Goal: Transaction & Acquisition: Purchase product/service

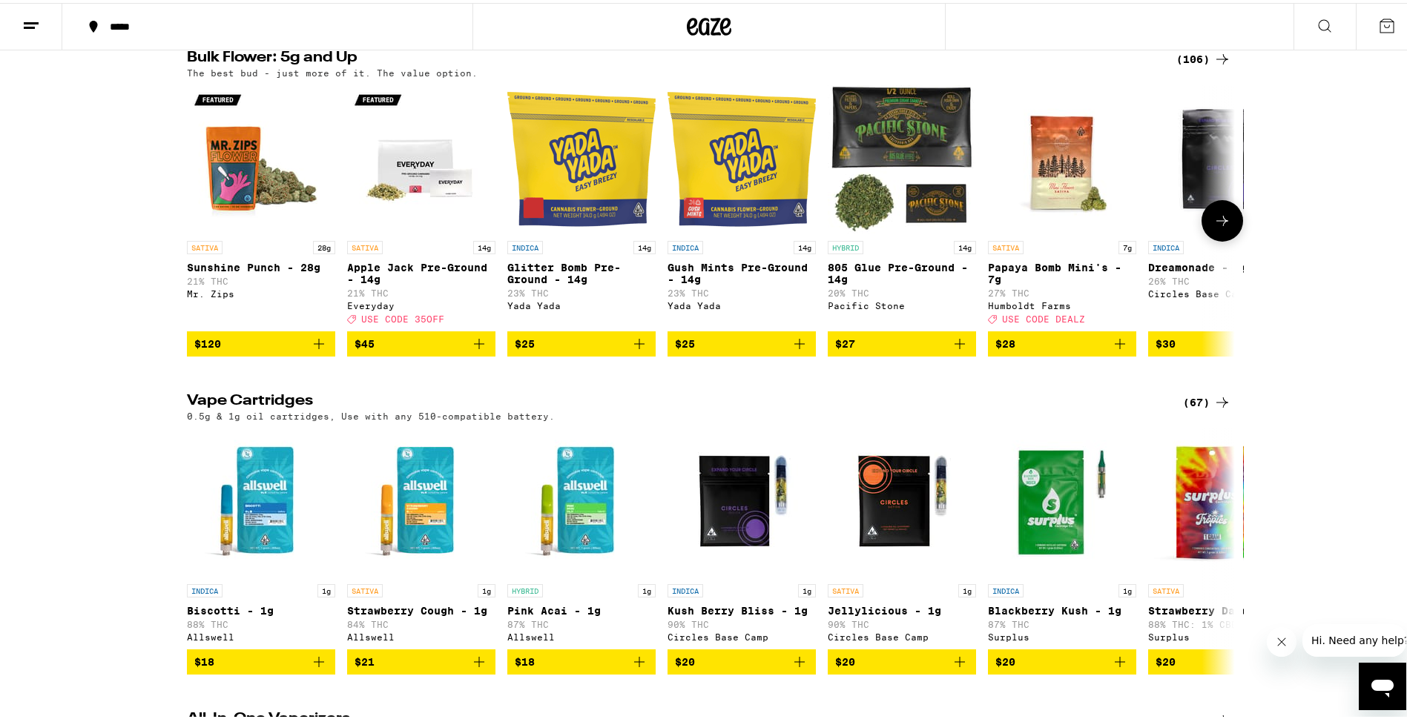
scroll to position [1854, 0]
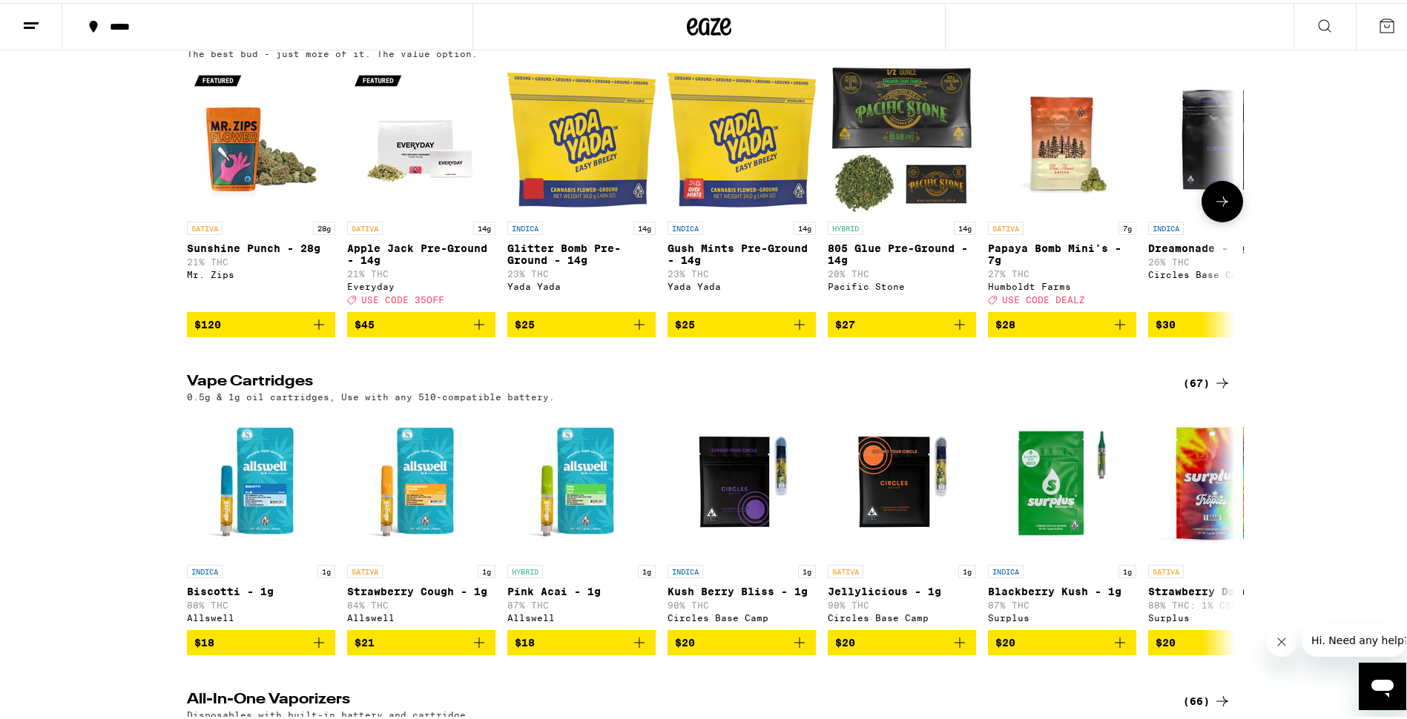
click at [1209, 220] on button at bounding box center [1223, 199] width 42 height 42
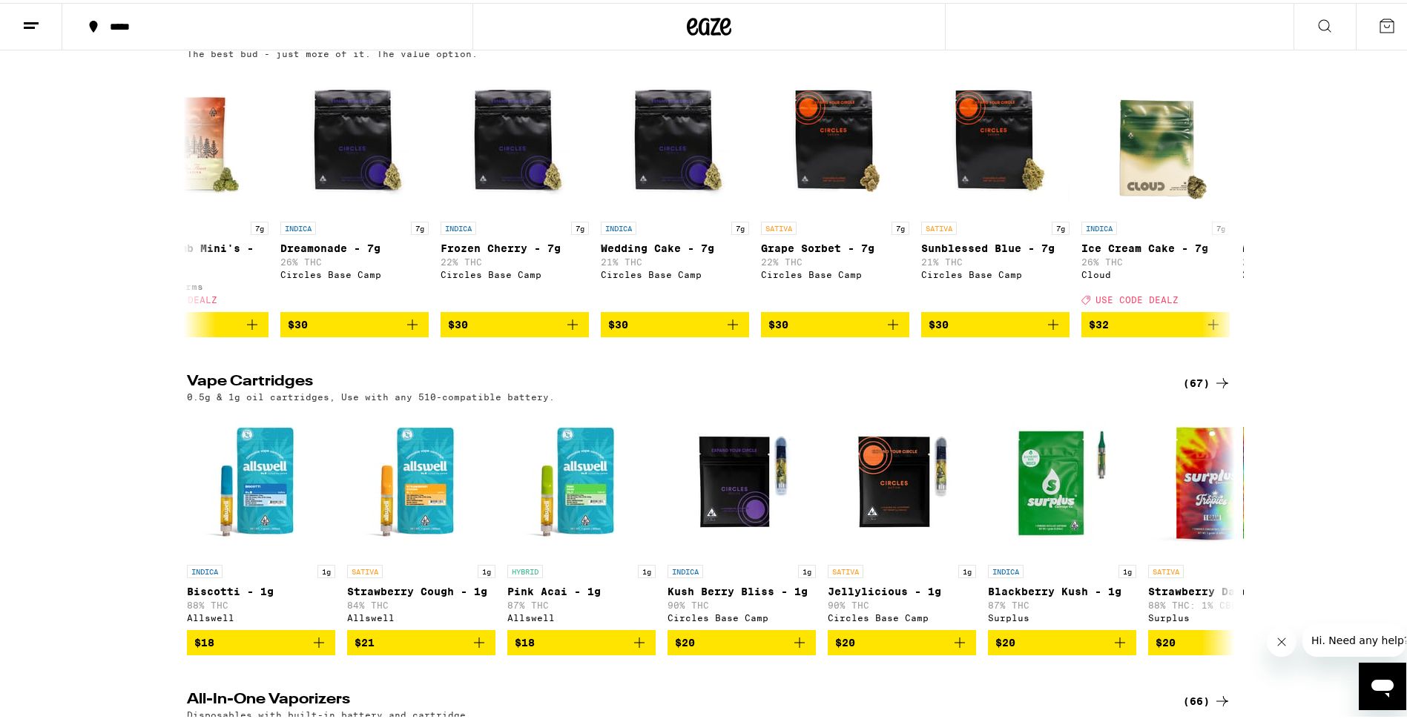
scroll to position [0, 883]
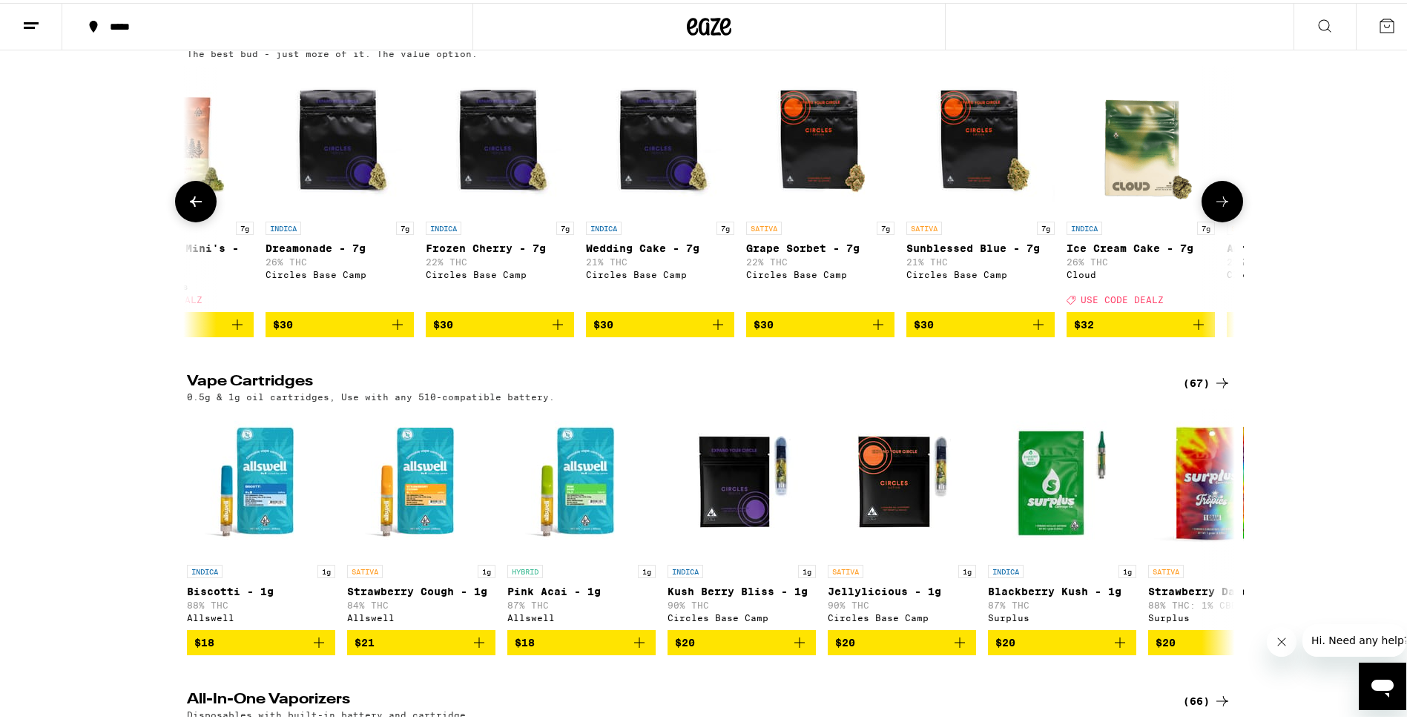
click at [1233, 220] on button at bounding box center [1223, 199] width 42 height 42
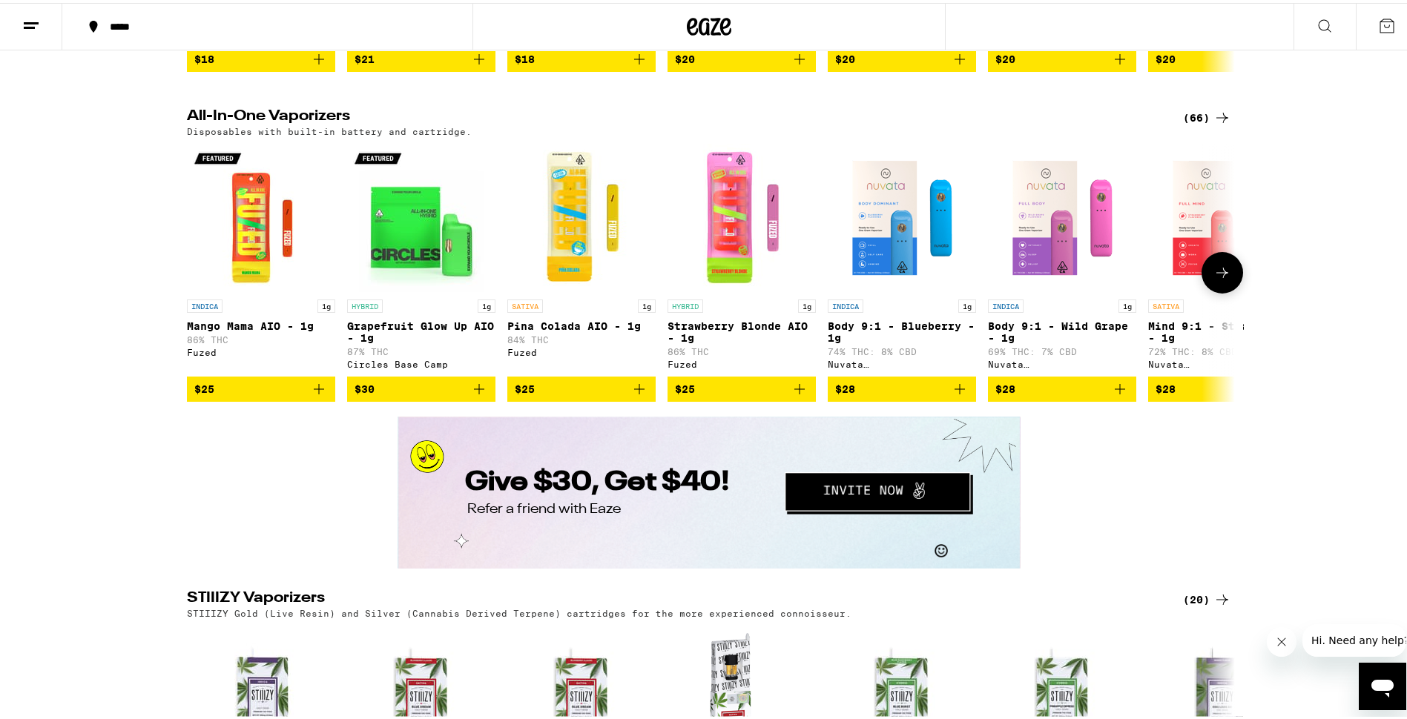
scroll to position [2448, 0]
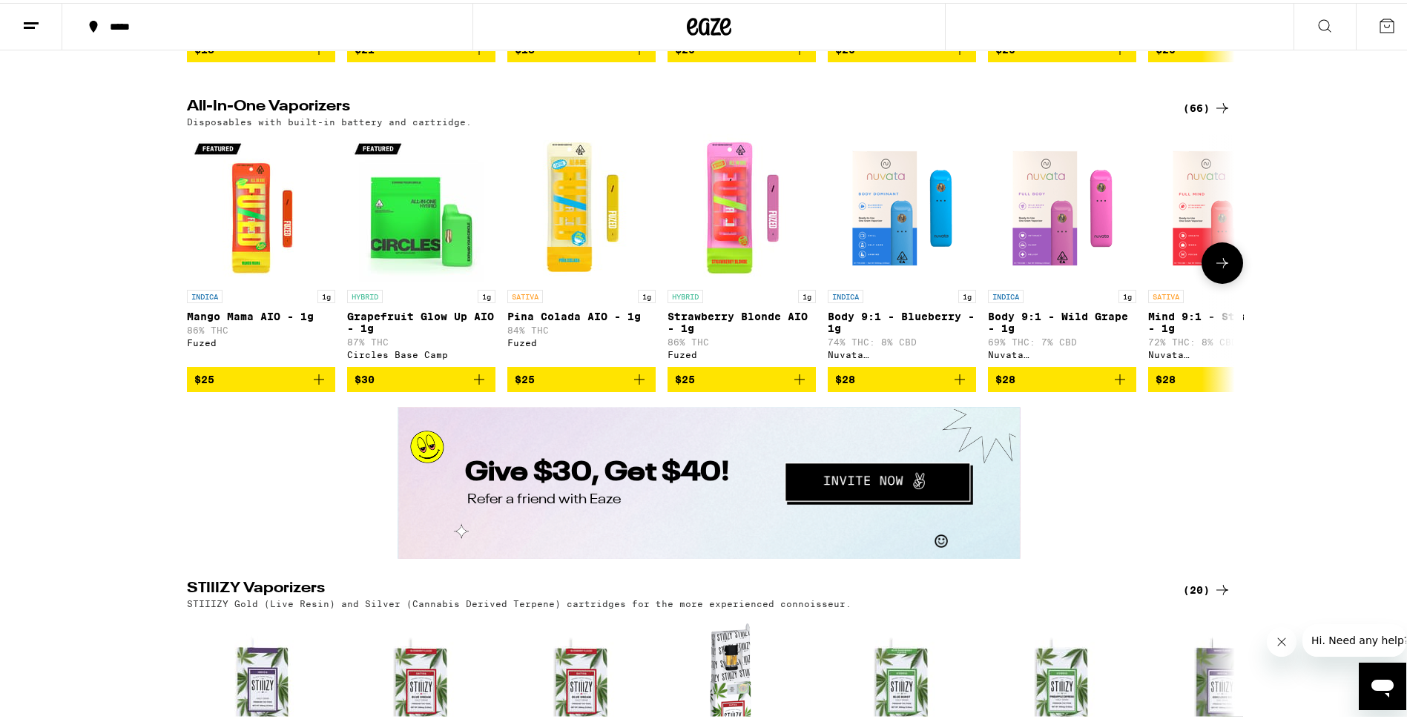
click at [1217, 281] on button at bounding box center [1223, 261] width 42 height 42
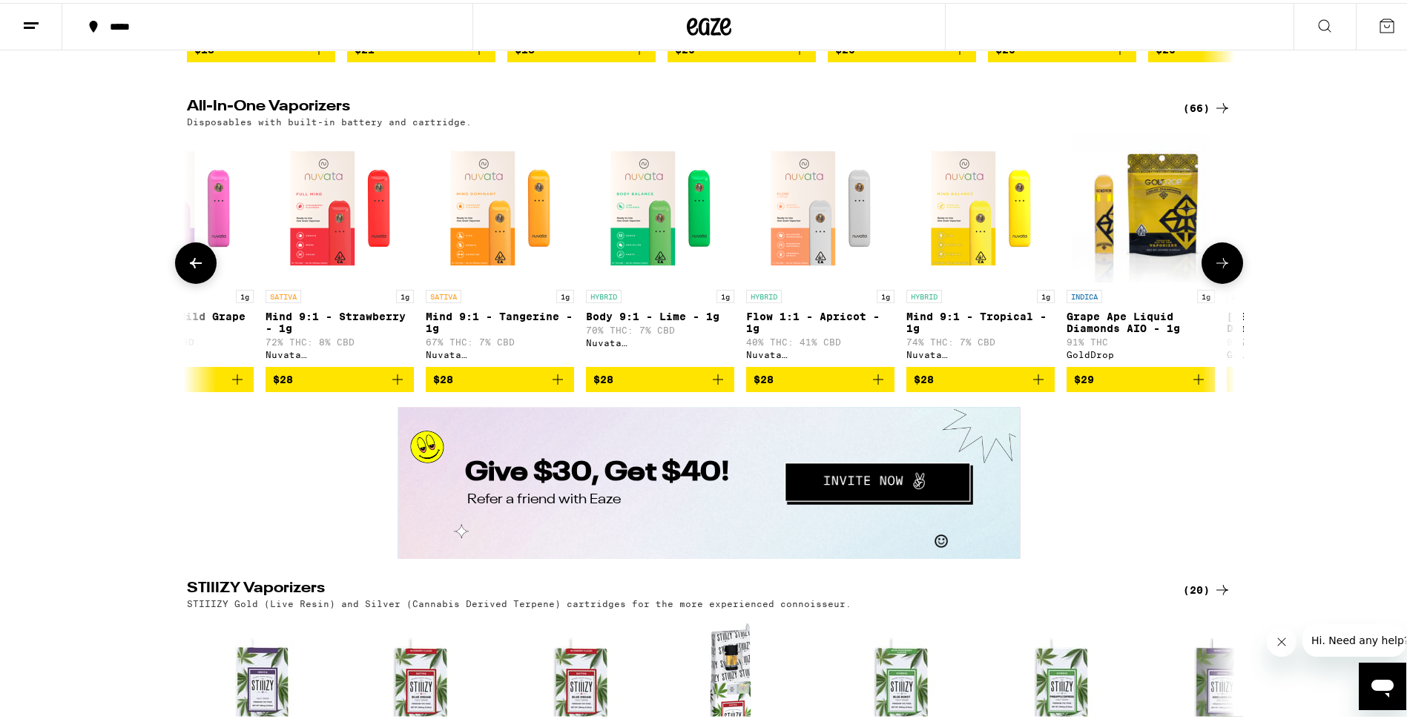
click at [1226, 281] on button at bounding box center [1223, 261] width 42 height 42
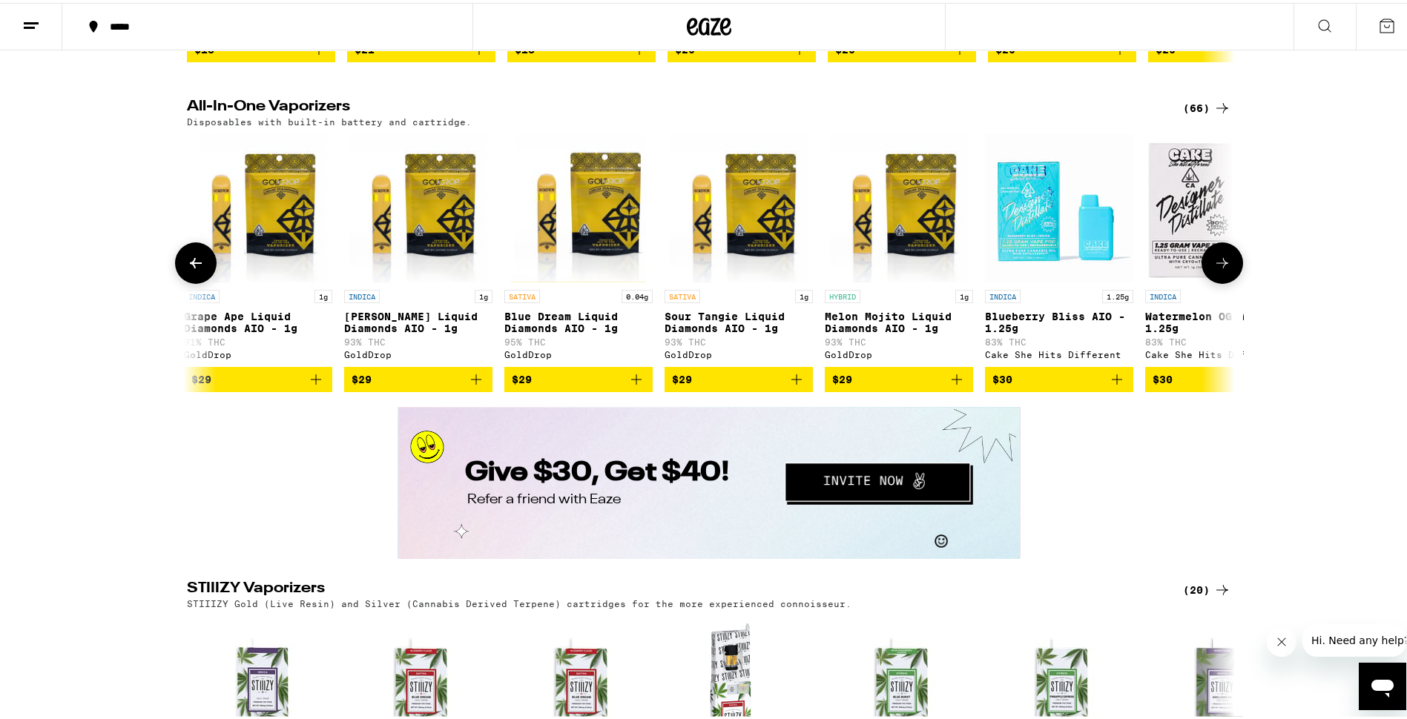
click at [1226, 281] on button at bounding box center [1223, 261] width 42 height 42
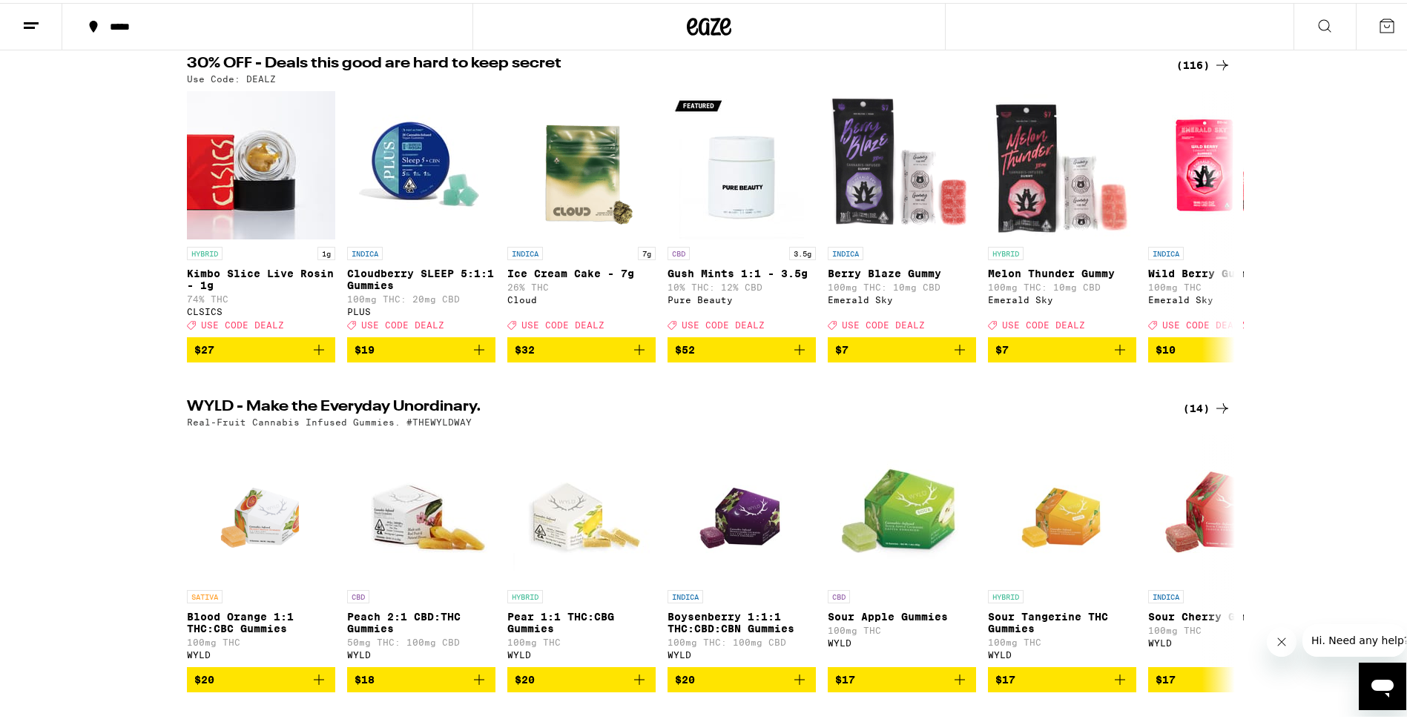
scroll to position [0, 0]
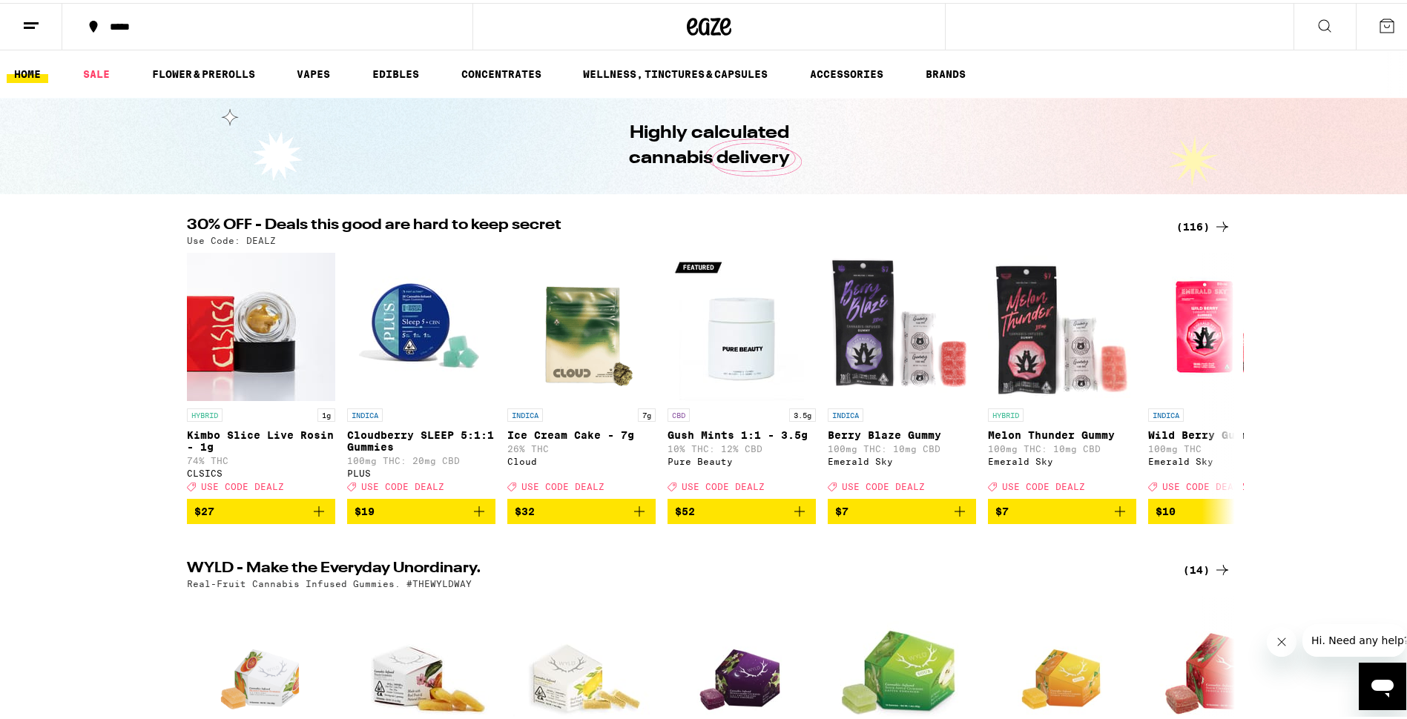
click at [1216, 225] on icon at bounding box center [1222, 224] width 18 height 18
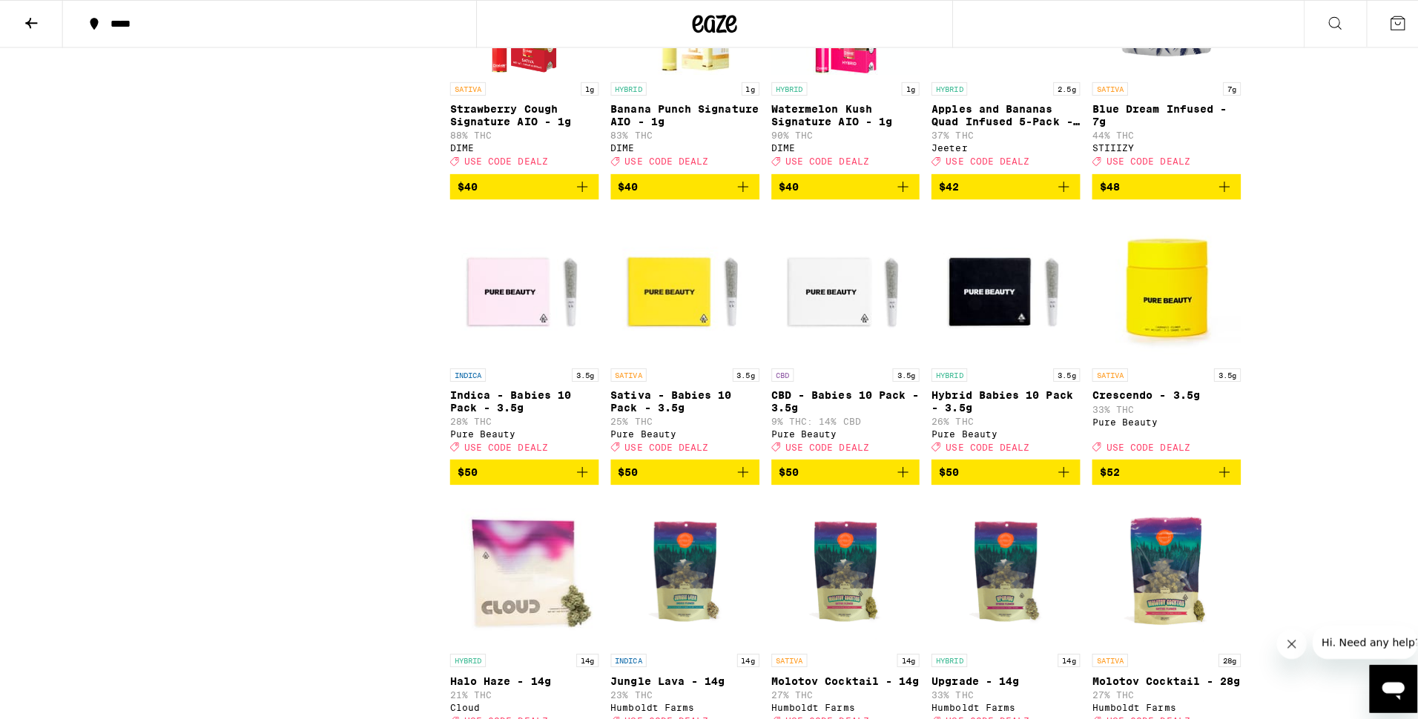
scroll to position [5859, 0]
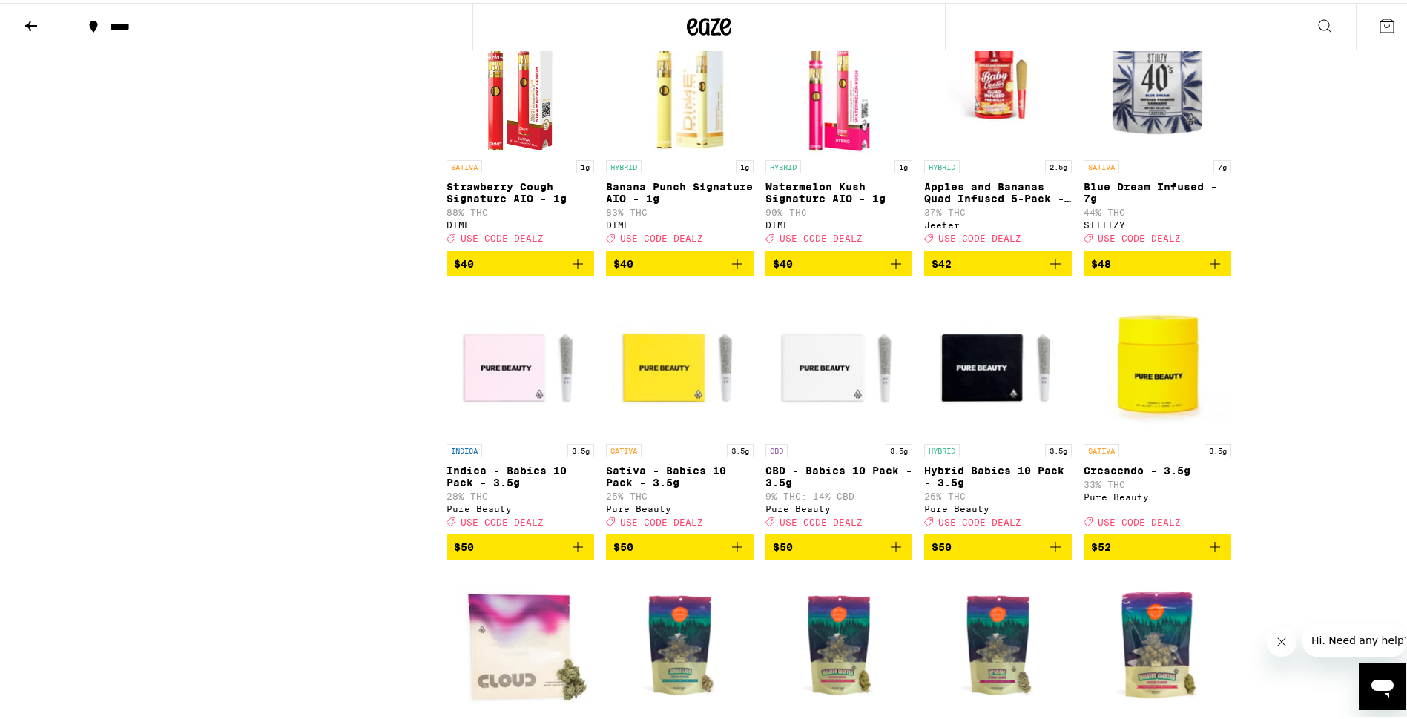
click at [837, 202] on p "Watermelon Kush Signature AIO - 1g" at bounding box center [839, 190] width 148 height 24
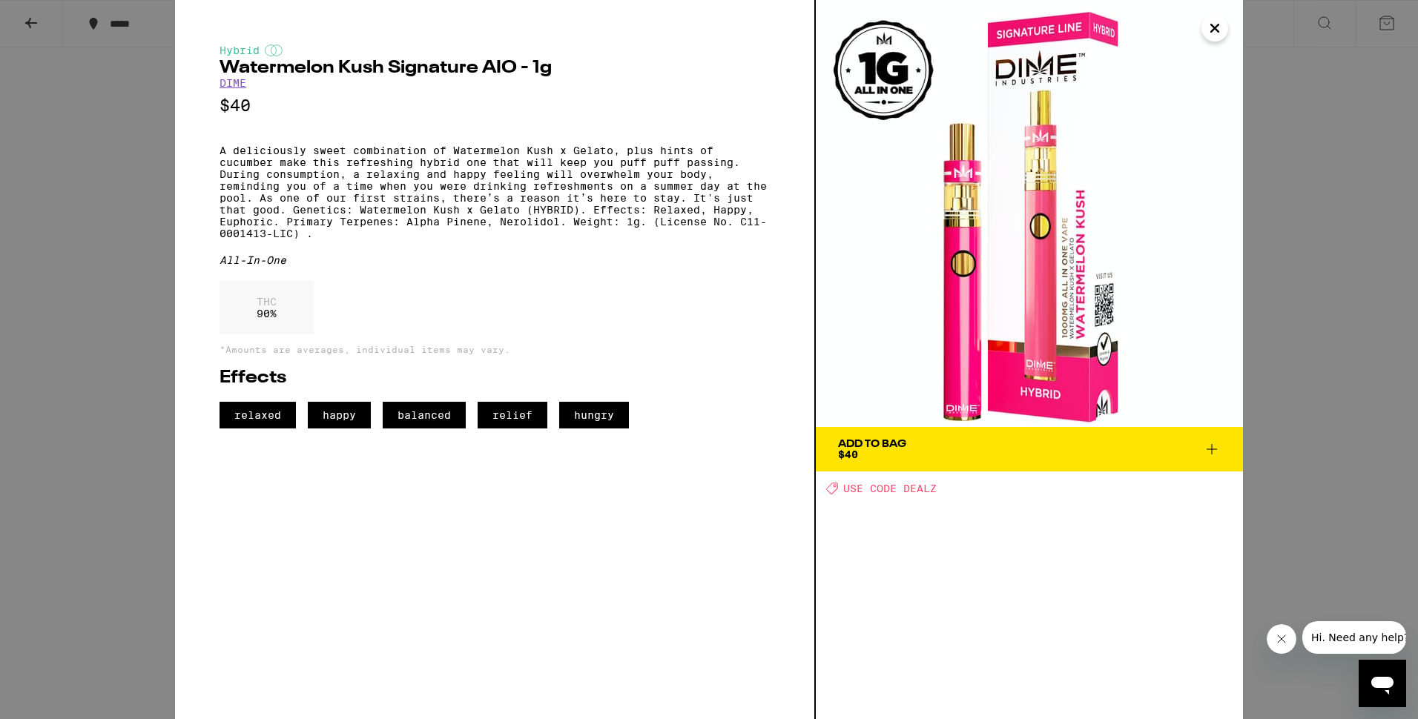
click at [1205, 458] on span "Add To Bag $40" at bounding box center [1029, 449] width 383 height 21
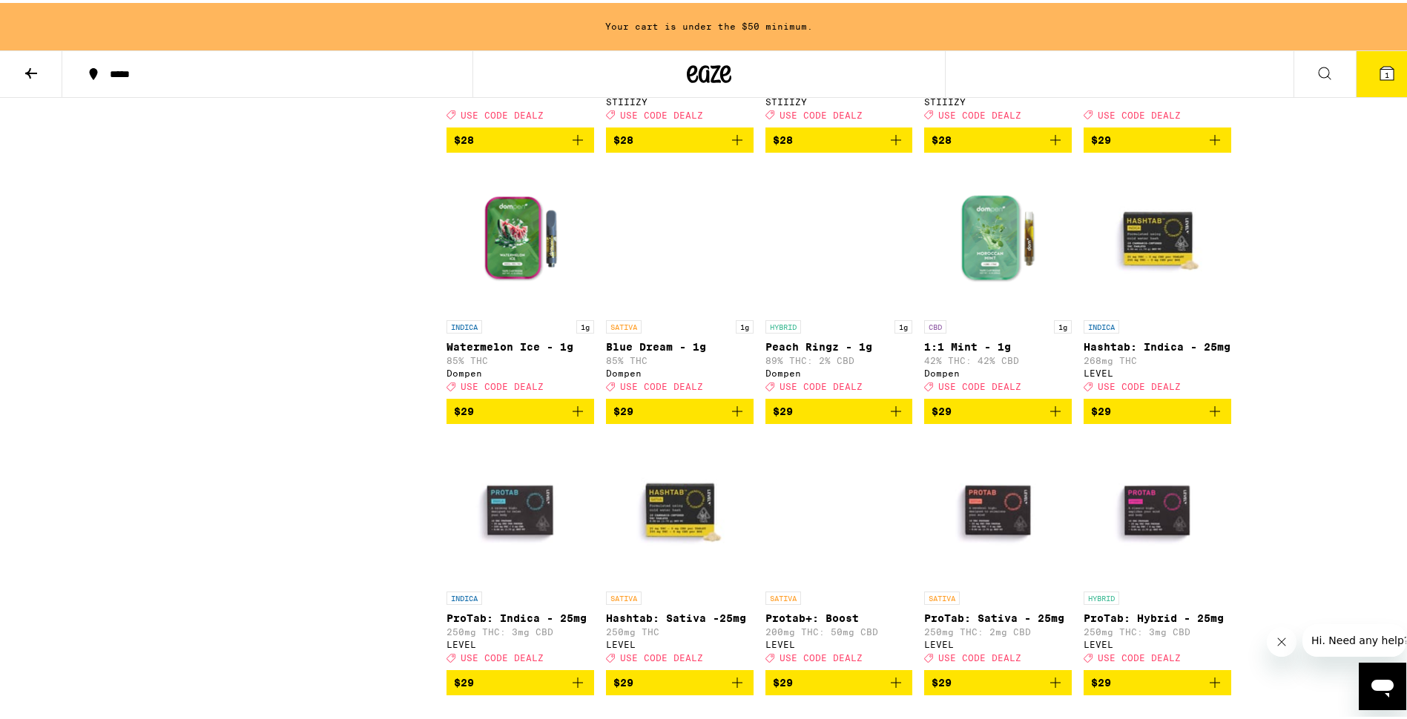
scroll to position [3237, 0]
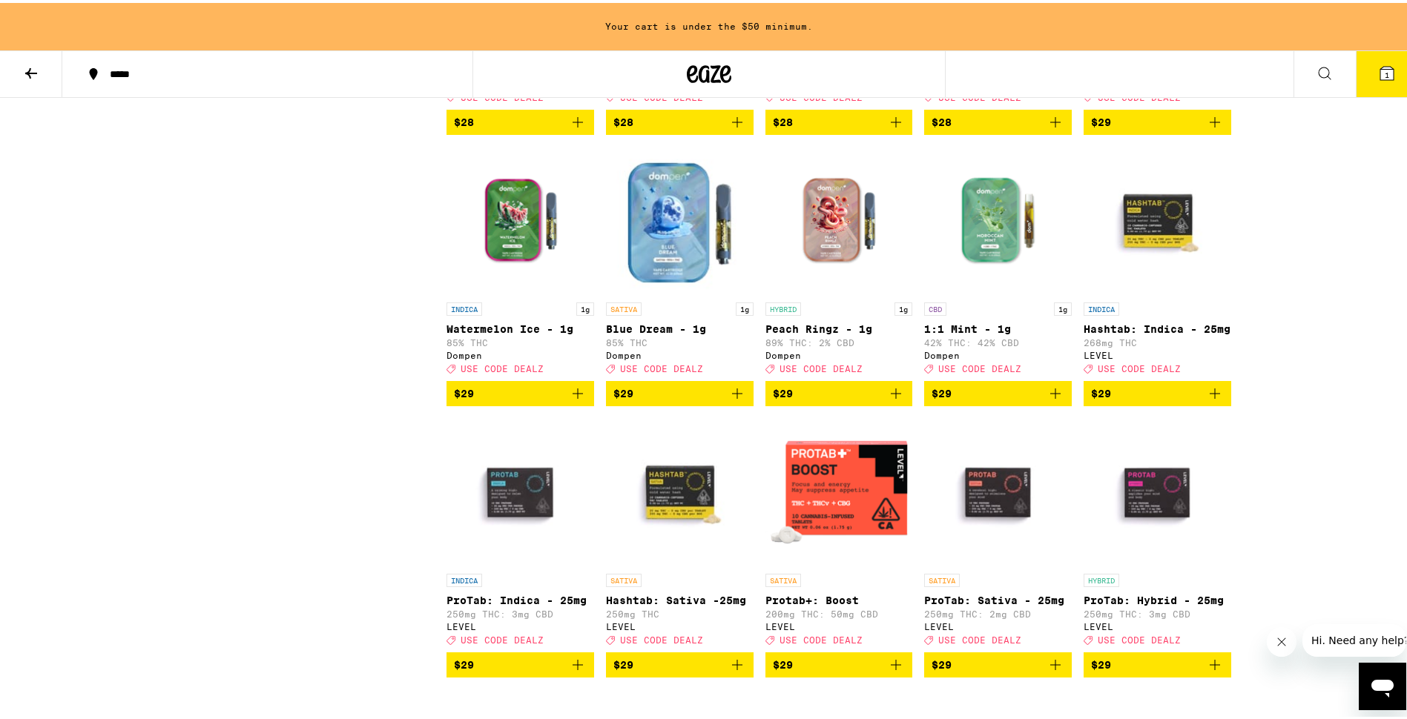
drag, startPoint x: 1417, startPoint y: 650, endPoint x: 1347, endPoint y: 191, distance: 464.5
click at [1347, 191] on div "Your cart is under the $50 minimum. ***** ***** 1 30% OFF - Deals this good are…" at bounding box center [709, 406] width 1418 height 7287
click at [255, 156] on div "Potency Low Medium High Very High Mostly CBD Strain Type CBD CBD Dominant Hybri…" at bounding box center [317, 392] width 260 height 6823
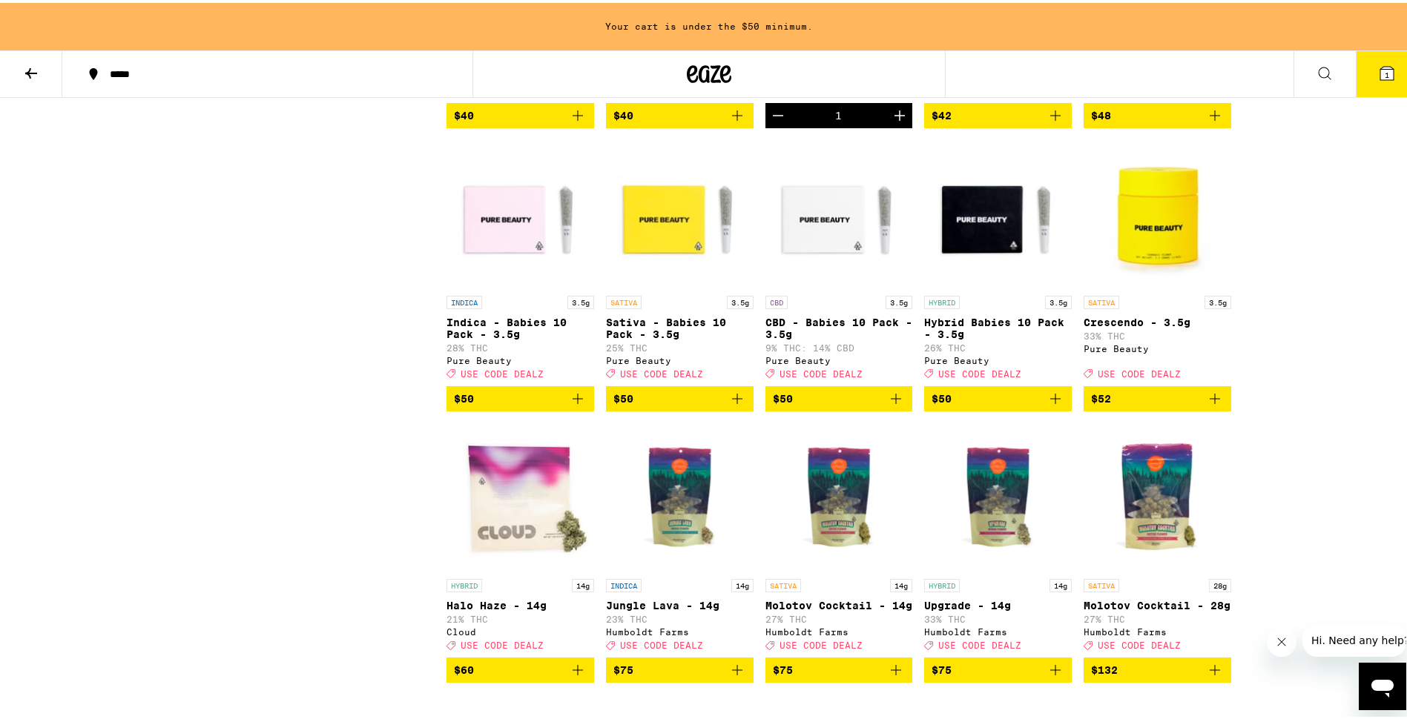
scroll to position [5981, 0]
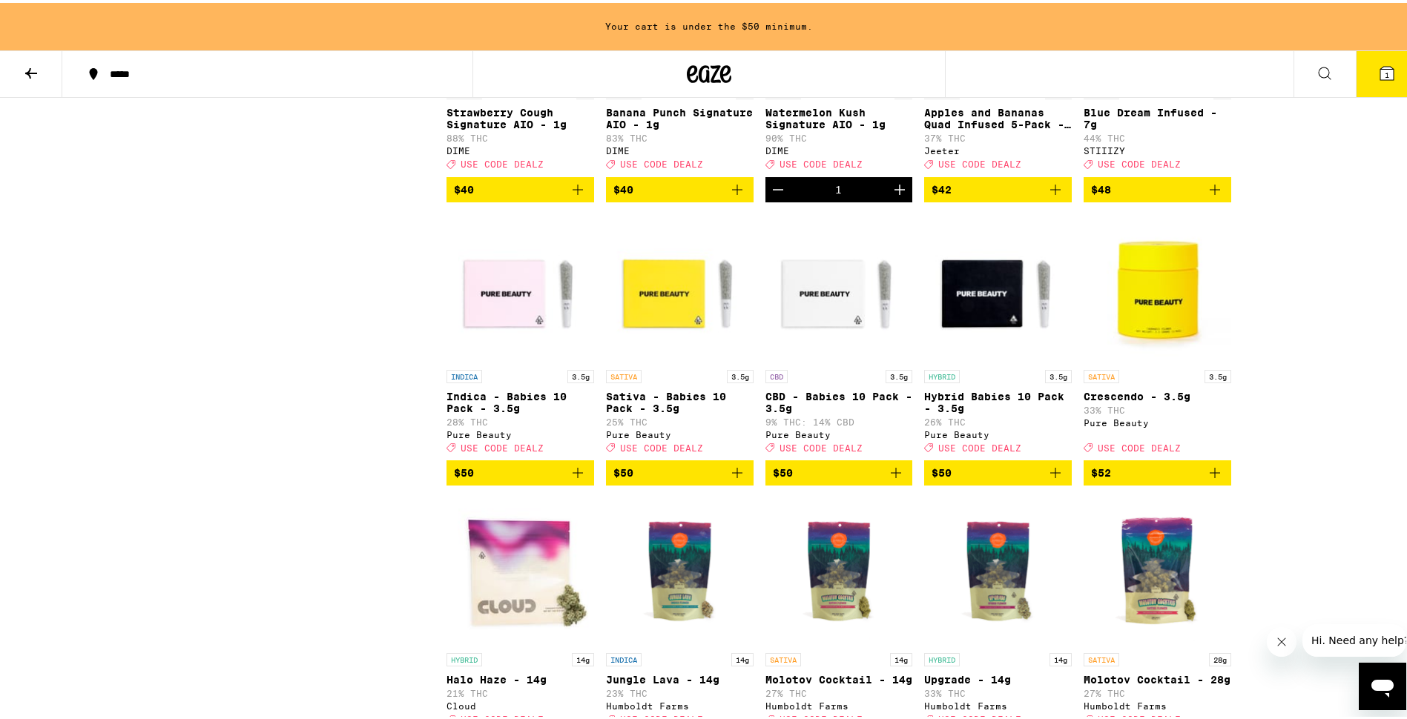
click at [808, 76] on div "Open page for Watermelon Kush Signature AIO - 1g from DIME" at bounding box center [839, 1] width 148 height 148
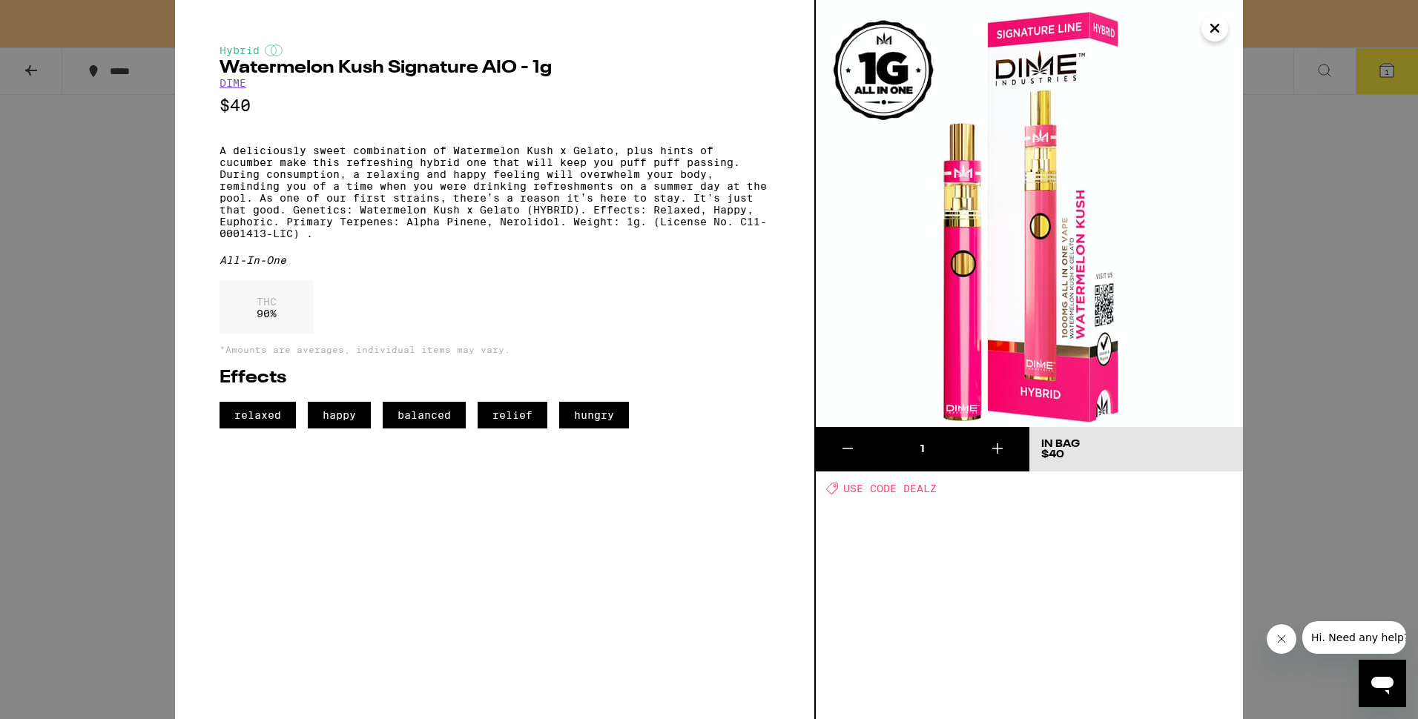
click at [1219, 35] on icon "Close" at bounding box center [1215, 28] width 18 height 22
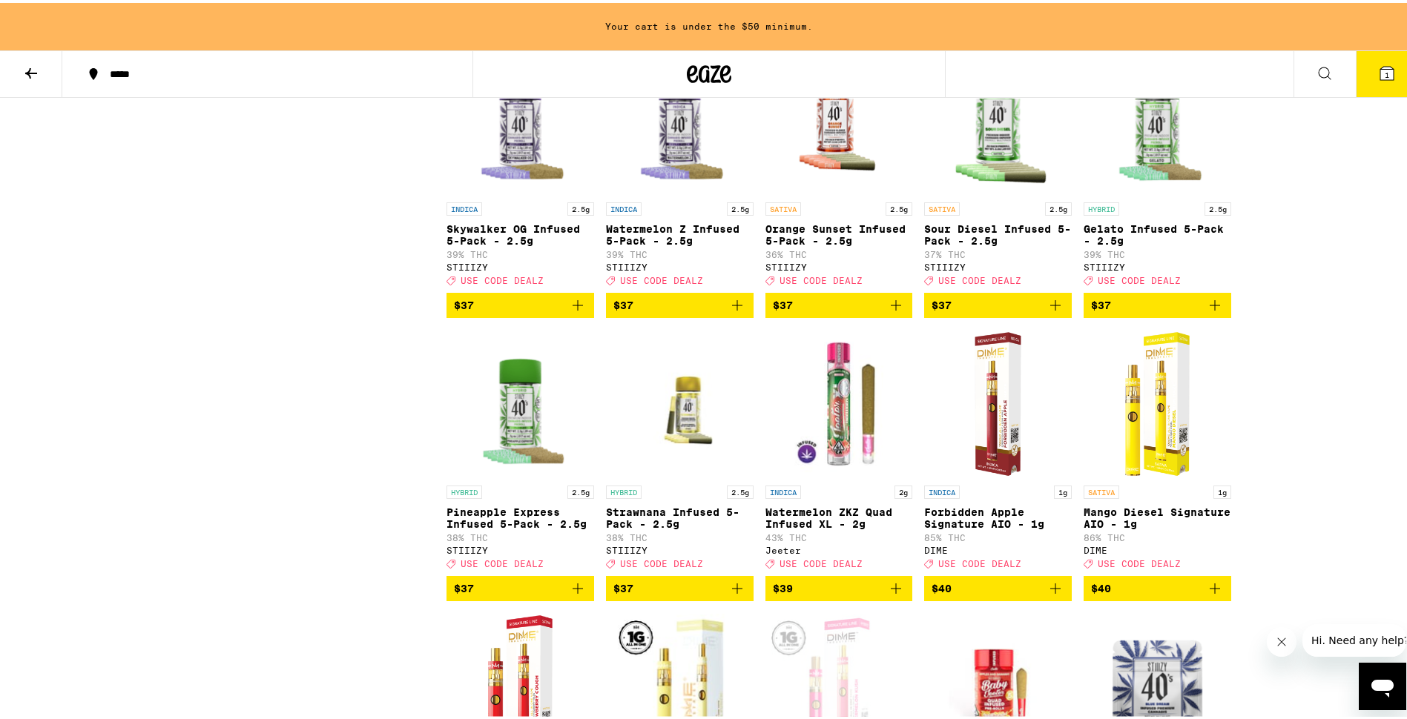
scroll to position [5266, 0]
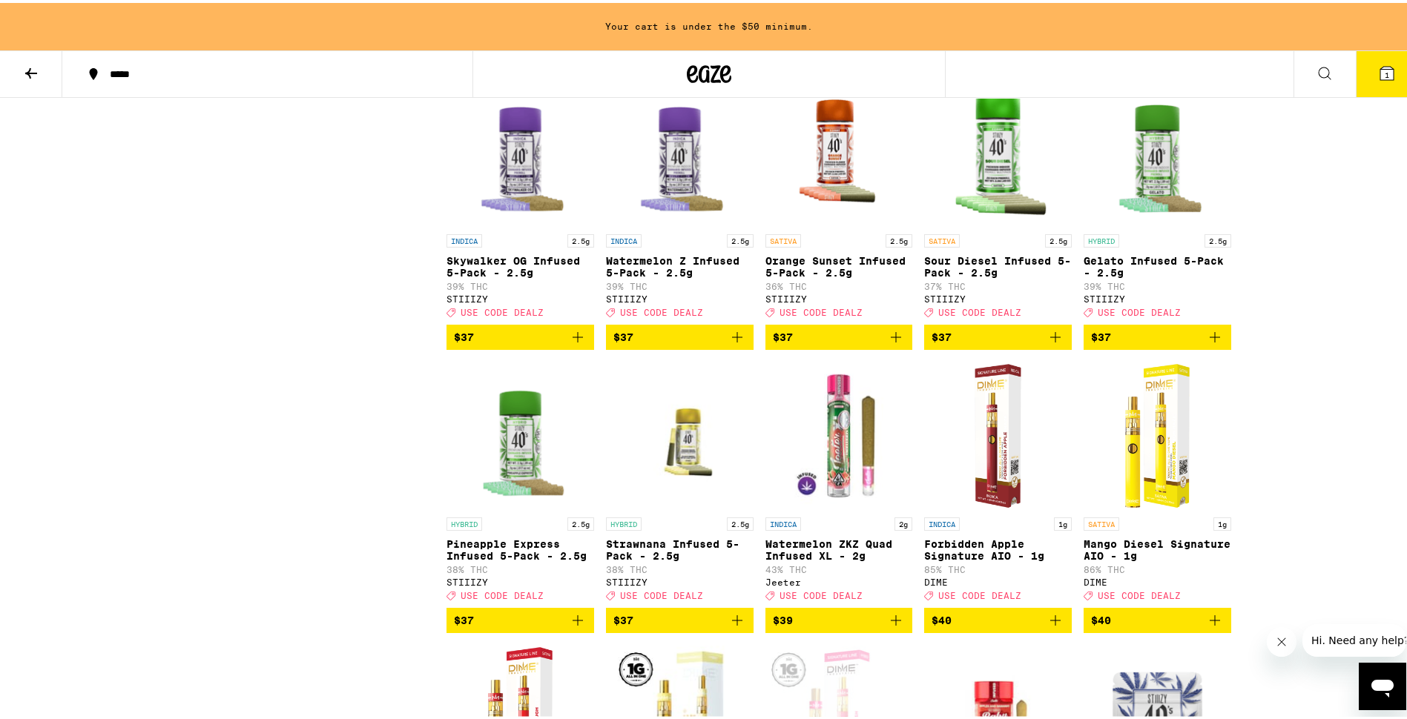
click at [52, 70] on button at bounding box center [31, 71] width 62 height 47
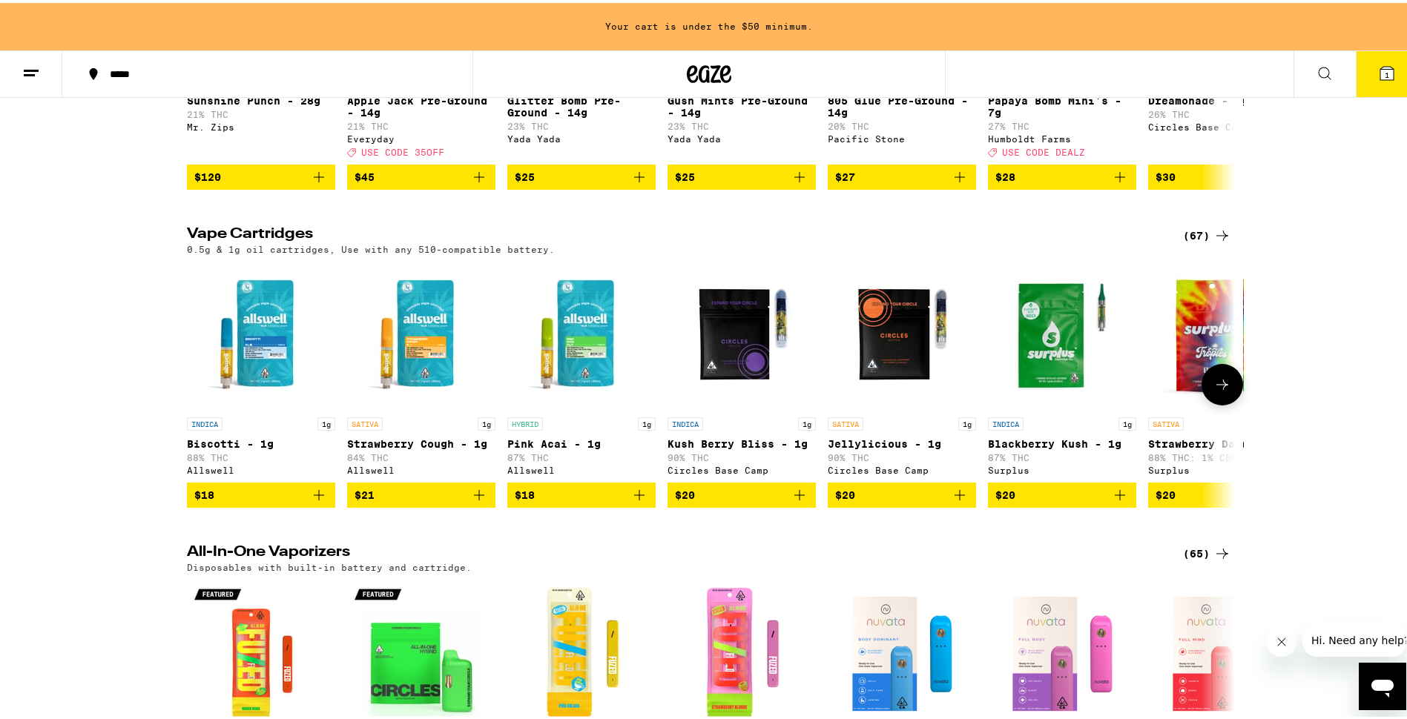
scroll to position [1780, 0]
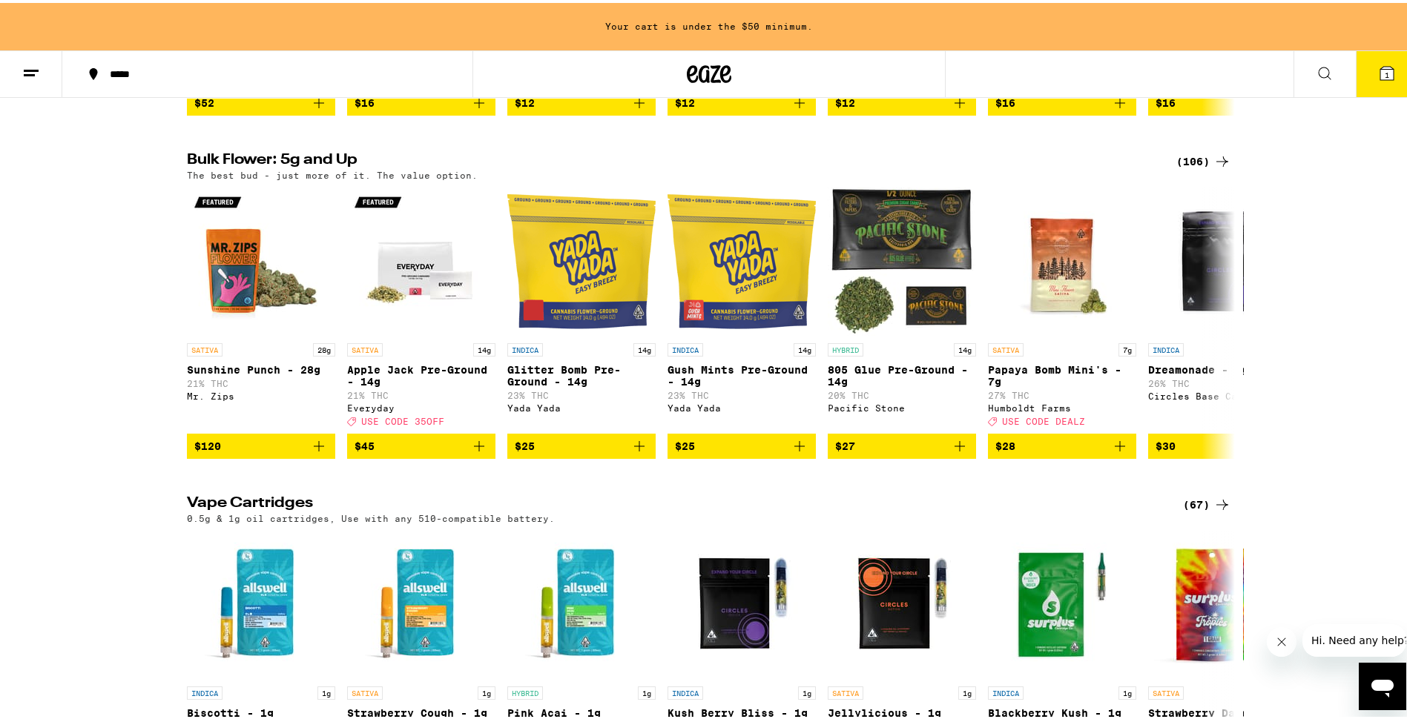
click at [1213, 168] on icon at bounding box center [1222, 159] width 18 height 18
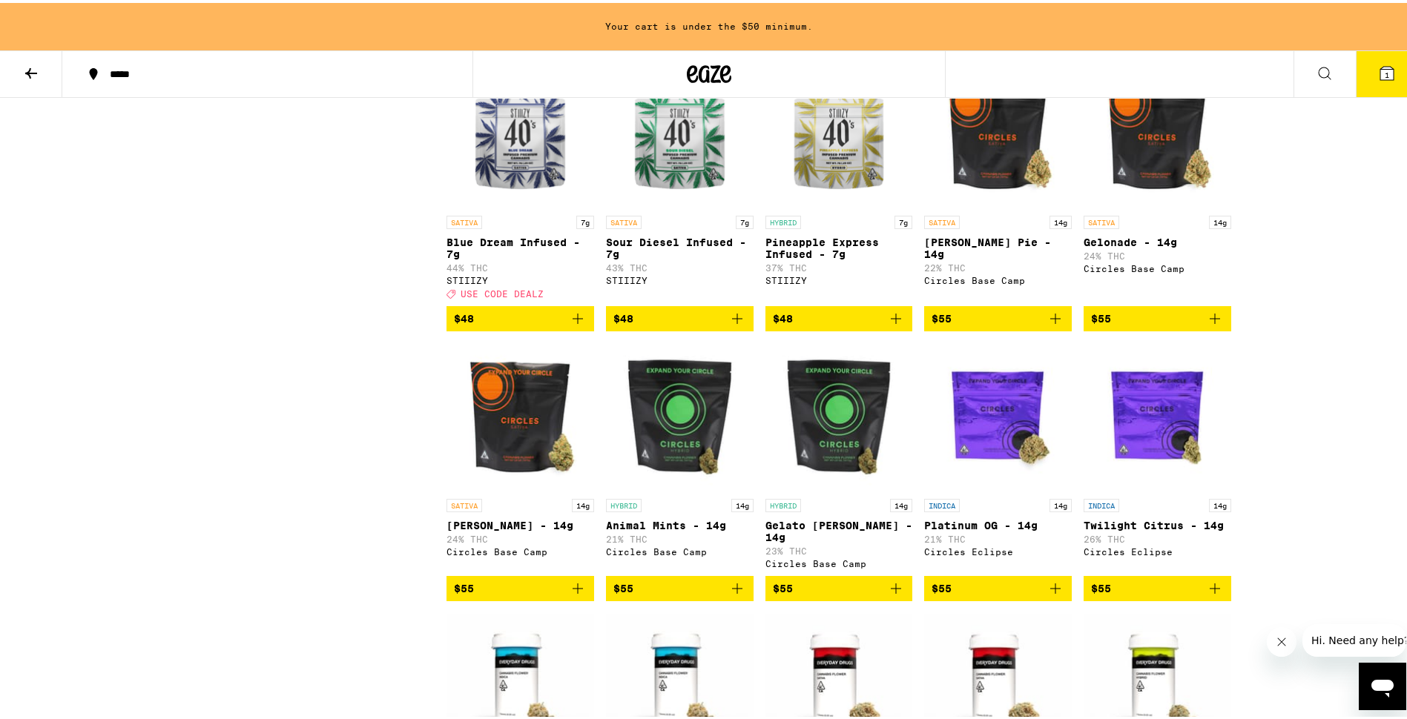
scroll to position [1928, 0]
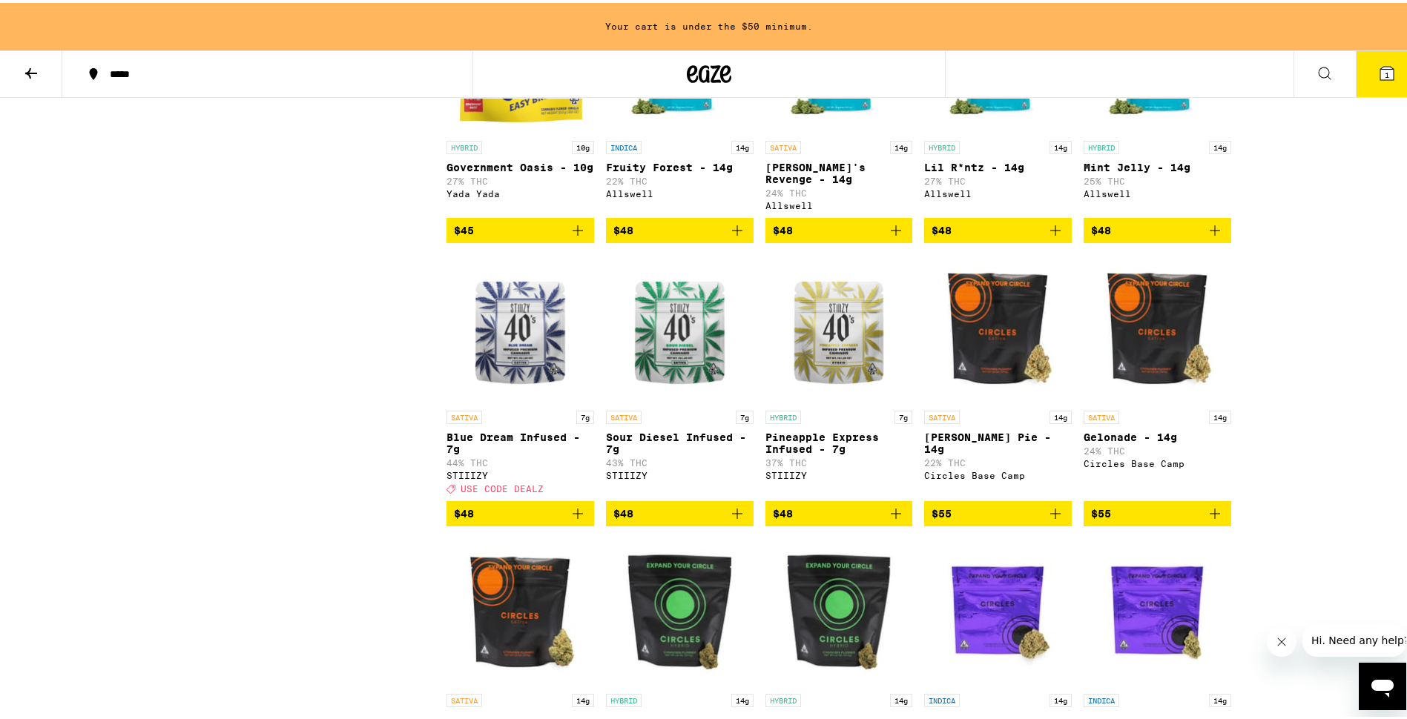
click at [13, 65] on button at bounding box center [31, 71] width 62 height 47
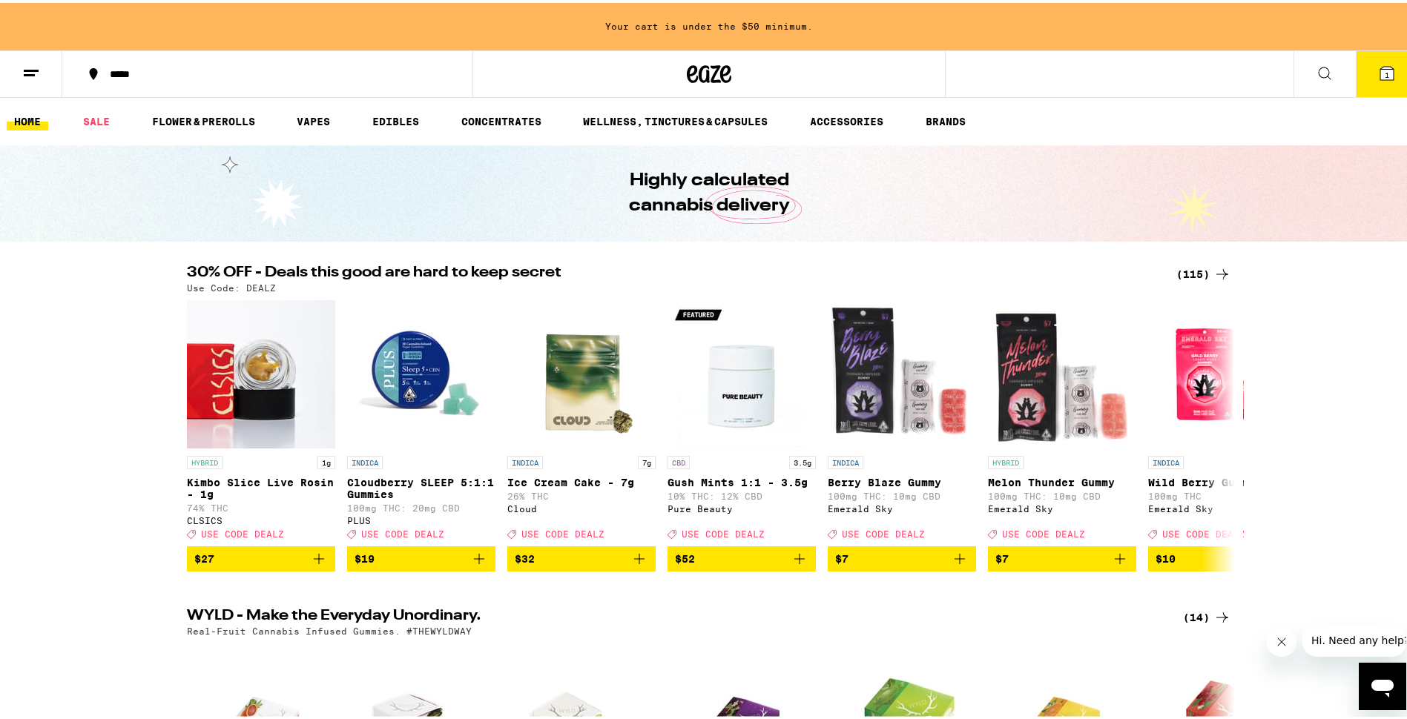
click at [1214, 263] on icon at bounding box center [1222, 272] width 18 height 18
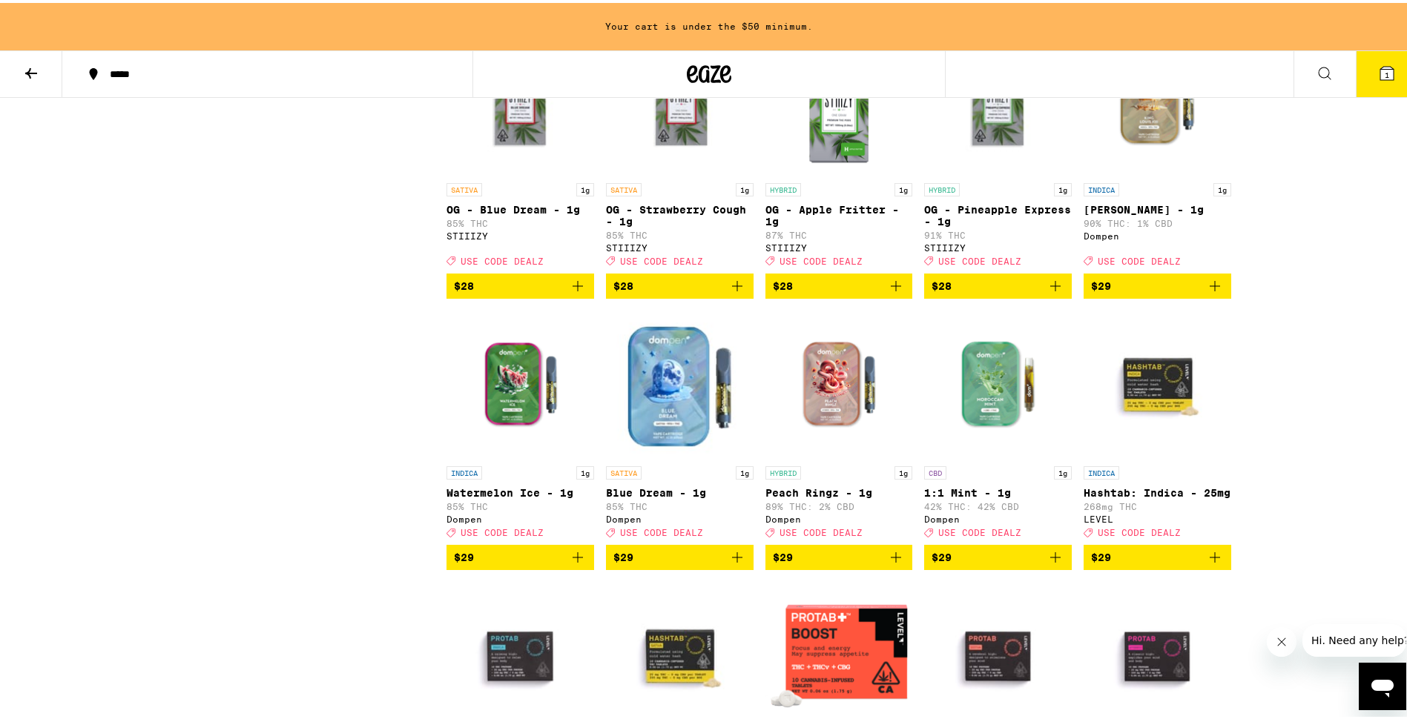
scroll to position [3189, 0]
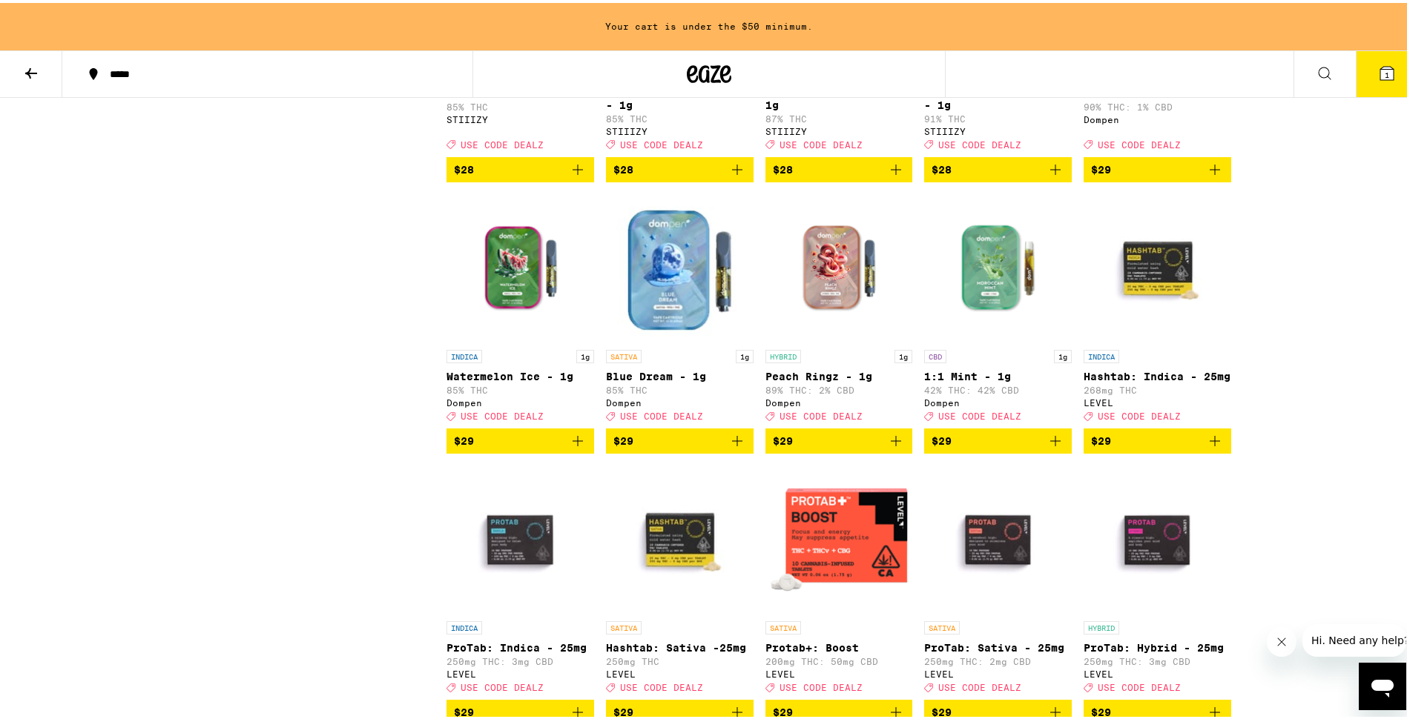
click at [30, 64] on icon at bounding box center [31, 71] width 18 height 18
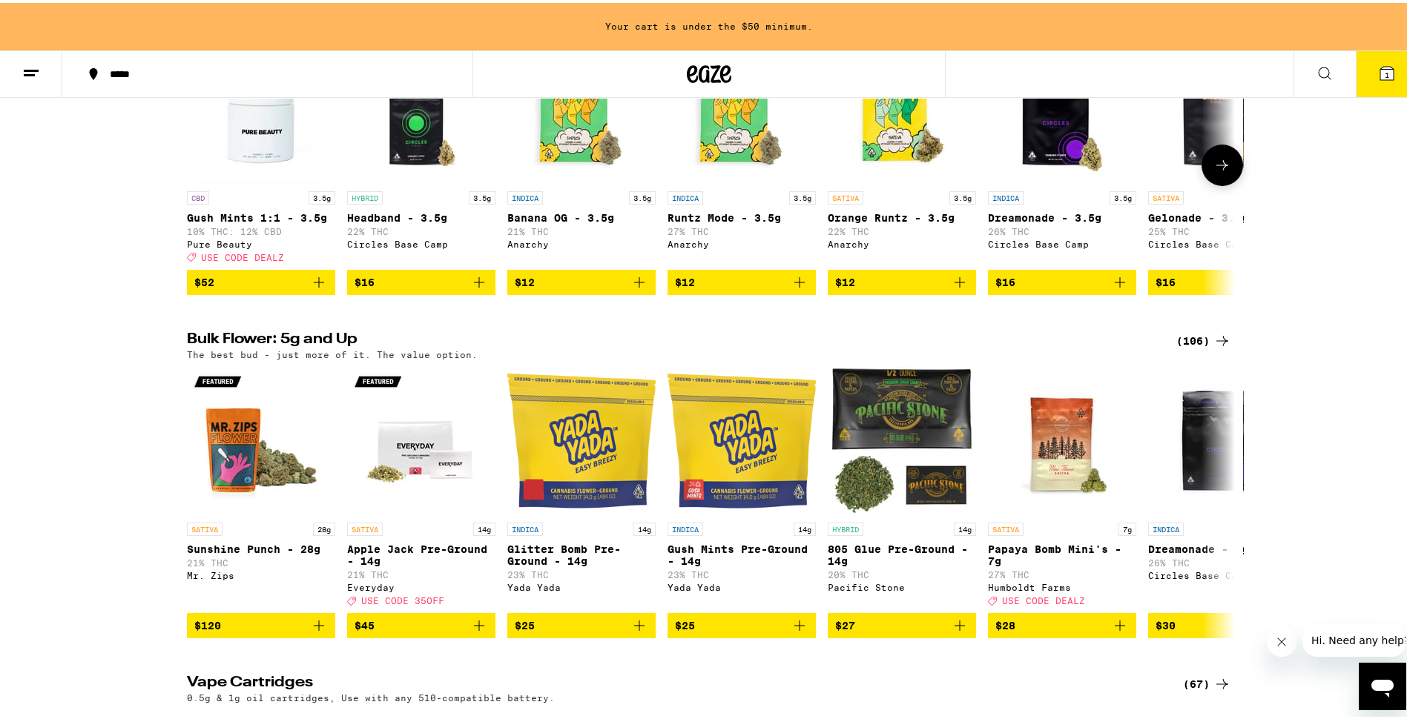
scroll to position [1632, 0]
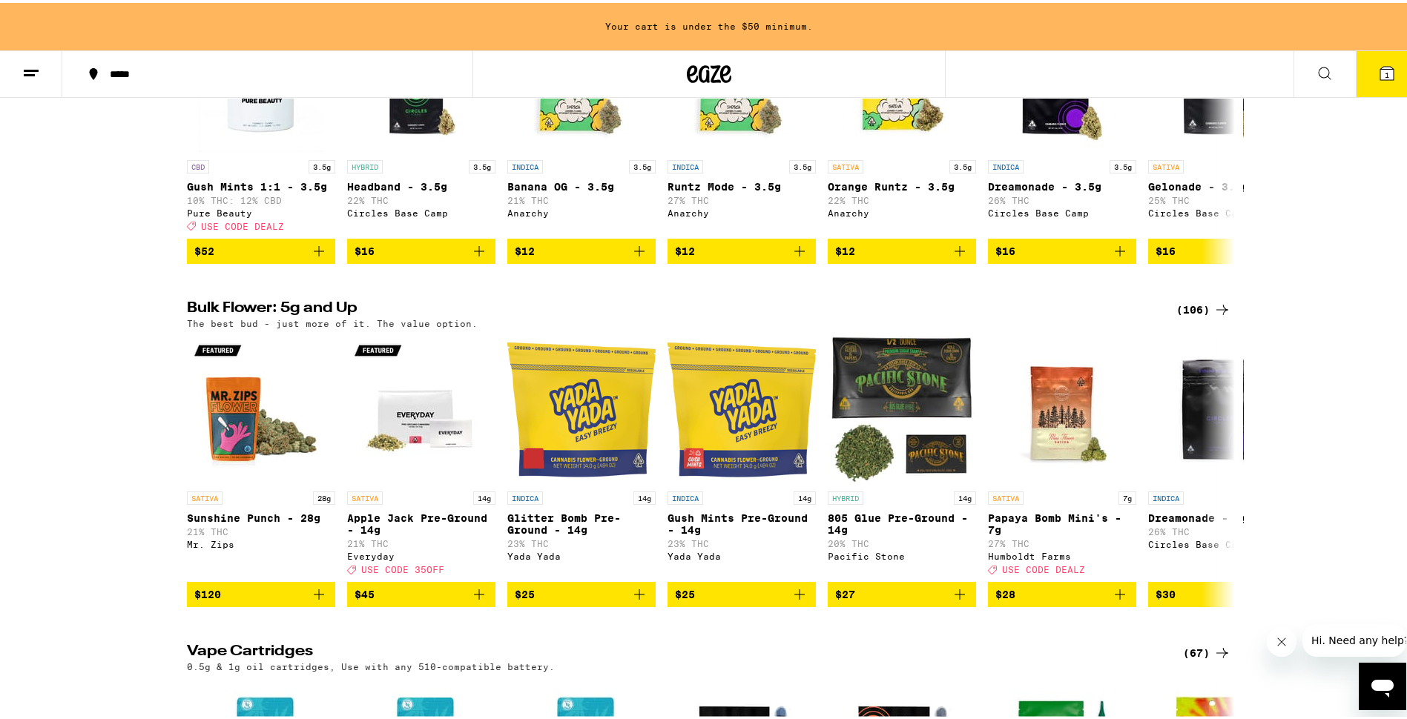
click at [1194, 316] on div "(106)" at bounding box center [1203, 307] width 55 height 18
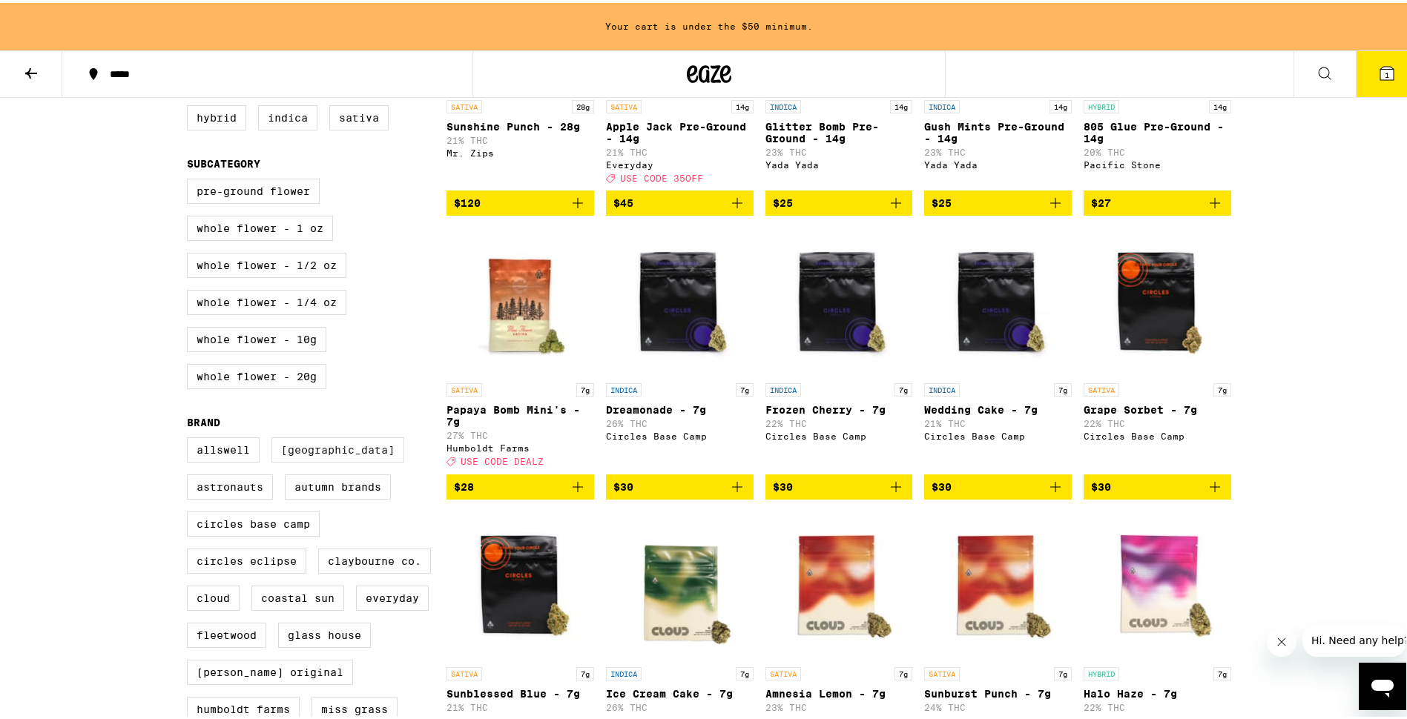
scroll to position [371, 0]
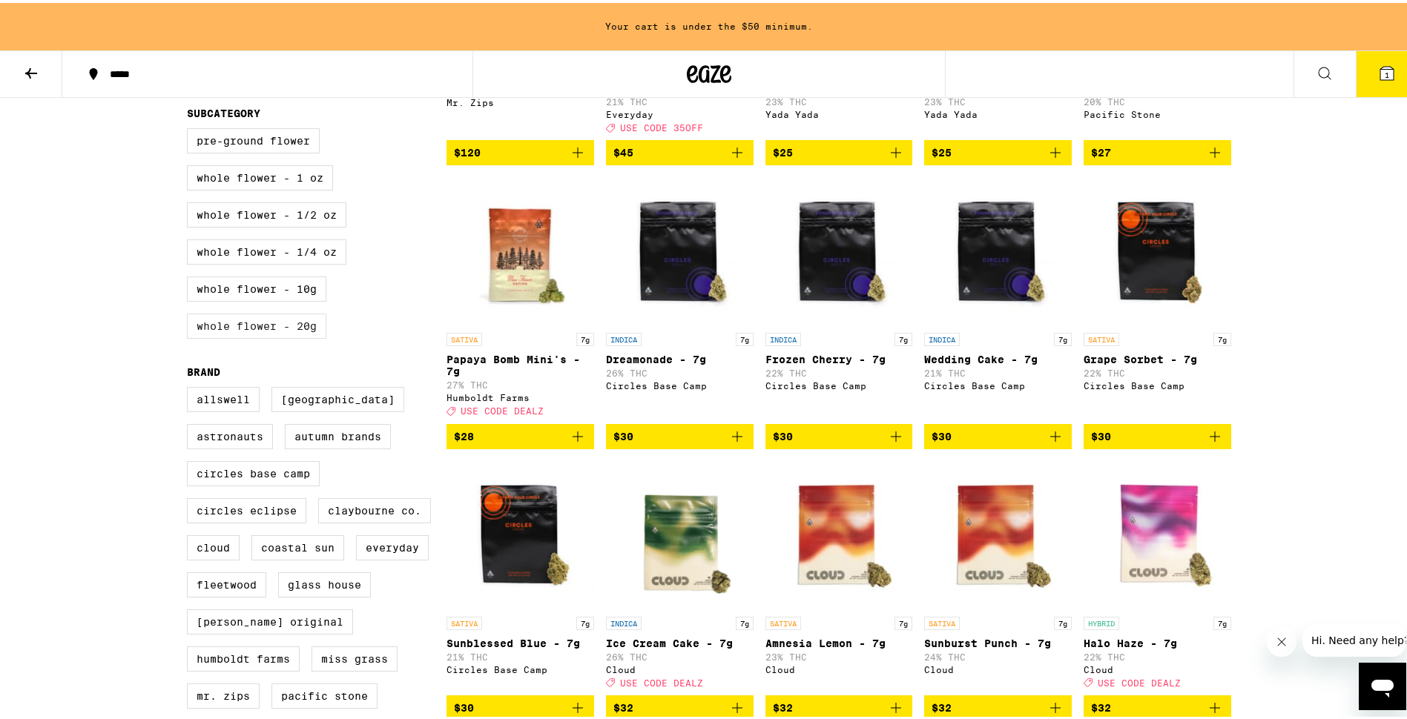
click at [287, 336] on label "Whole Flower - 20g" at bounding box center [256, 323] width 139 height 25
click at [191, 128] on input "Whole Flower - 20g" at bounding box center [190, 128] width 1 height 1
checkbox input "true"
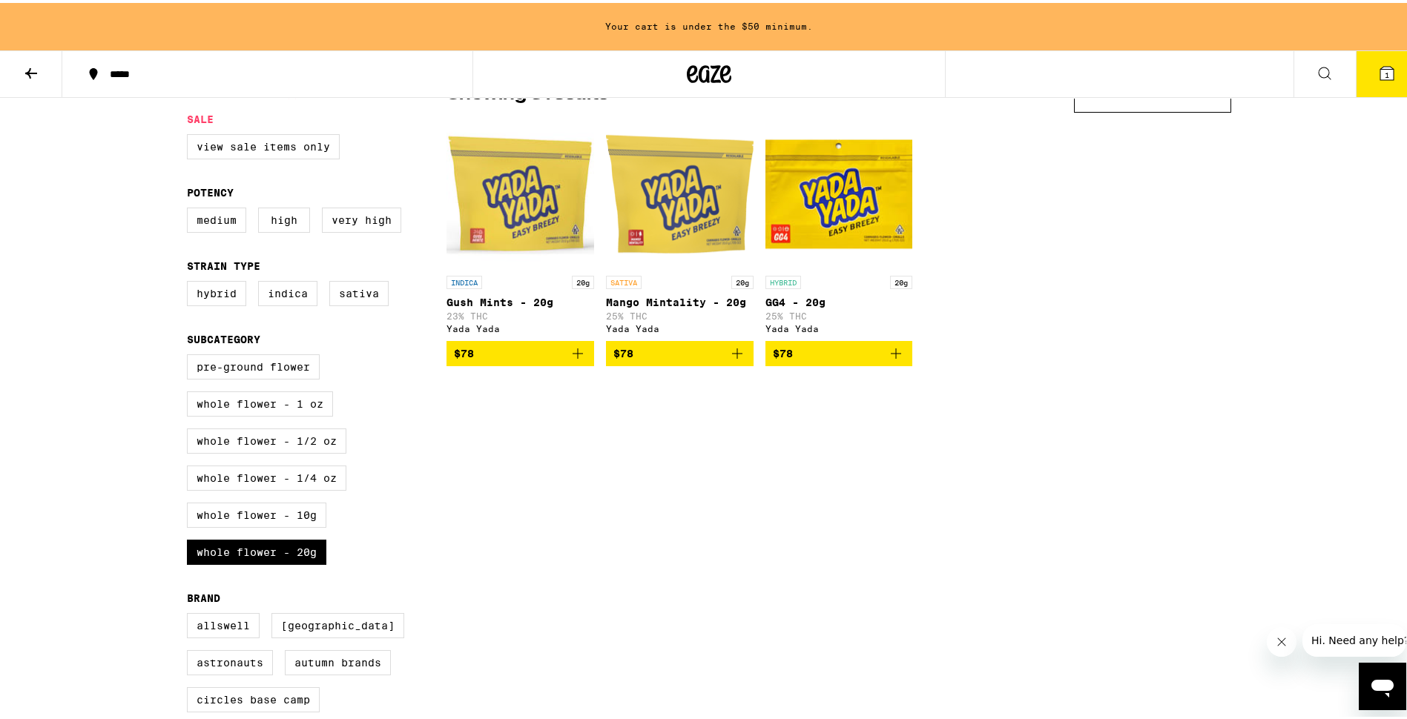
scroll to position [148, 0]
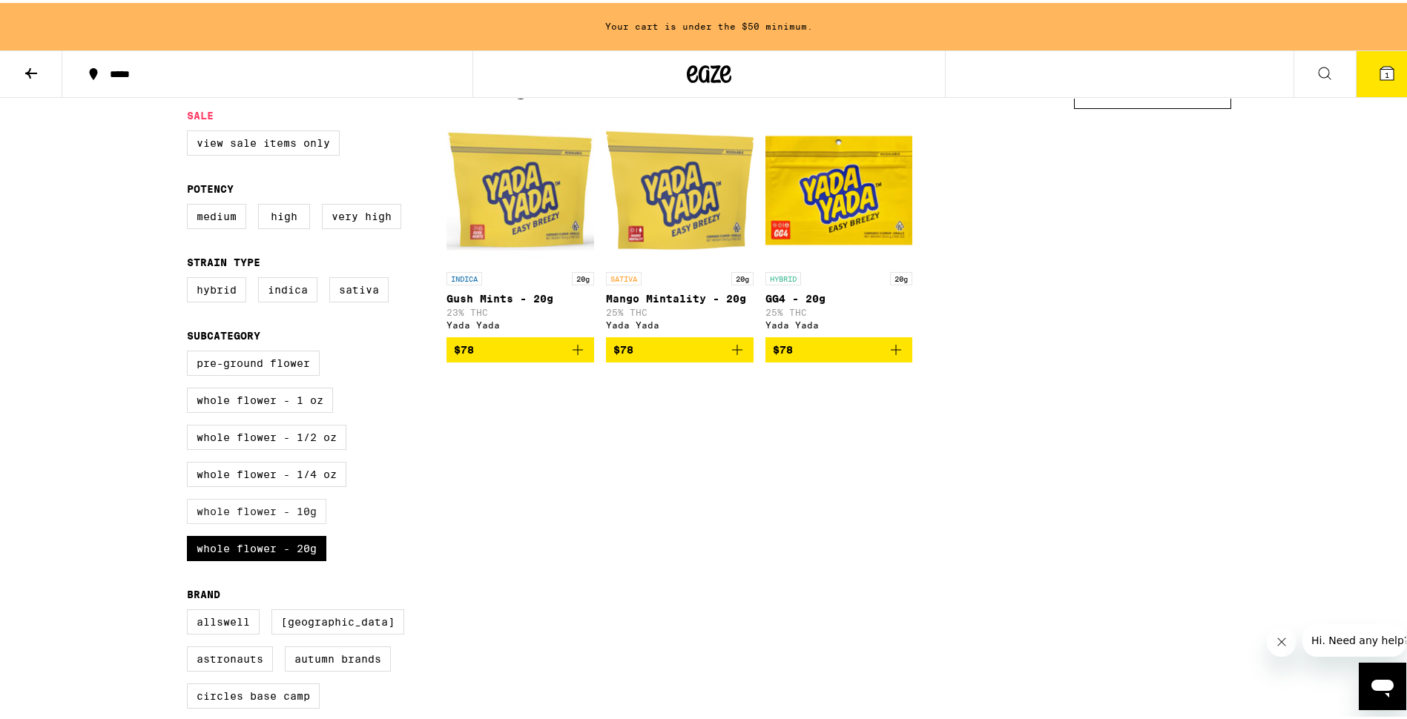
click at [278, 520] on label "Whole Flower - 10g" at bounding box center [256, 508] width 139 height 25
click at [191, 351] on input "Whole Flower - 10g" at bounding box center [190, 350] width 1 height 1
checkbox input "true"
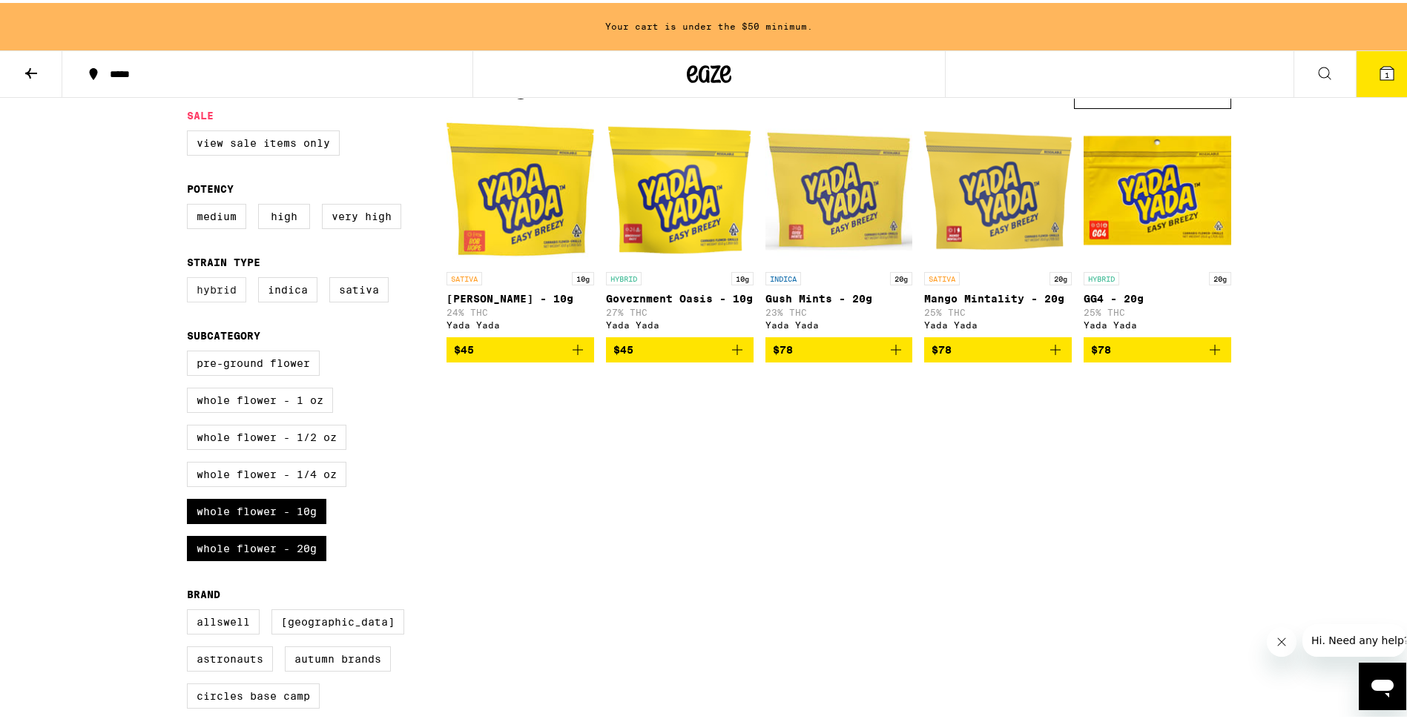
click at [229, 300] on label "Hybrid" at bounding box center [216, 286] width 59 height 25
click at [191, 277] on input "Hybrid" at bounding box center [190, 277] width 1 height 1
checkbox input "true"
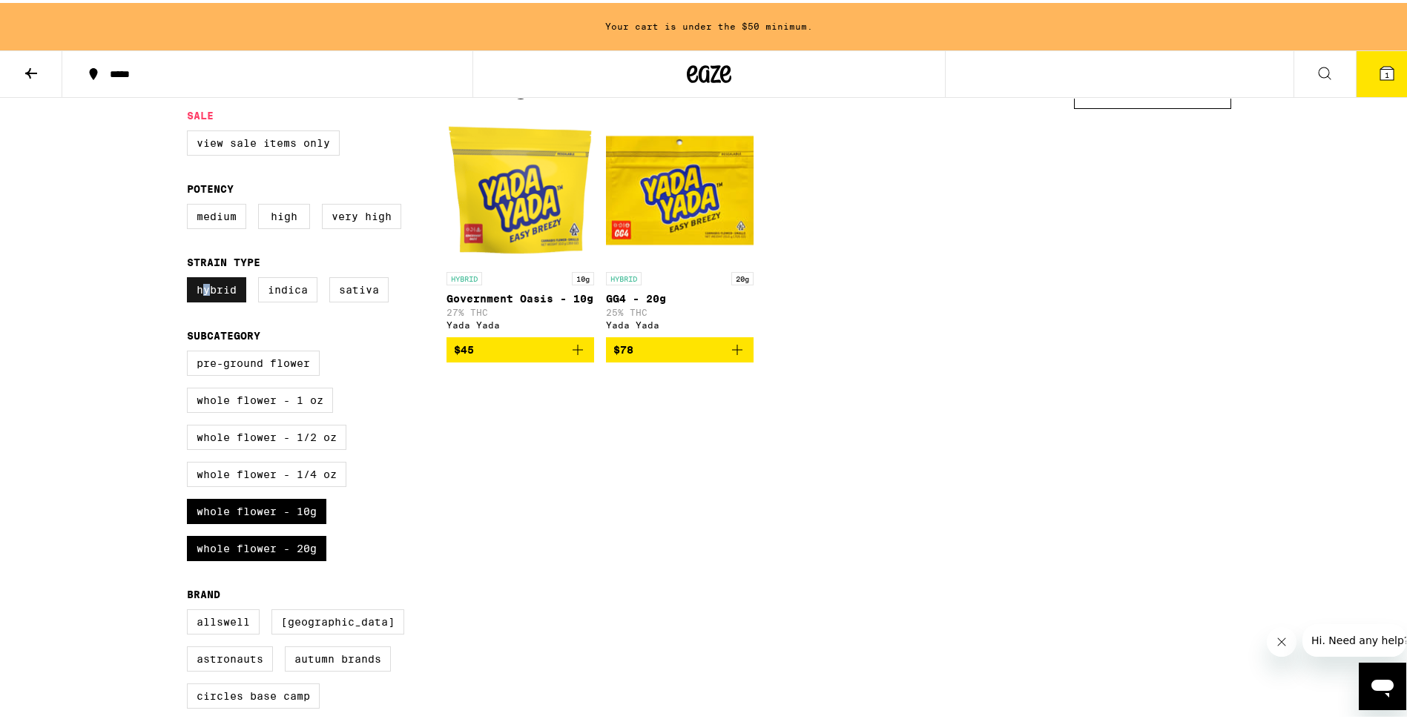
click at [206, 298] on label "Hybrid" at bounding box center [216, 286] width 59 height 25
drag, startPoint x: 207, startPoint y: 298, endPoint x: 263, endPoint y: 294, distance: 56.5
click at [263, 294] on label "Indica" at bounding box center [287, 286] width 59 height 25
click at [191, 277] on input "Indica" at bounding box center [190, 277] width 1 height 1
checkbox input "true"
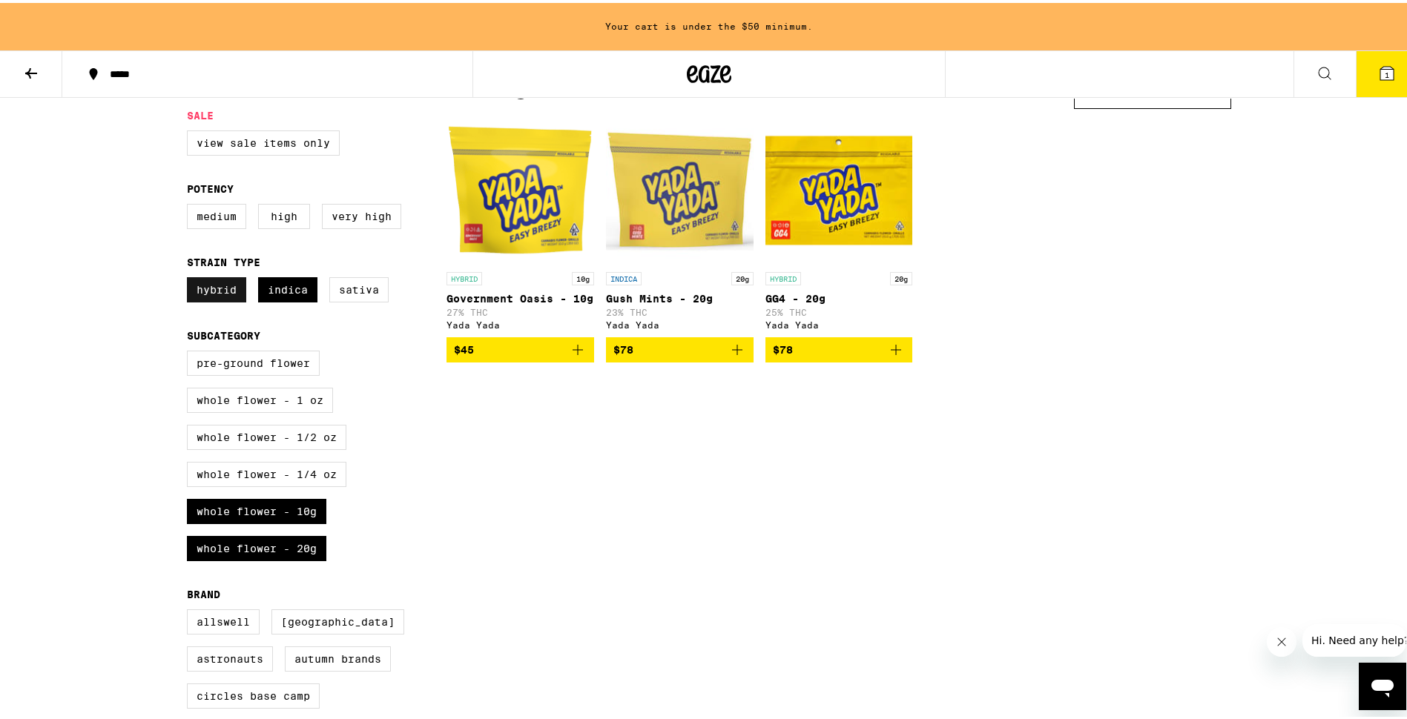
click at [221, 297] on label "Hybrid" at bounding box center [216, 286] width 59 height 25
click at [191, 277] on input "Hybrid" at bounding box center [190, 277] width 1 height 1
checkbox input "false"
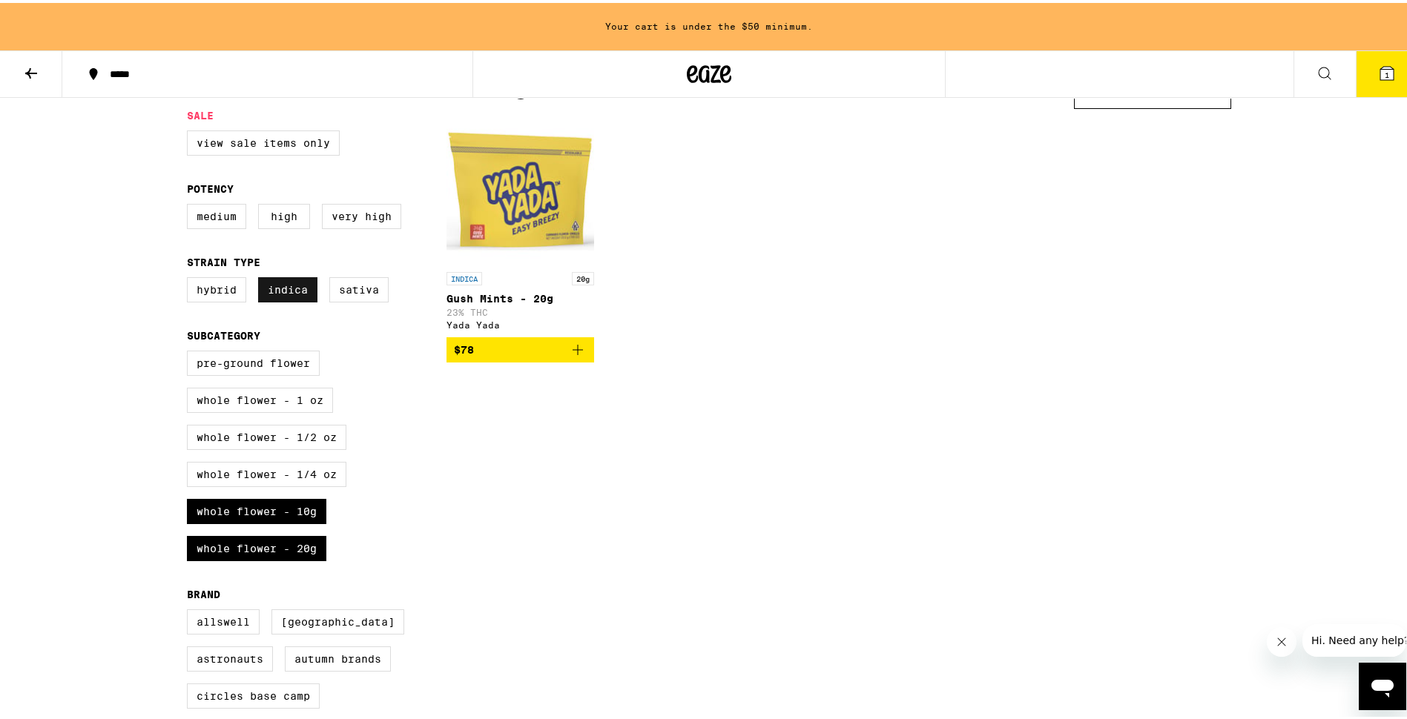
click at [292, 298] on label "Indica" at bounding box center [287, 286] width 59 height 25
click at [191, 277] on input "Indica" at bounding box center [190, 277] width 1 height 1
checkbox input "false"
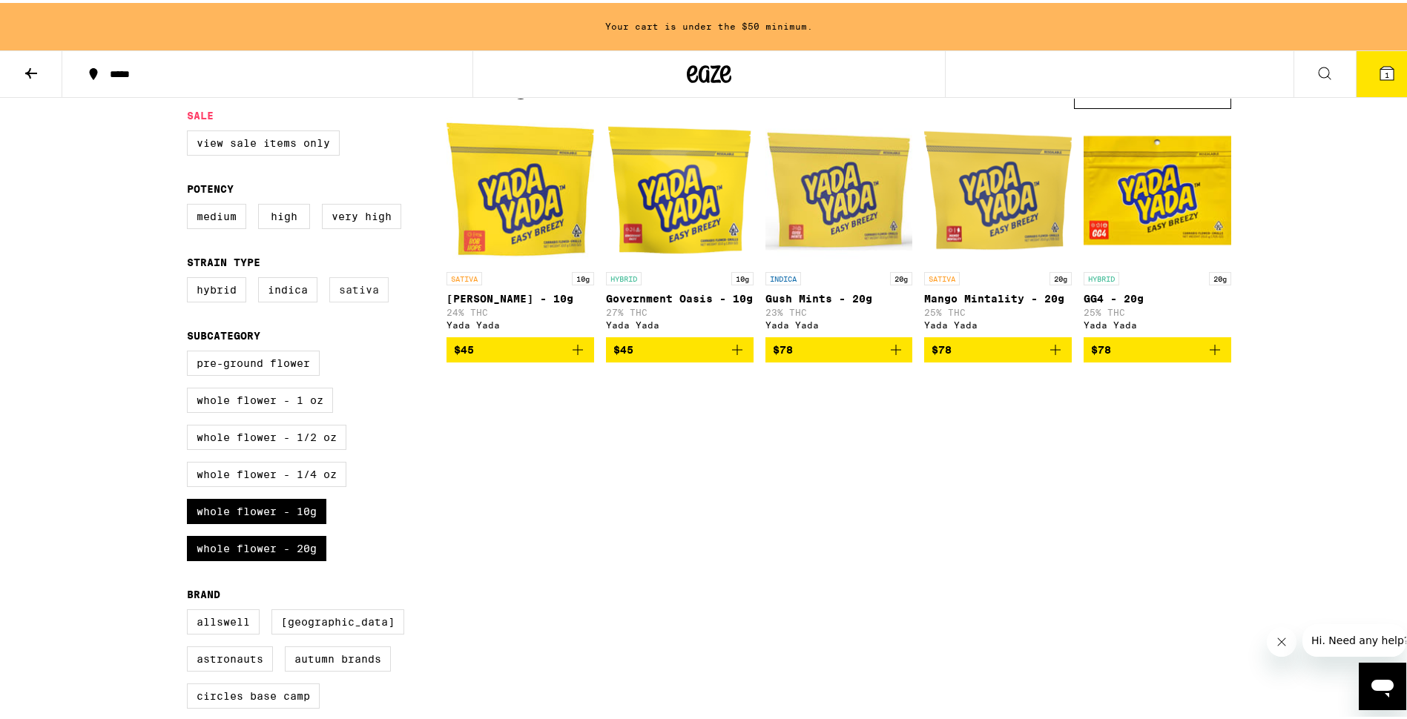
click at [338, 300] on label "Sativa" at bounding box center [358, 286] width 59 height 25
click at [191, 277] on input "Sativa" at bounding box center [190, 277] width 1 height 1
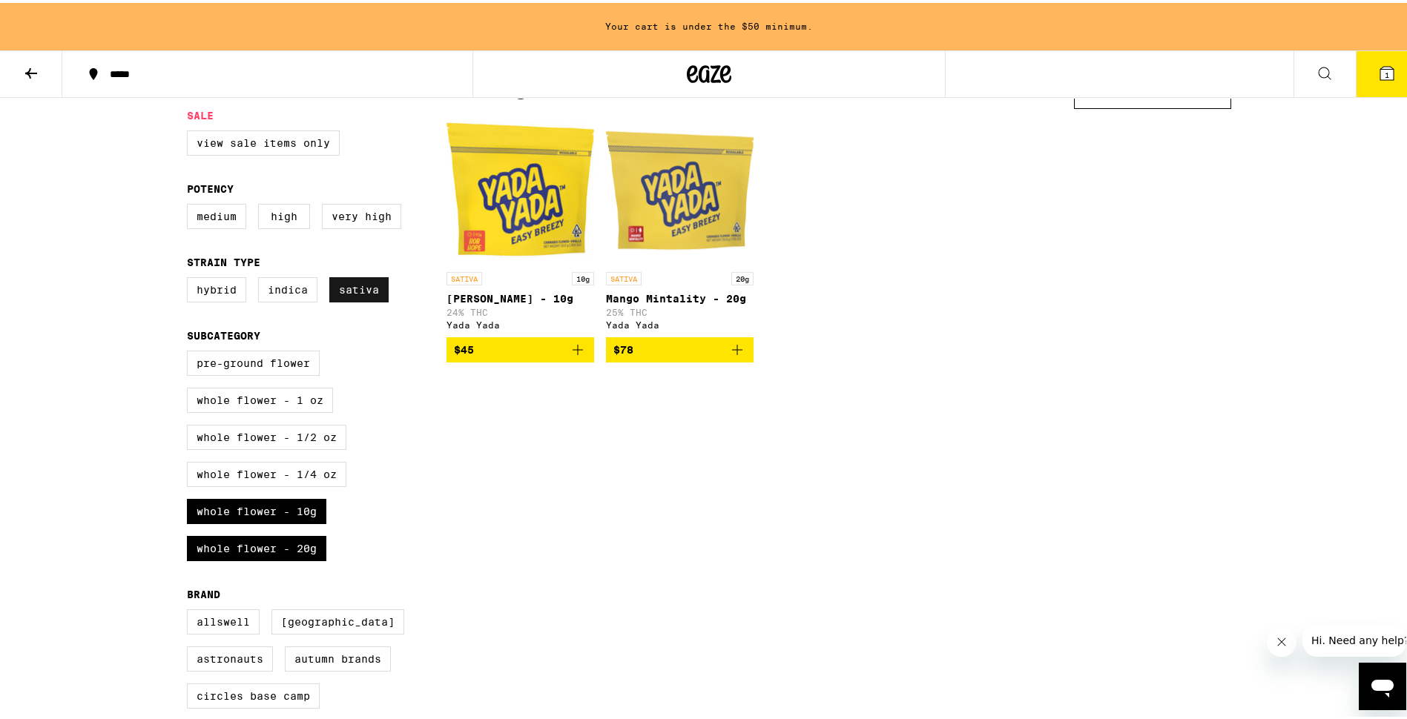
click at [338, 300] on label "Sativa" at bounding box center [358, 286] width 59 height 25
click at [191, 277] on input "Sativa" at bounding box center [190, 277] width 1 height 1
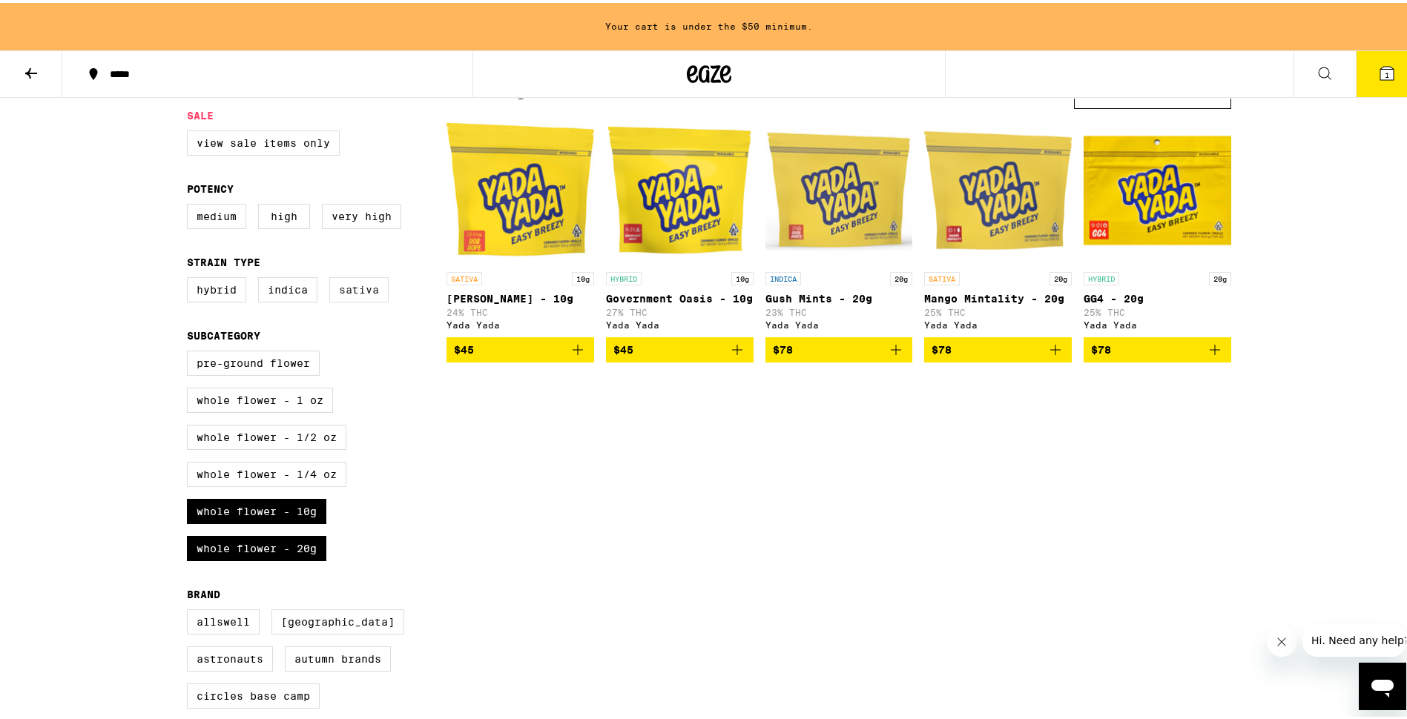
click at [363, 291] on label "Sativa" at bounding box center [358, 286] width 59 height 25
click at [191, 277] on input "Sativa" at bounding box center [190, 277] width 1 height 1
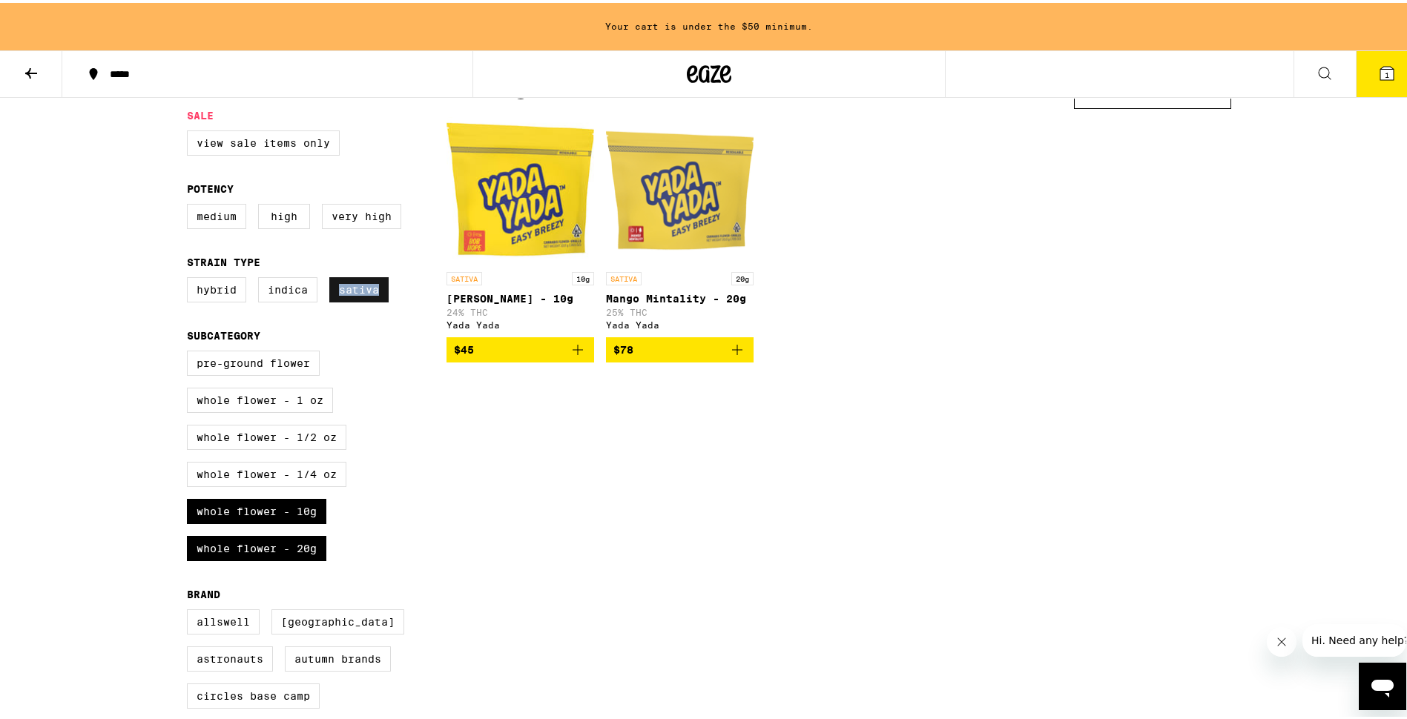
click at [363, 291] on label "Sativa" at bounding box center [358, 286] width 59 height 25
click at [191, 277] on input "Sativa" at bounding box center [190, 277] width 1 height 1
checkbox input "false"
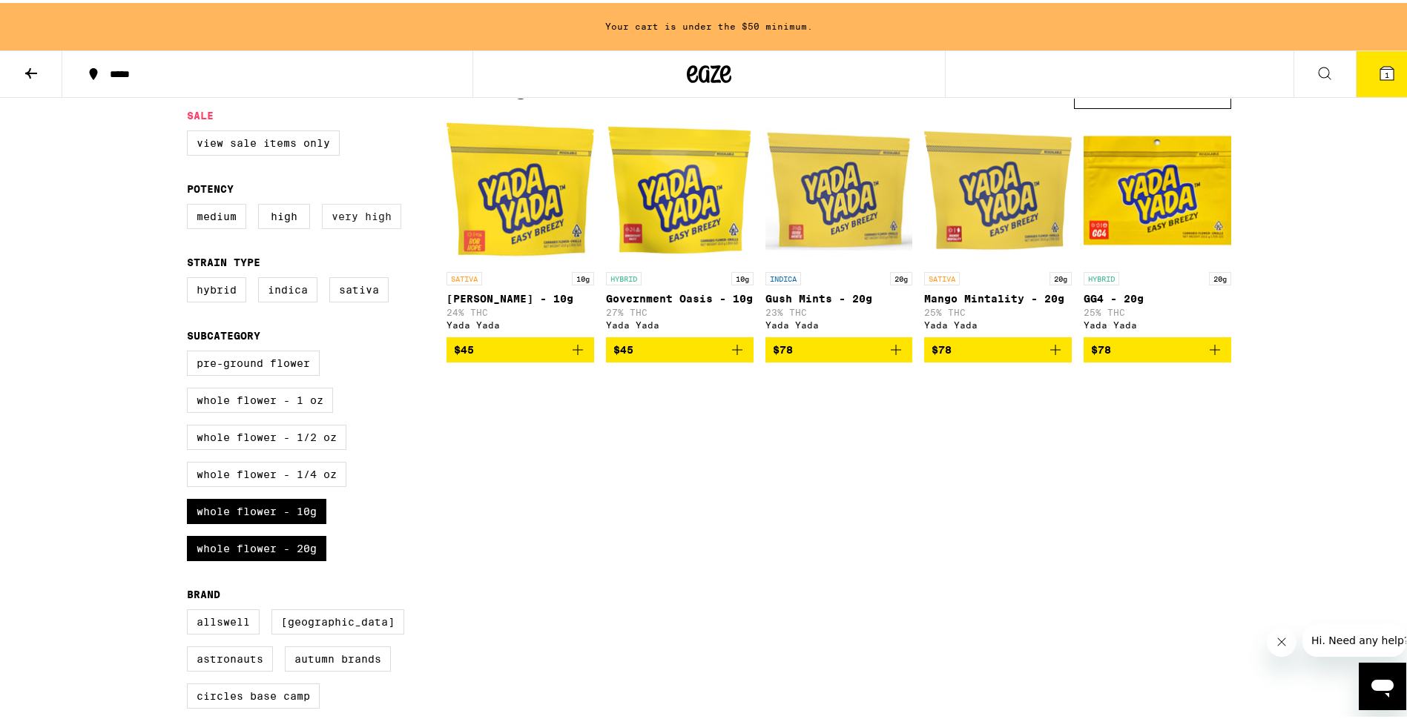
drag, startPoint x: 363, startPoint y: 291, endPoint x: 344, endPoint y: 221, distance: 73.1
click at [344, 221] on label "Very High" at bounding box center [361, 213] width 79 height 25
click at [191, 204] on input "Very High" at bounding box center [190, 203] width 1 height 1
checkbox input "true"
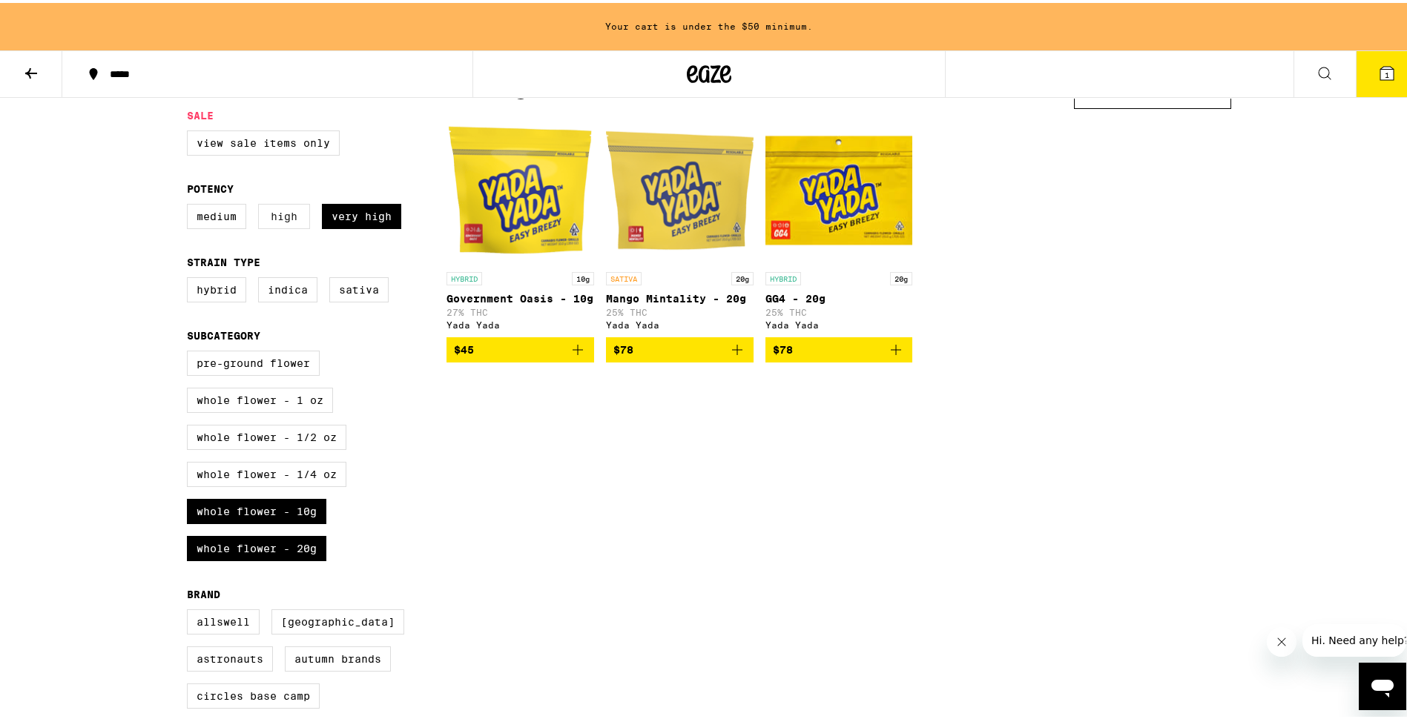
click at [274, 225] on label "High" at bounding box center [284, 213] width 52 height 25
click at [191, 204] on input "High" at bounding box center [190, 203] width 1 height 1
checkbox input "true"
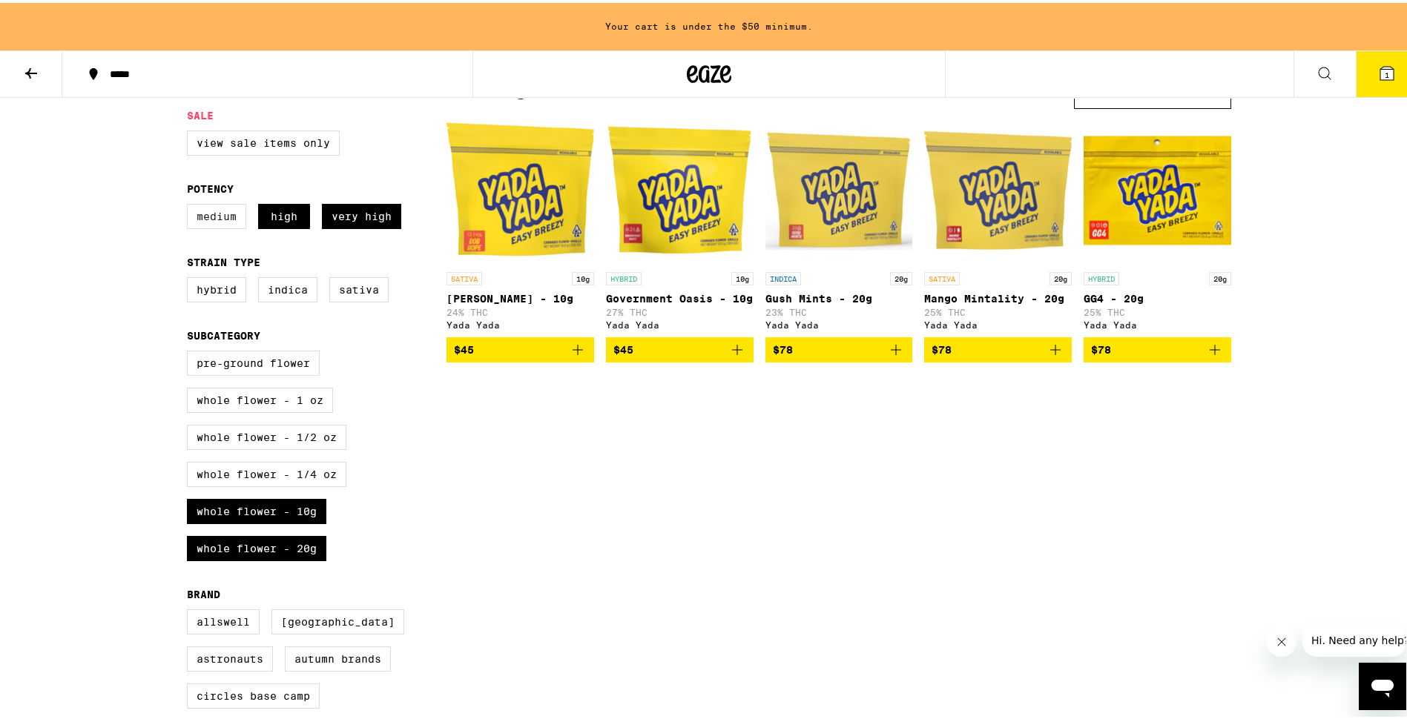
click at [230, 223] on label "Medium" at bounding box center [216, 213] width 59 height 25
click at [191, 204] on input "Medium" at bounding box center [190, 203] width 1 height 1
click at [220, 222] on label "Medium" at bounding box center [216, 213] width 59 height 25
click at [191, 204] on input "Medium" at bounding box center [190, 203] width 1 height 1
checkbox input "false"
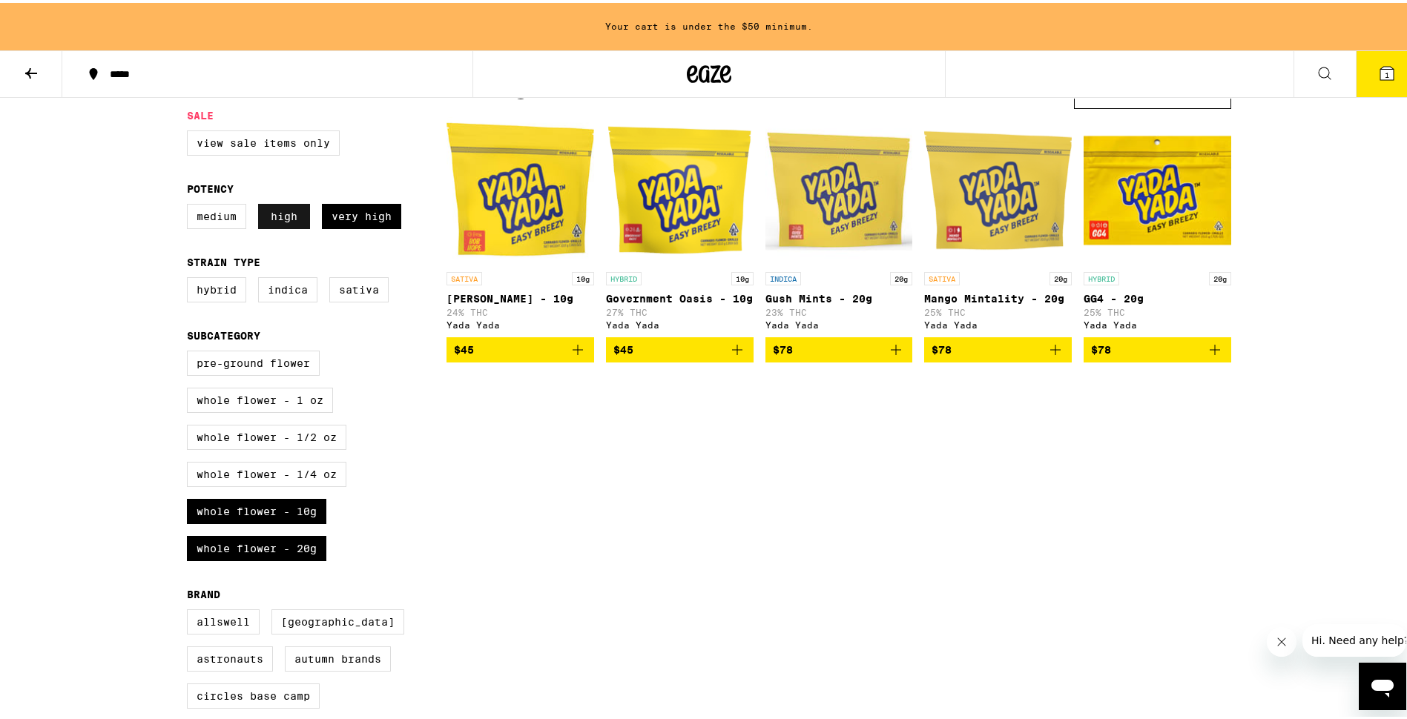
click at [271, 219] on label "High" at bounding box center [284, 213] width 52 height 25
click at [191, 204] on input "High" at bounding box center [190, 203] width 1 height 1
checkbox input "false"
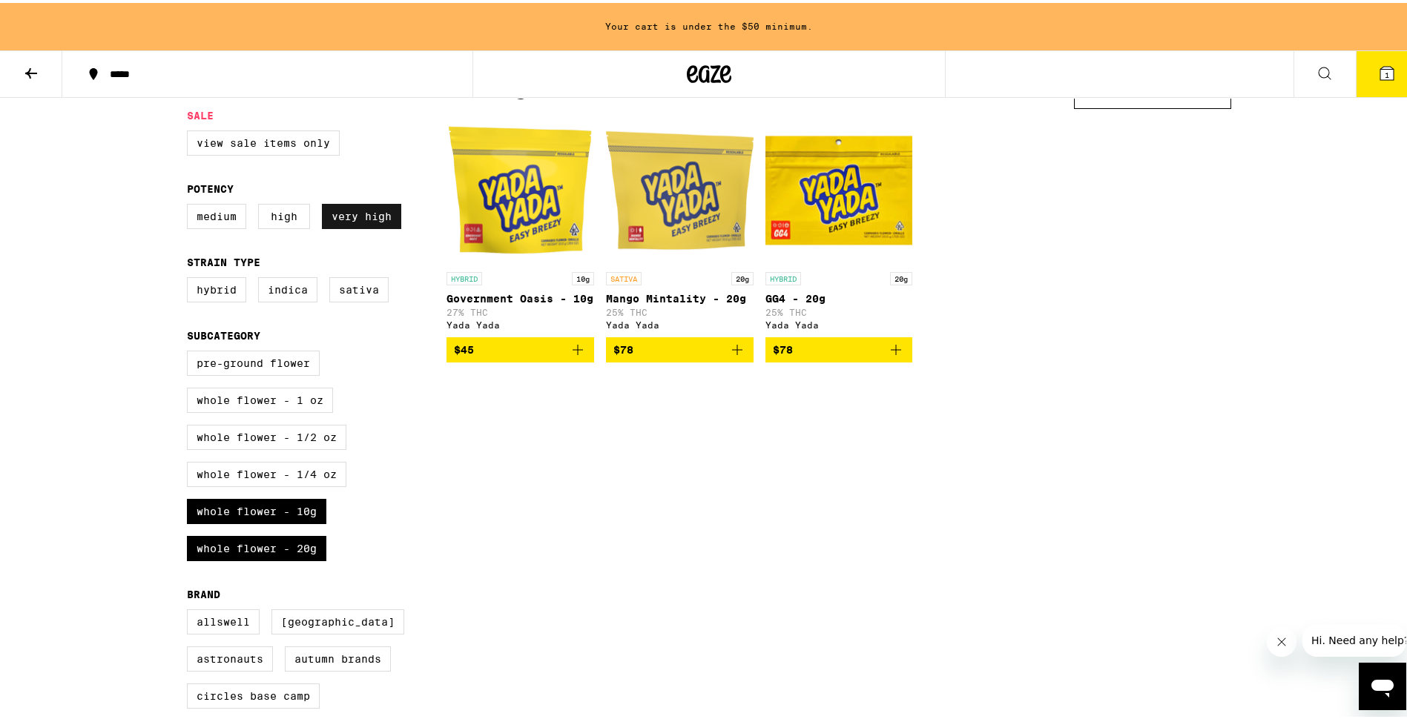
click at [339, 219] on label "Very High" at bounding box center [361, 213] width 79 height 25
click at [191, 204] on input "Very High" at bounding box center [190, 203] width 1 height 1
checkbox input "false"
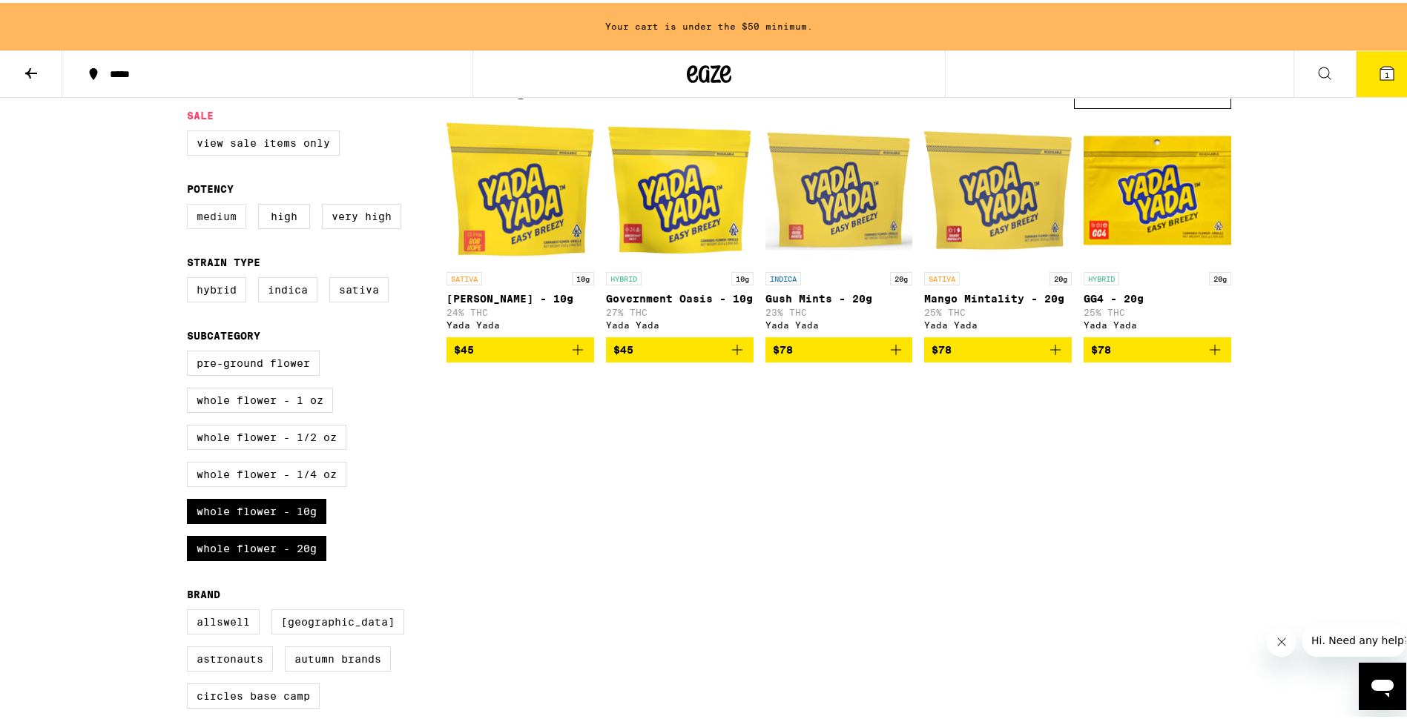
click at [213, 225] on label "Medium" at bounding box center [216, 213] width 59 height 25
click at [191, 204] on input "Medium" at bounding box center [190, 203] width 1 height 1
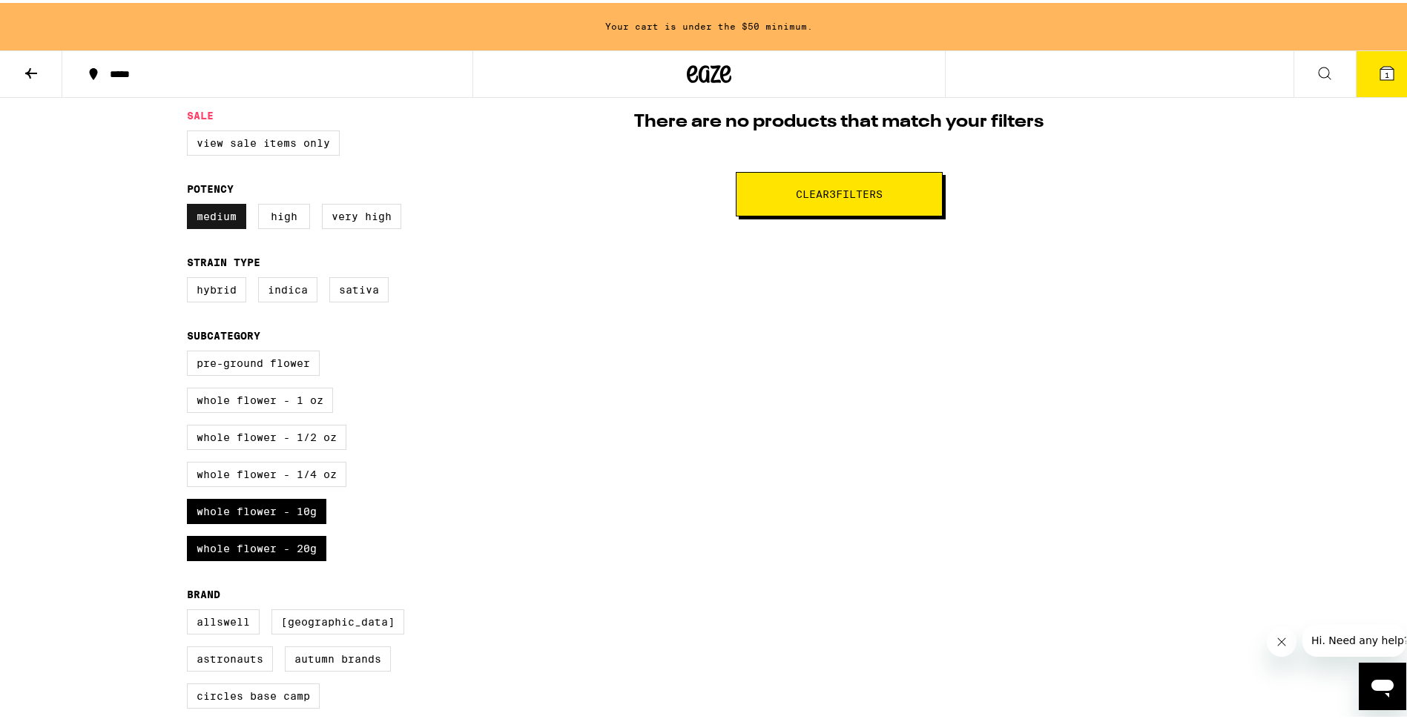
click at [220, 221] on label "Medium" at bounding box center [216, 213] width 59 height 25
click at [191, 204] on input "Medium" at bounding box center [190, 203] width 1 height 1
checkbox input "false"
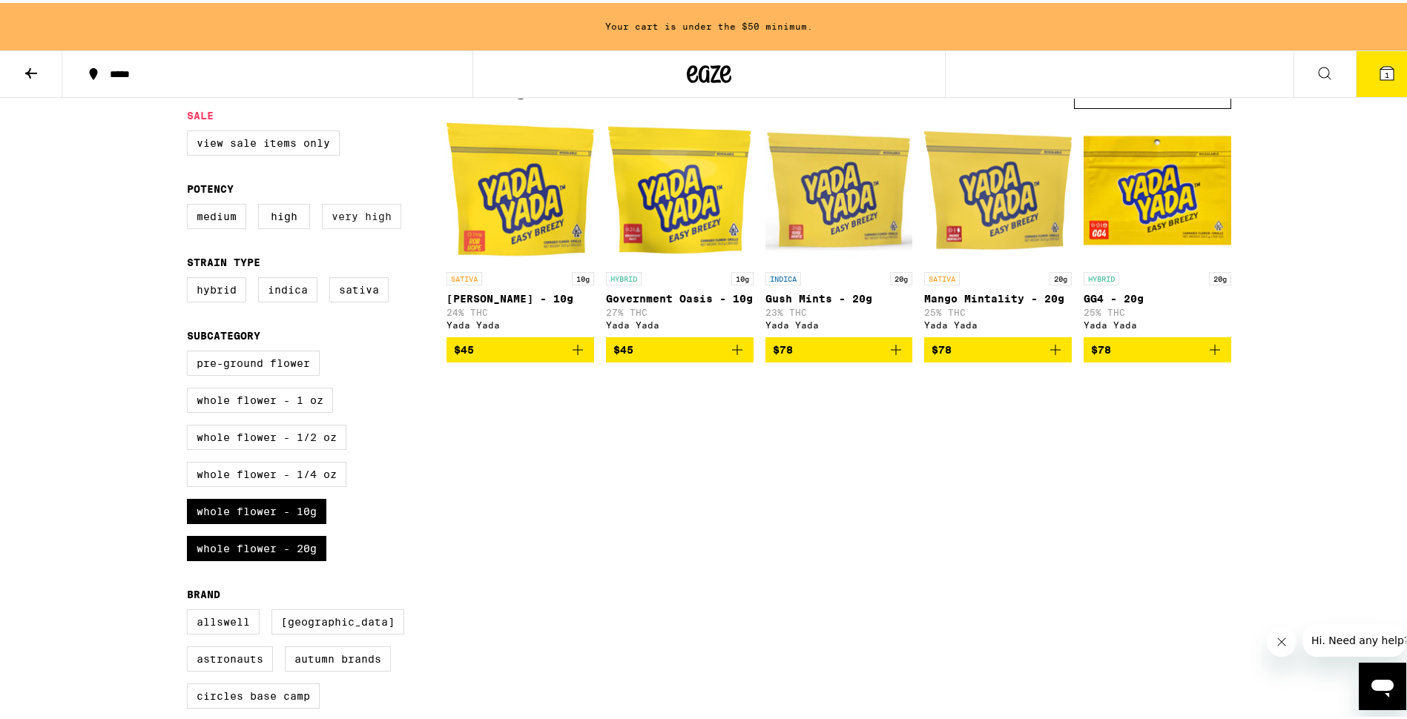
click at [356, 225] on label "Very High" at bounding box center [361, 213] width 79 height 25
click at [191, 204] on input "Very High" at bounding box center [190, 203] width 1 height 1
checkbox input "true"
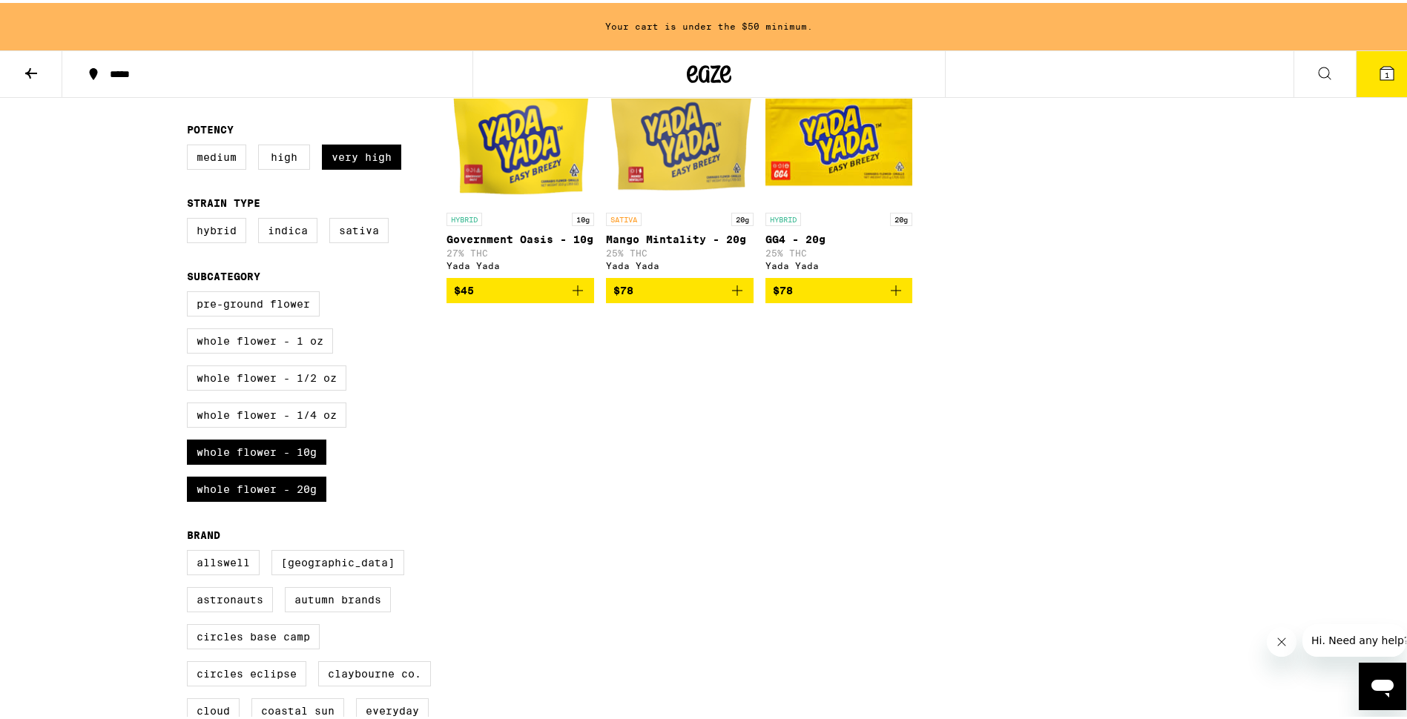
scroll to position [148, 0]
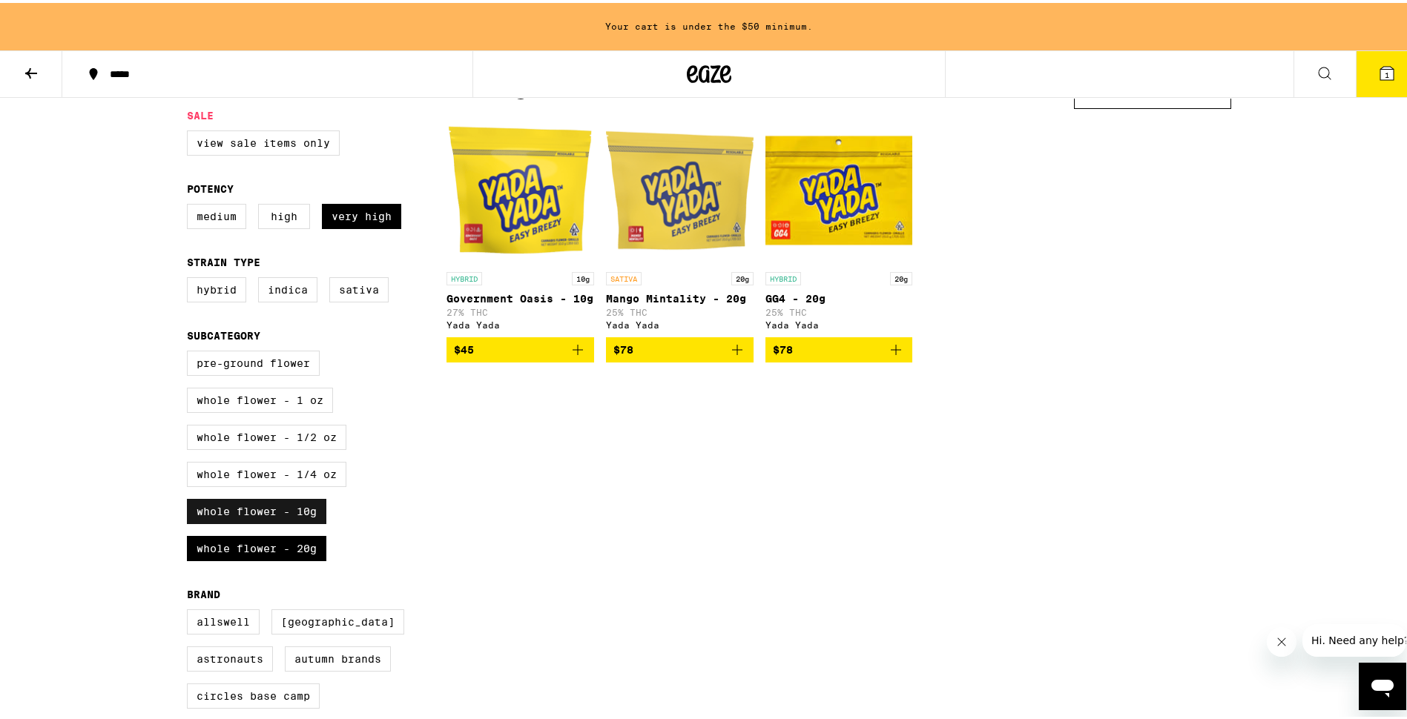
click at [275, 519] on label "Whole Flower - 10g" at bounding box center [256, 508] width 139 height 25
click at [191, 351] on input "Whole Flower - 10g" at bounding box center [190, 350] width 1 height 1
checkbox input "false"
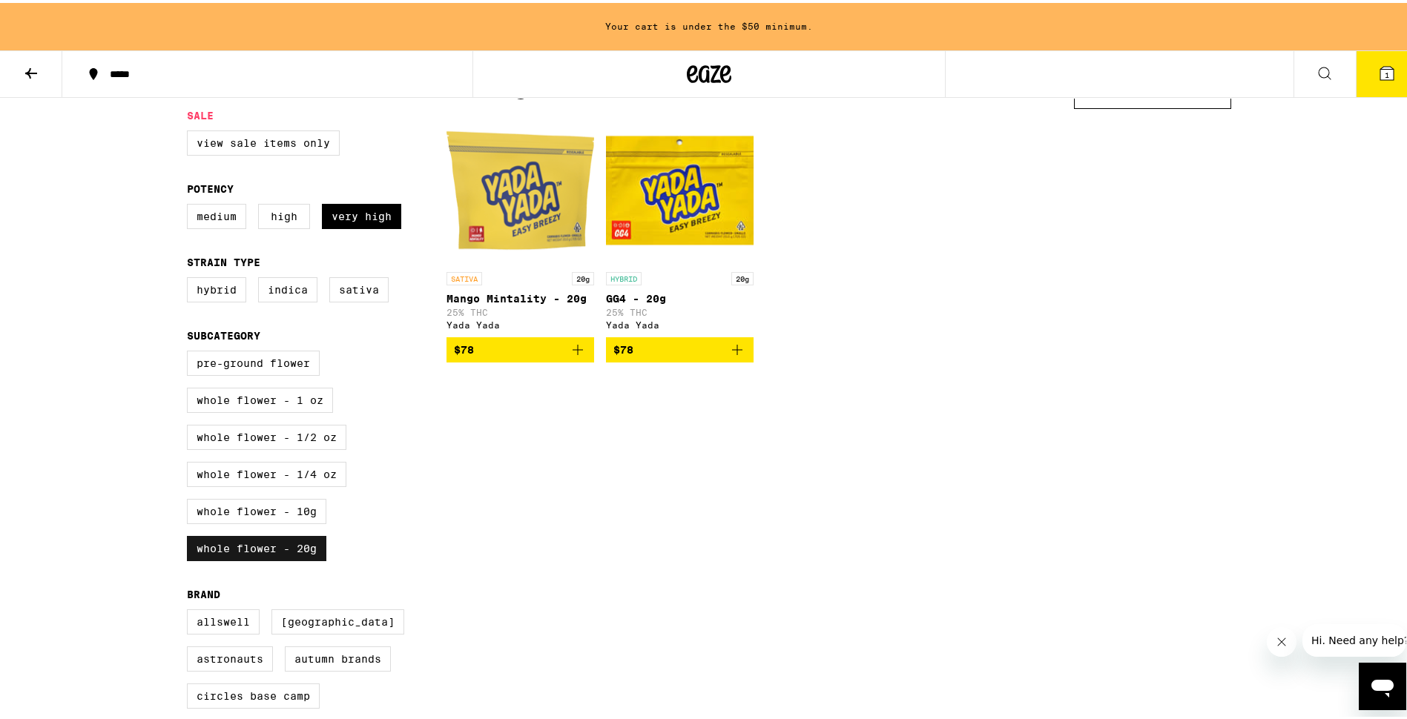
click at [271, 559] on label "Whole Flower - 20g" at bounding box center [256, 545] width 139 height 25
click at [191, 351] on input "Whole Flower - 20g" at bounding box center [190, 350] width 1 height 1
checkbox input "false"
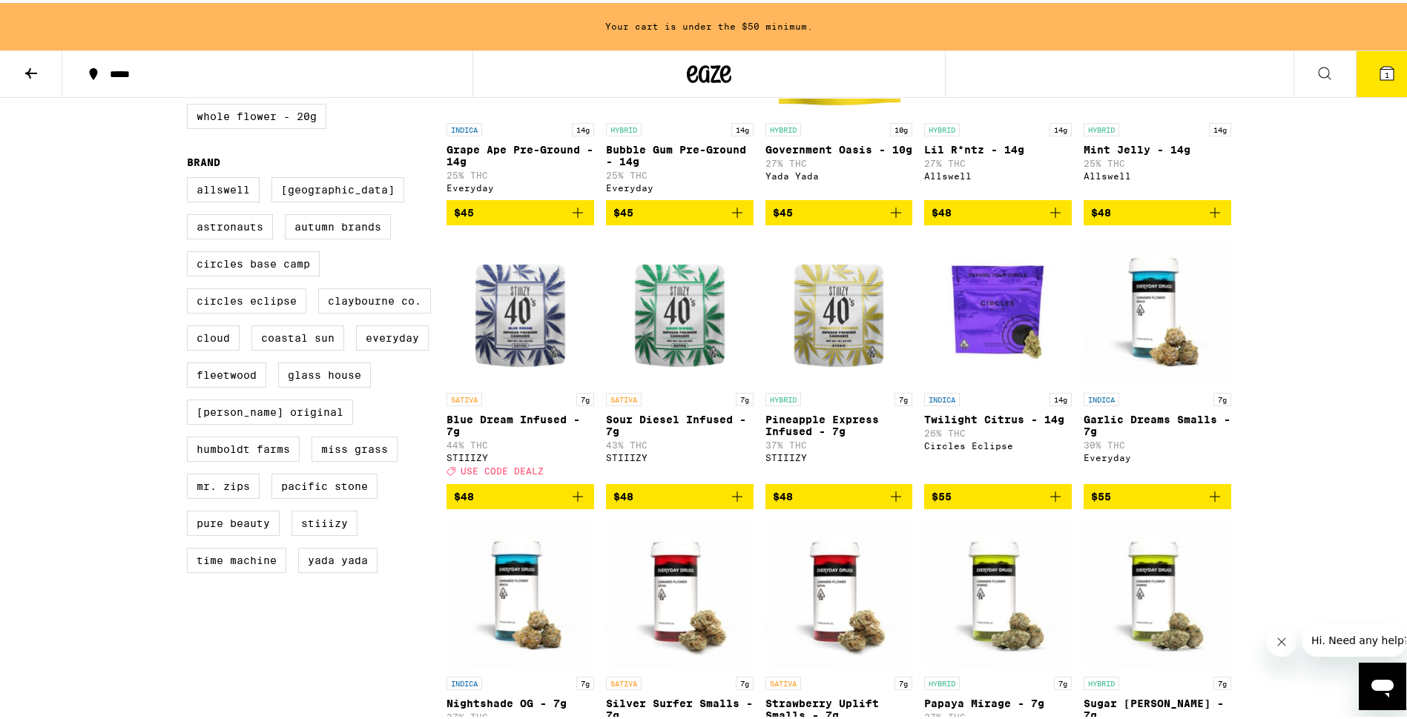
scroll to position [148, 0]
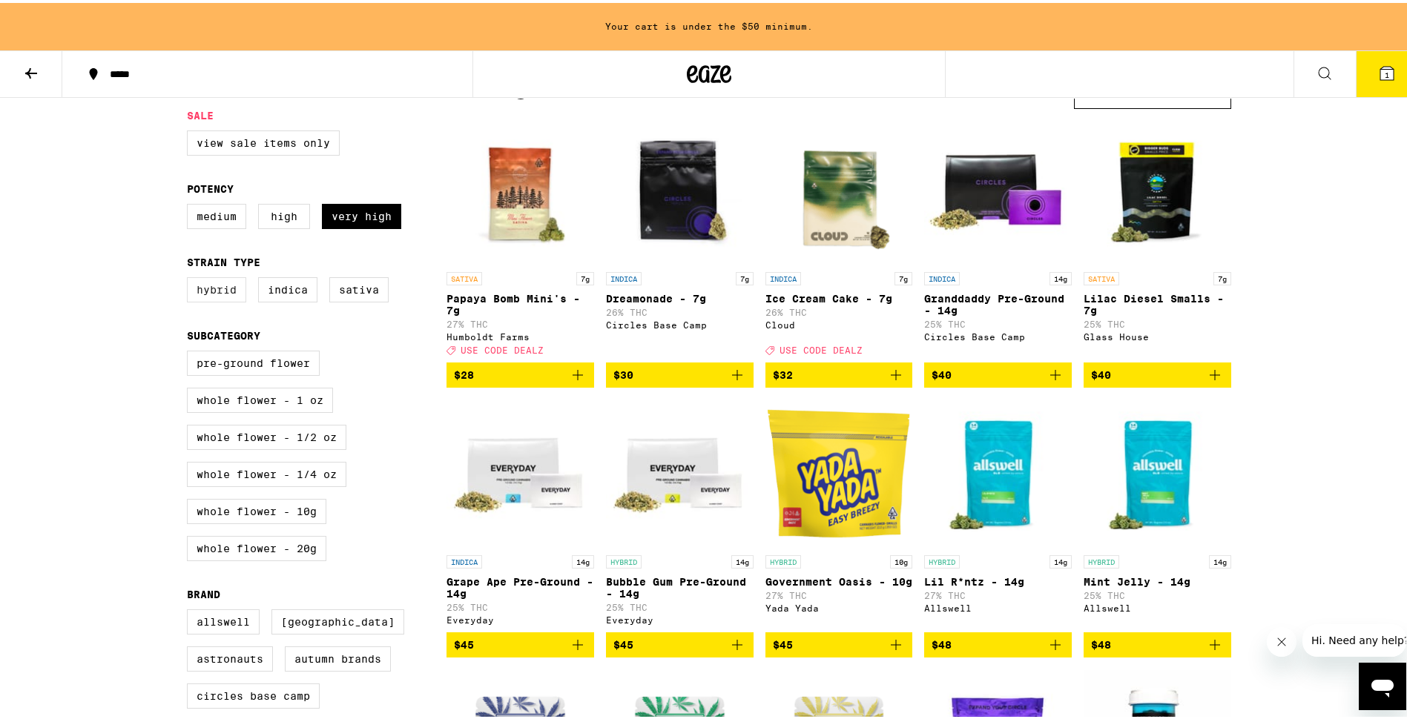
click at [228, 297] on label "Hybrid" at bounding box center [216, 286] width 59 height 25
click at [191, 277] on input "Hybrid" at bounding box center [190, 277] width 1 height 1
checkbox input "true"
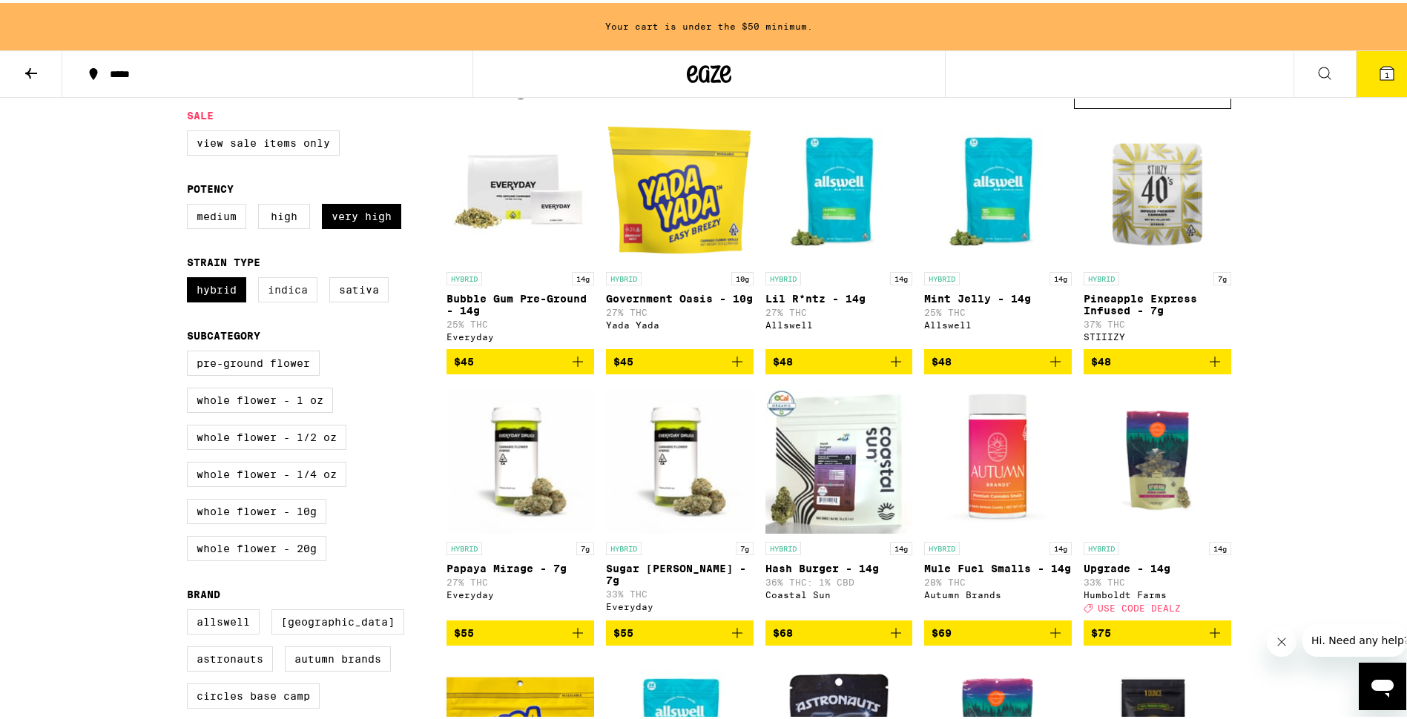
click at [289, 297] on label "Indica" at bounding box center [287, 286] width 59 height 25
click at [191, 277] on input "Indica" at bounding box center [190, 277] width 1 height 1
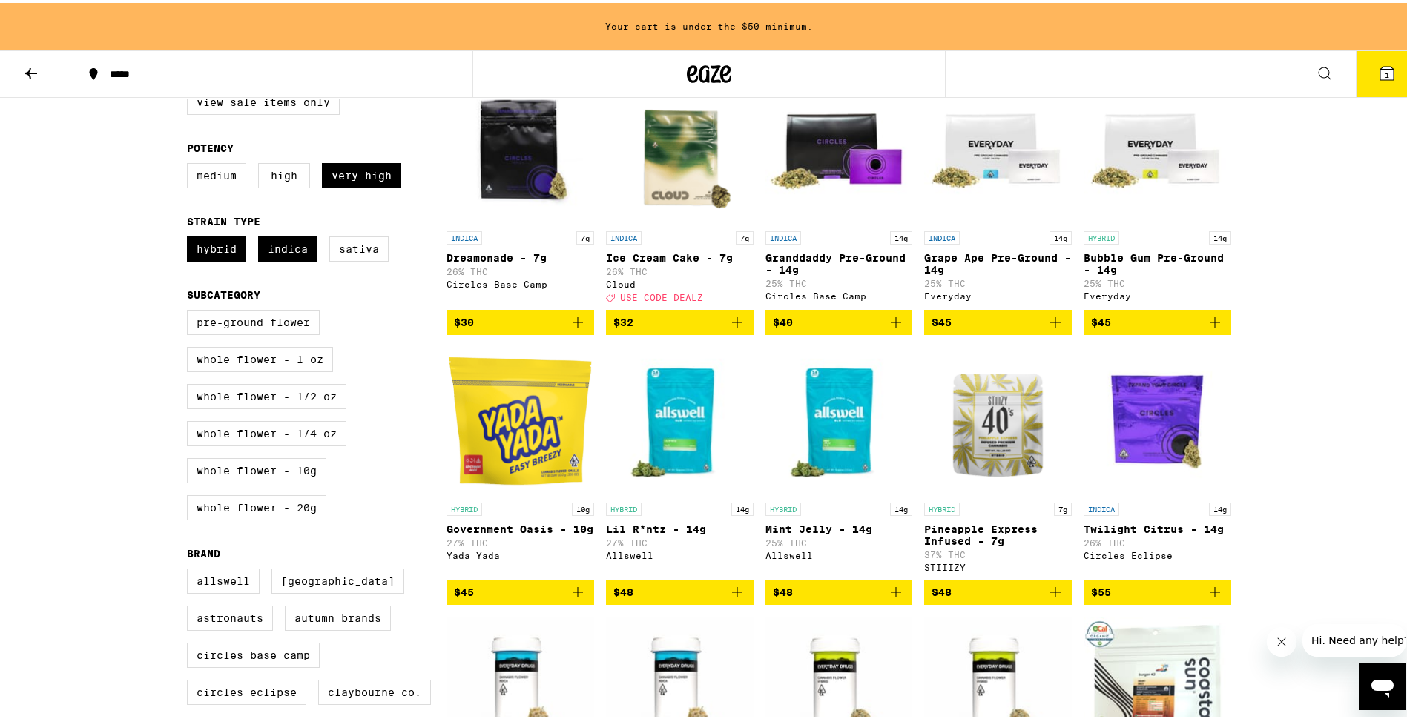
scroll to position [223, 0]
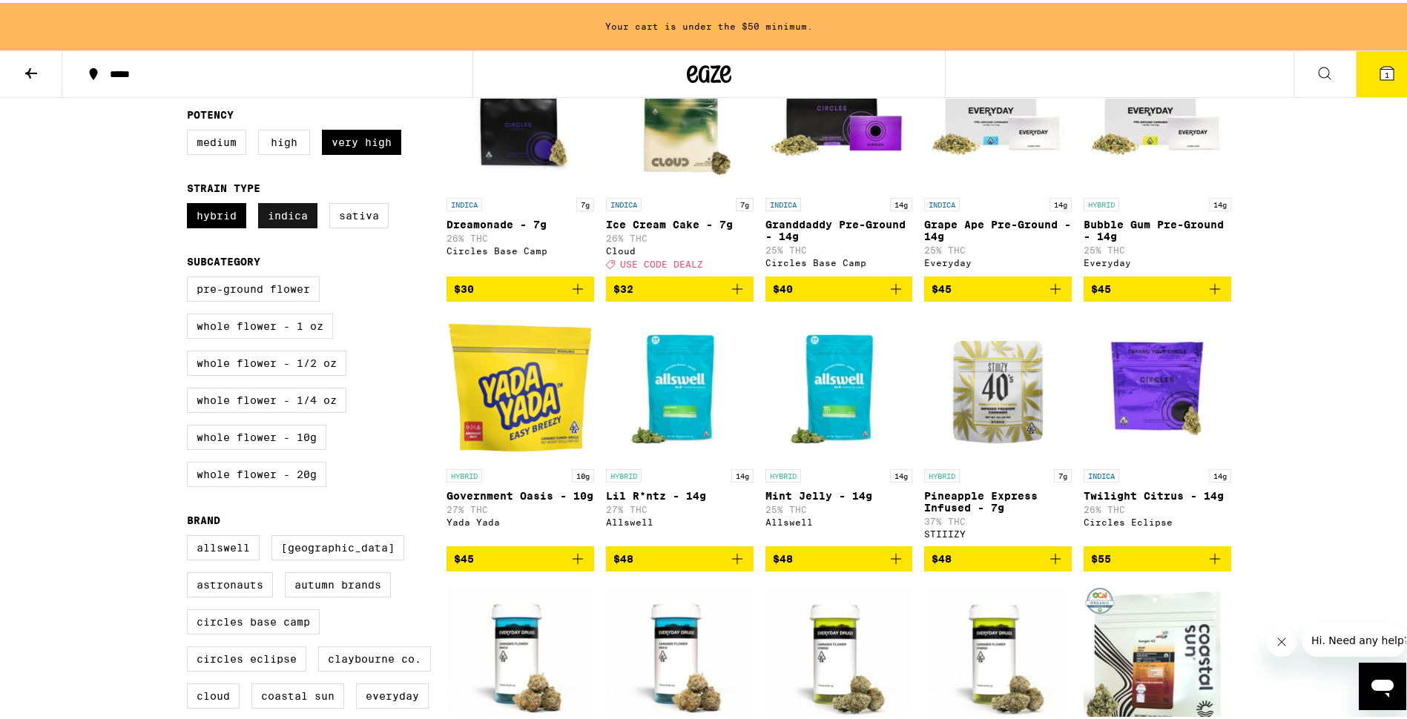
click at [289, 212] on label "Indica" at bounding box center [287, 212] width 59 height 25
click at [191, 203] on input "Indica" at bounding box center [190, 202] width 1 height 1
checkbox input "false"
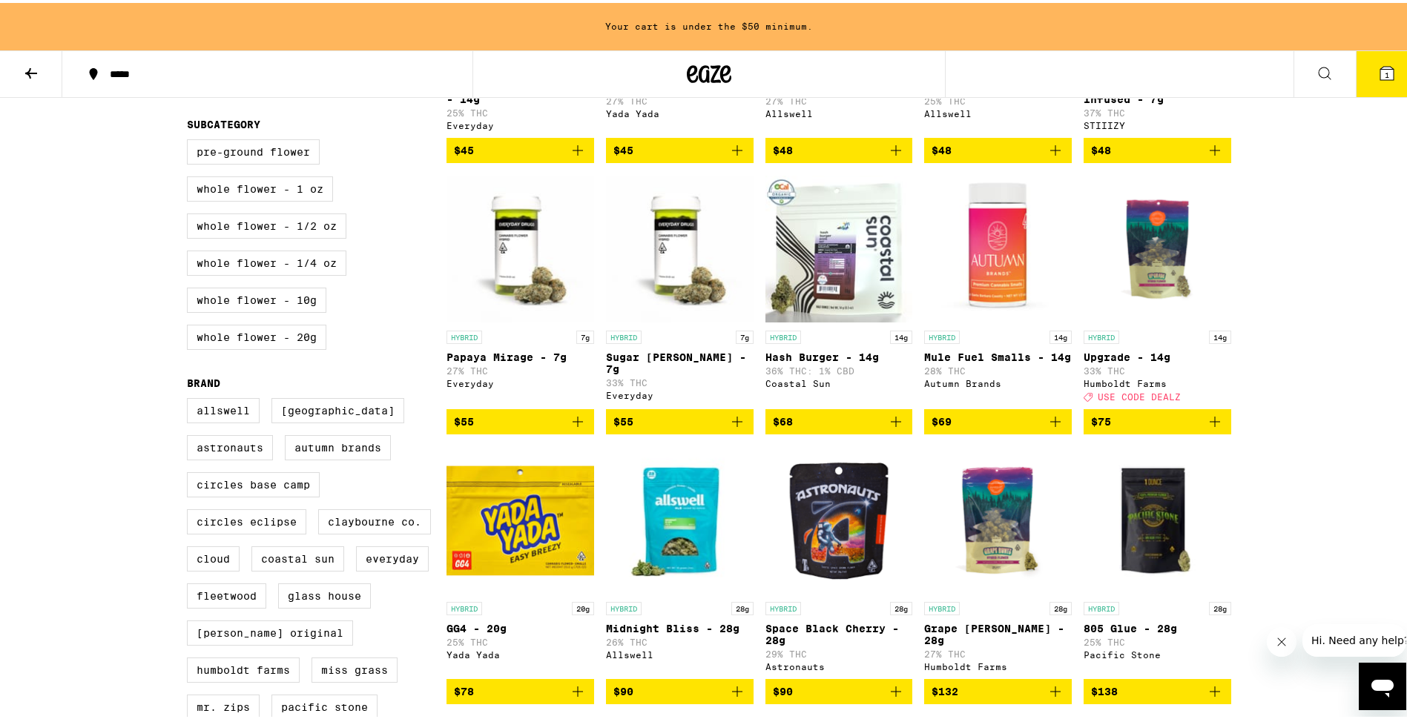
scroll to position [668, 0]
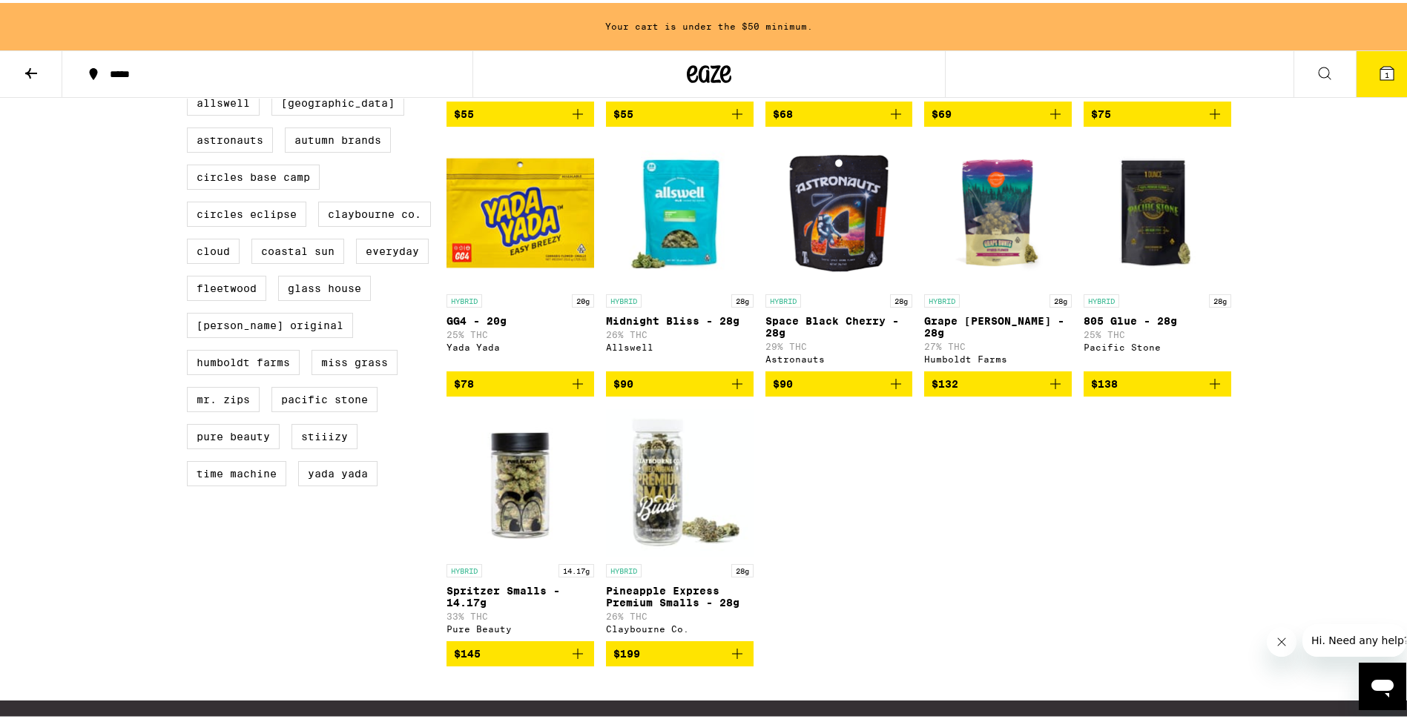
click at [512, 390] on span "$78" at bounding box center [520, 381] width 133 height 18
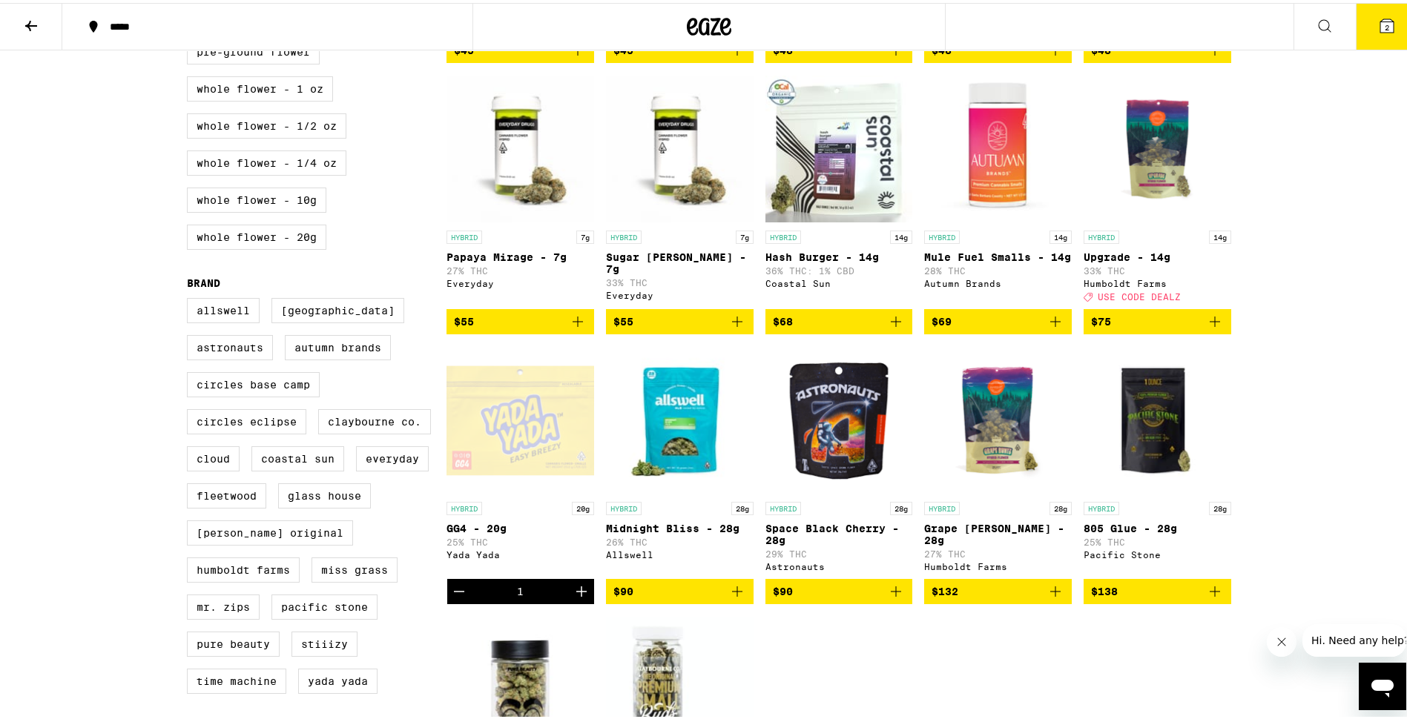
scroll to position [0, 0]
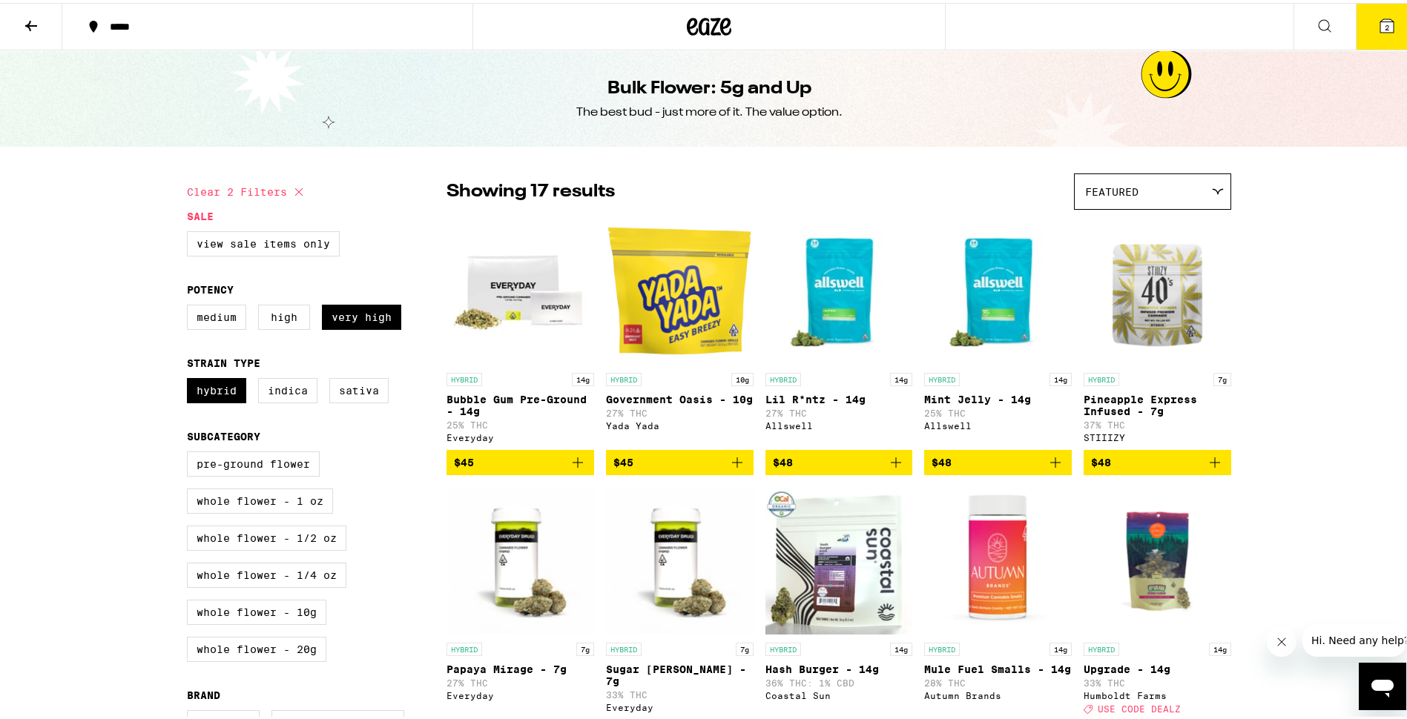
click at [19, 18] on button at bounding box center [31, 24] width 62 height 47
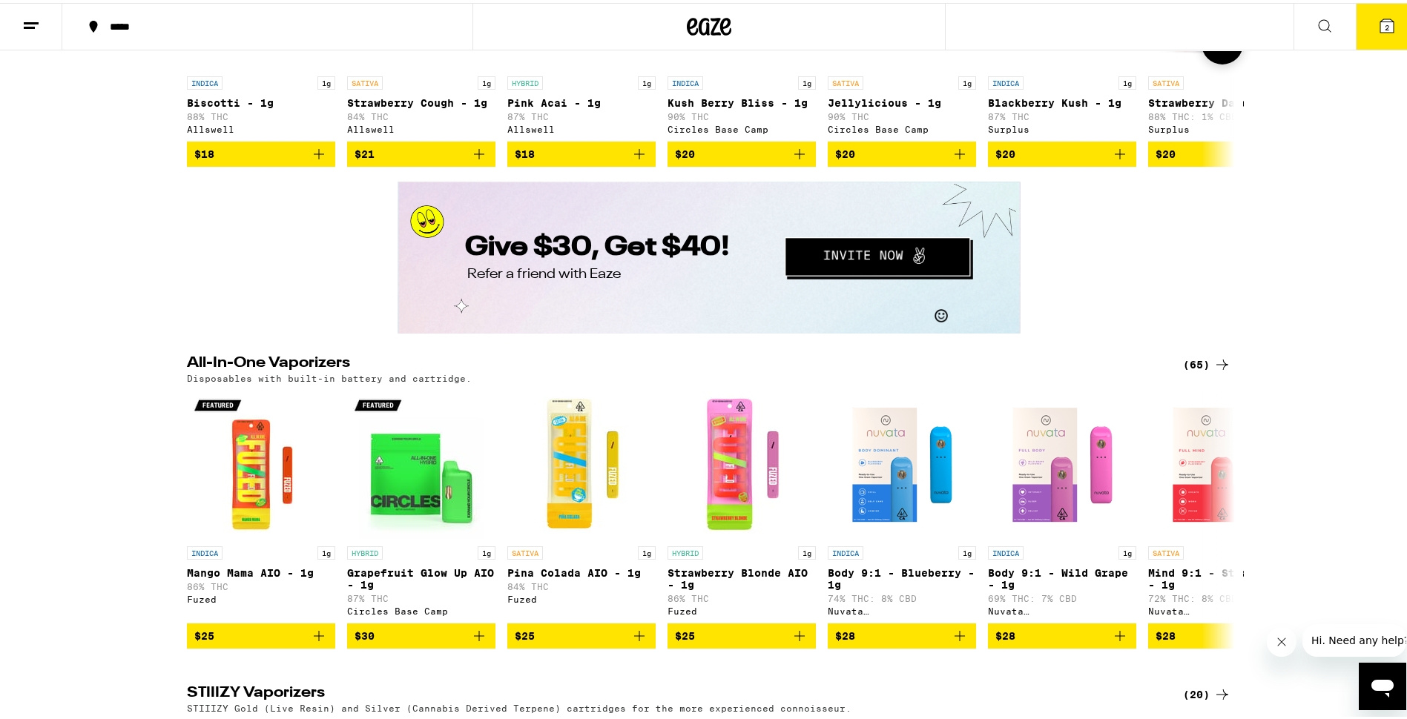
scroll to position [2448, 0]
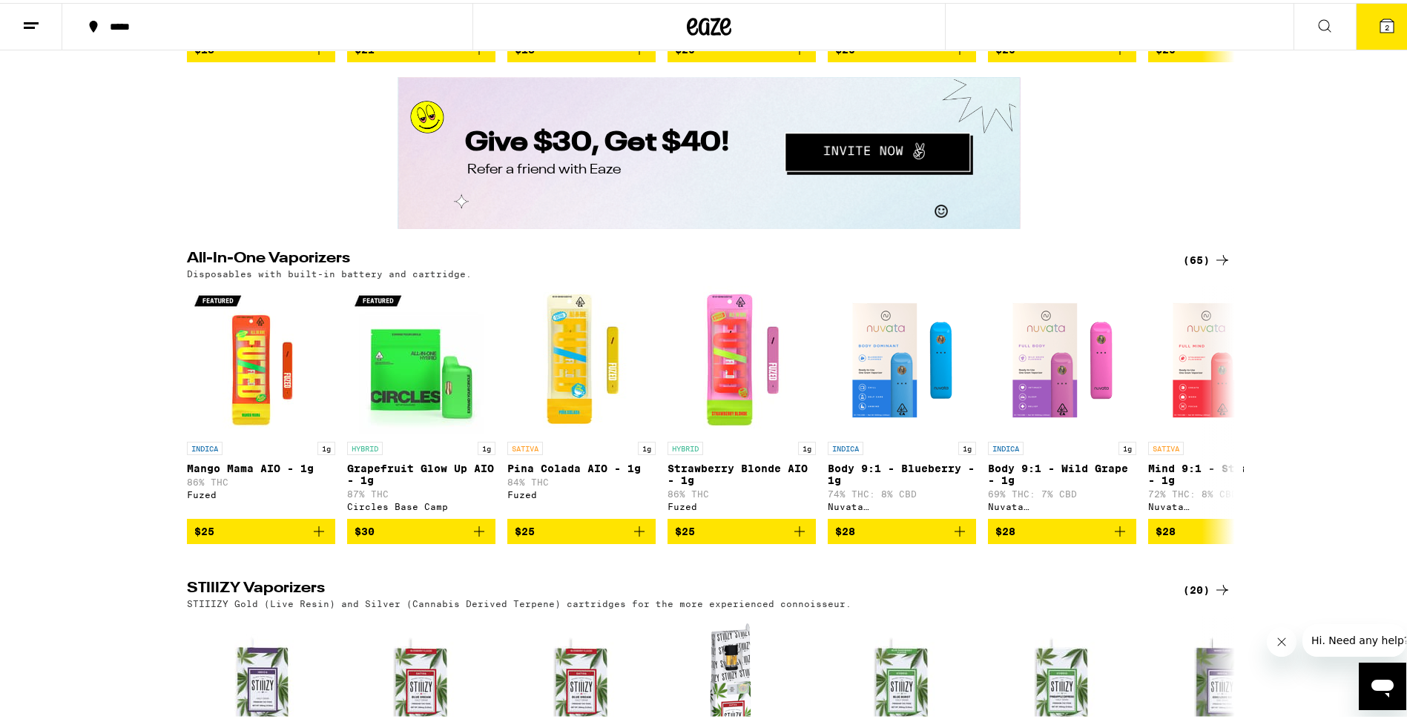
click at [1397, 28] on button "2" at bounding box center [1387, 24] width 62 height 46
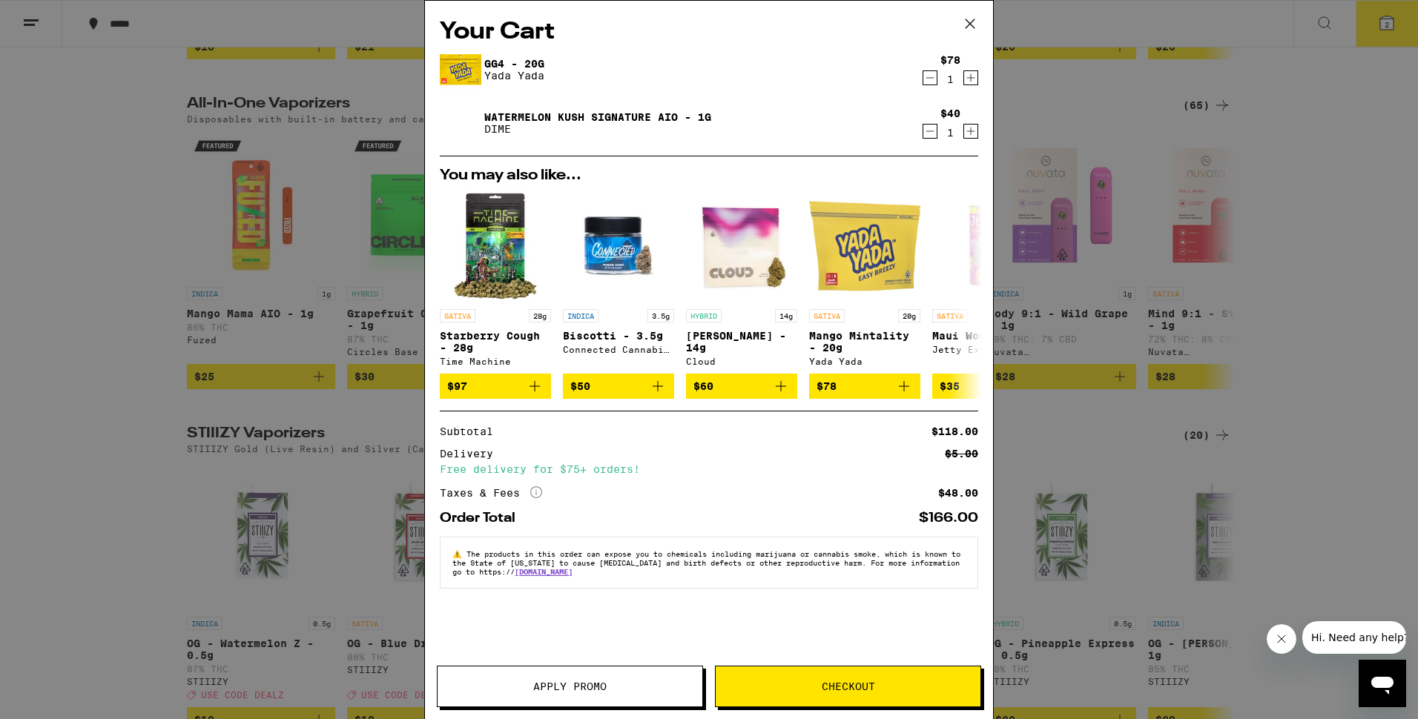
click at [222, 367] on div "Your Cart GG4 - 20g Yada Yada $78 1 Watermelon Kush Signature AIO - 1g DIME $40…" at bounding box center [709, 359] width 1418 height 719
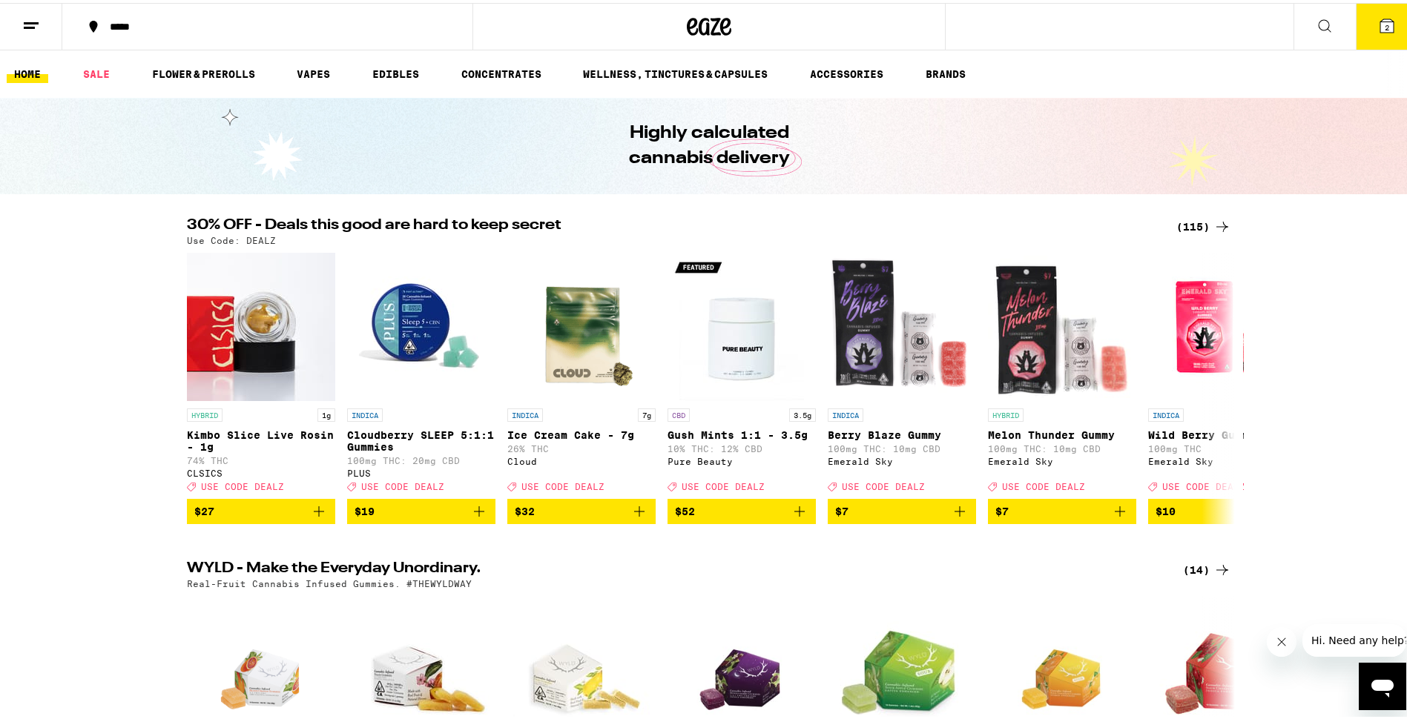
click at [1383, 20] on icon at bounding box center [1387, 23] width 18 height 18
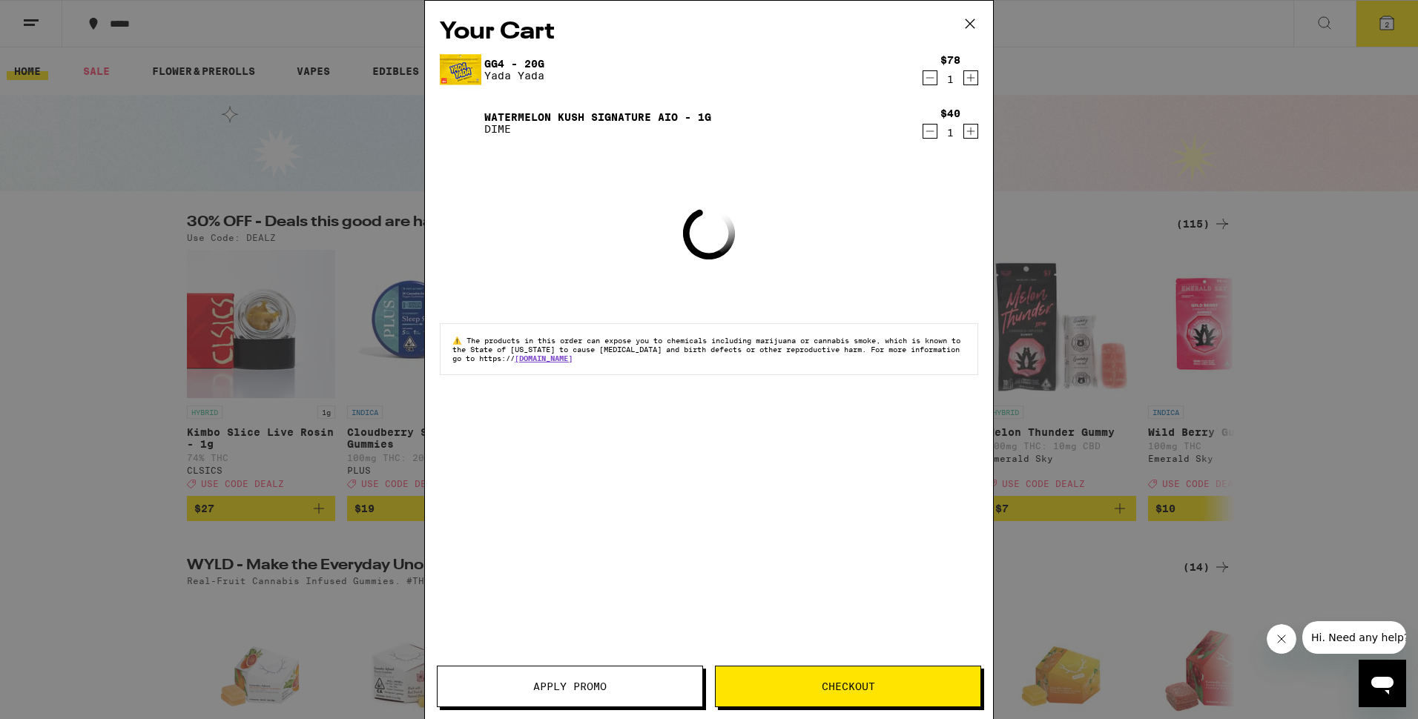
drag, startPoint x: 581, startPoint y: 683, endPoint x: 607, endPoint y: 623, distance: 65.2
click at [589, 667] on button "Apply Promo" at bounding box center [570, 687] width 266 height 42
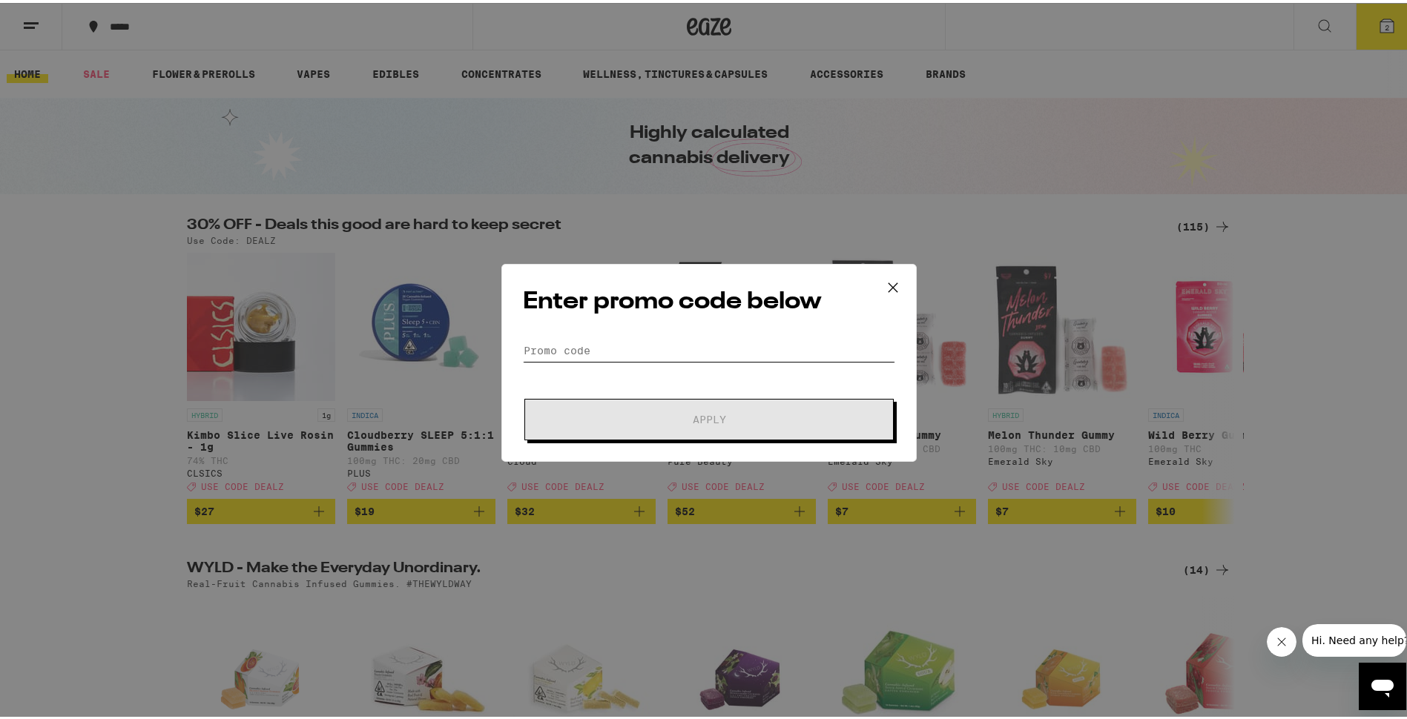
click at [659, 342] on input "Promo Code" at bounding box center [709, 348] width 372 height 22
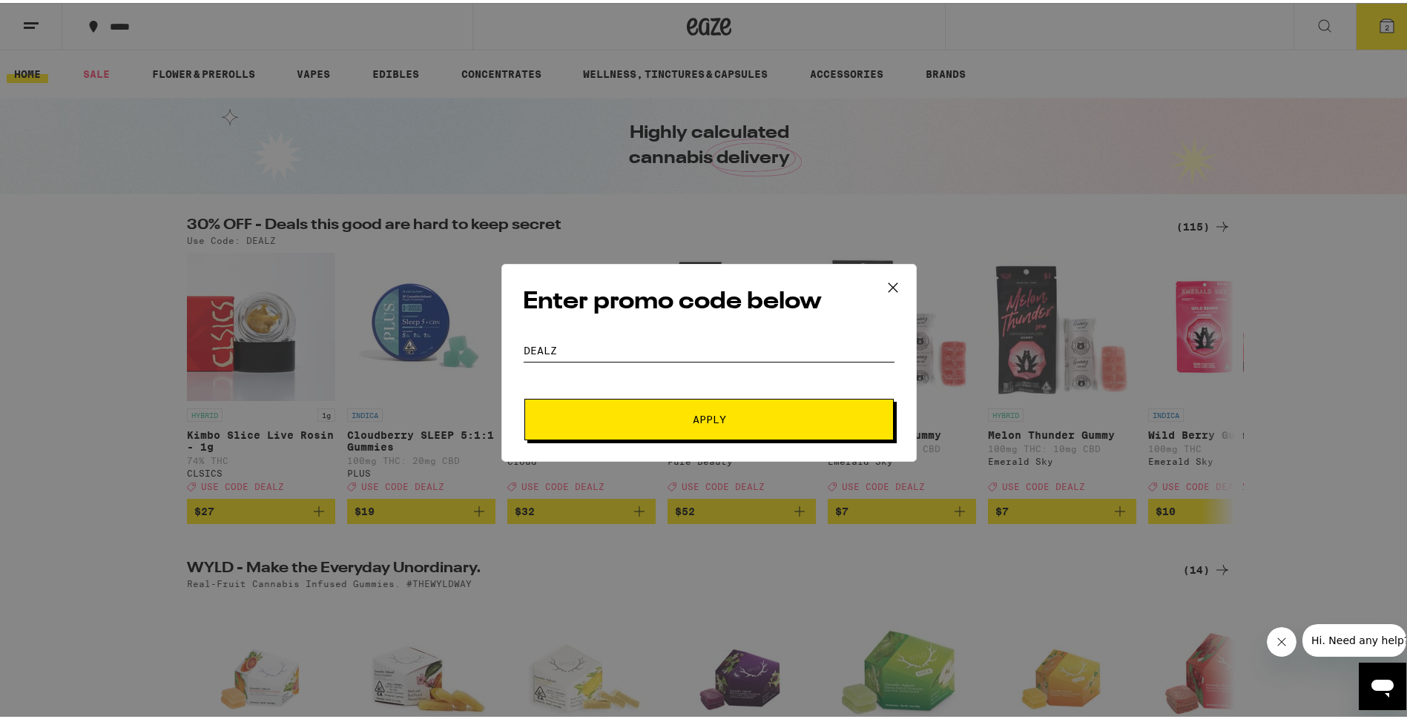
type input "dealz"
click at [524, 396] on button "Apply" at bounding box center [708, 417] width 369 height 42
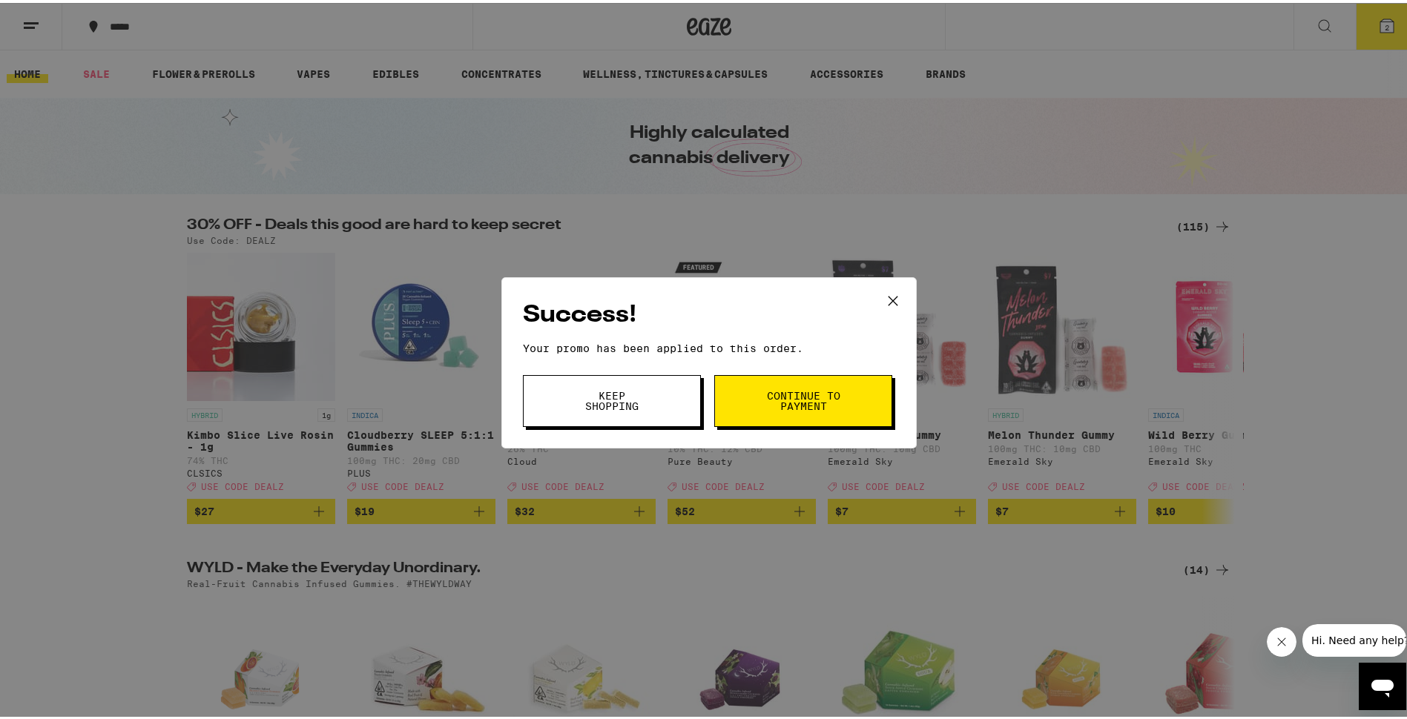
click at [731, 415] on button "Continue to payment" at bounding box center [803, 398] width 178 height 52
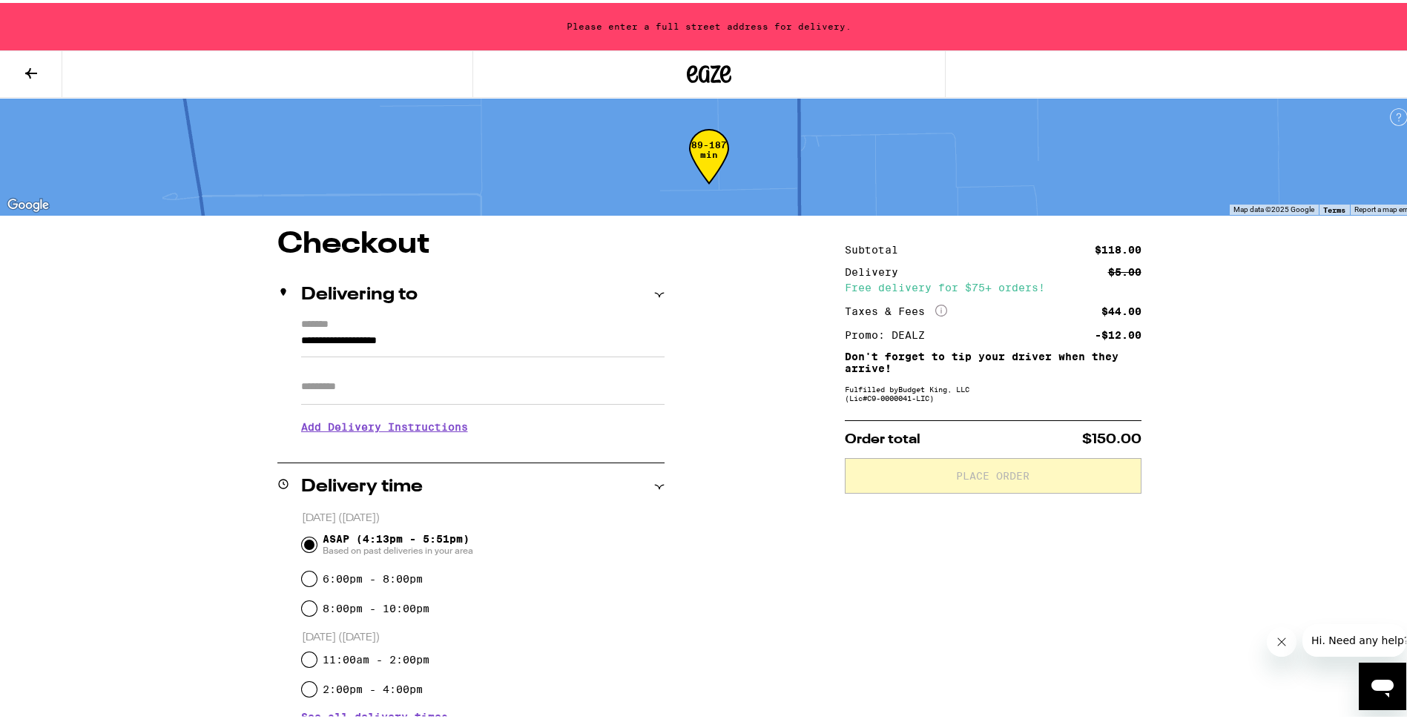
click at [498, 342] on input "**********" at bounding box center [482, 341] width 363 height 25
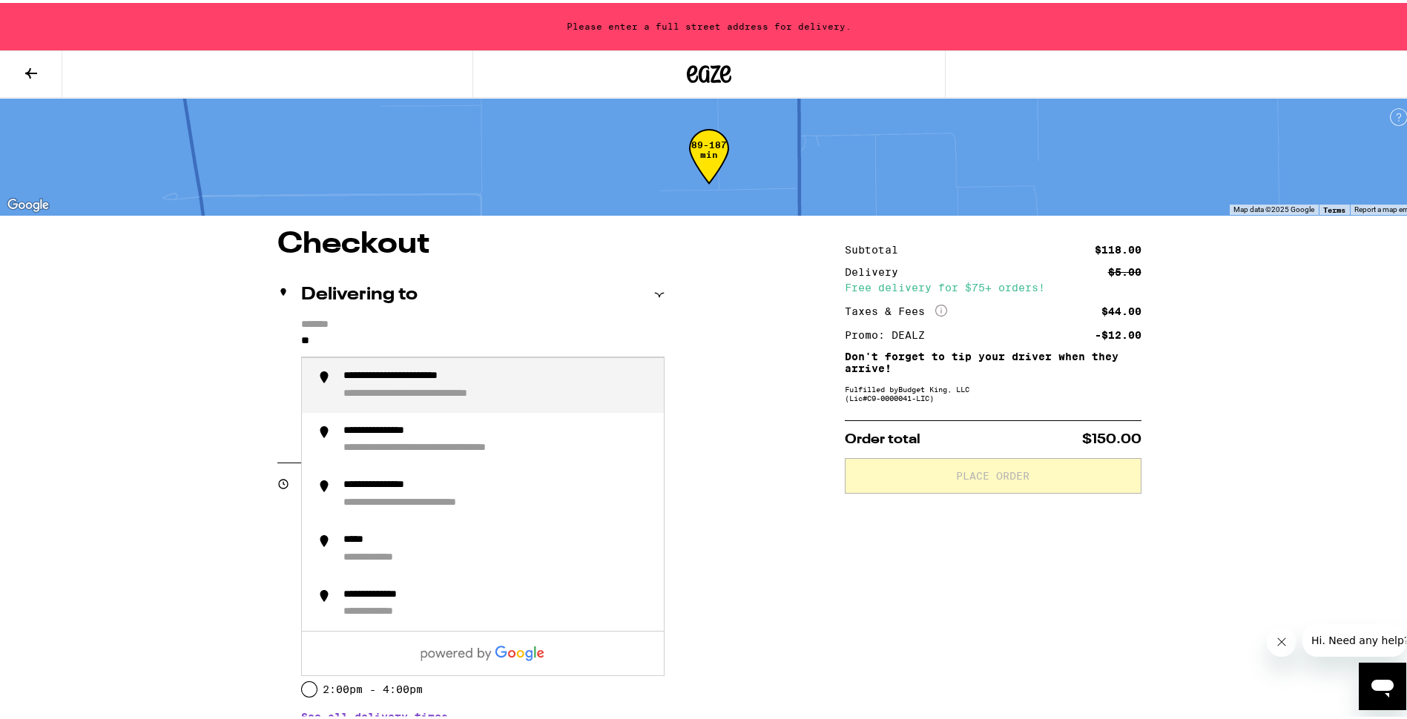
type input "*"
click at [447, 380] on div "**********" at bounding box center [420, 373] width 154 height 13
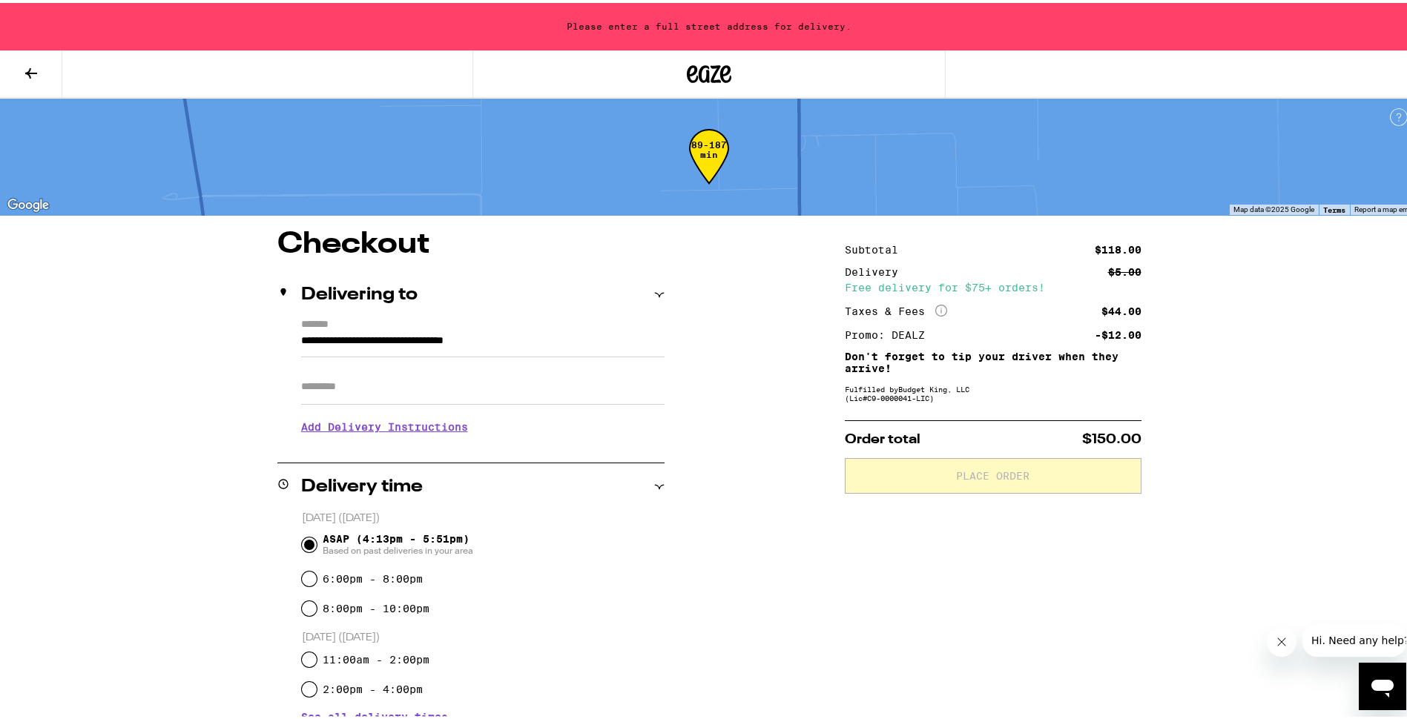
type input "**********"
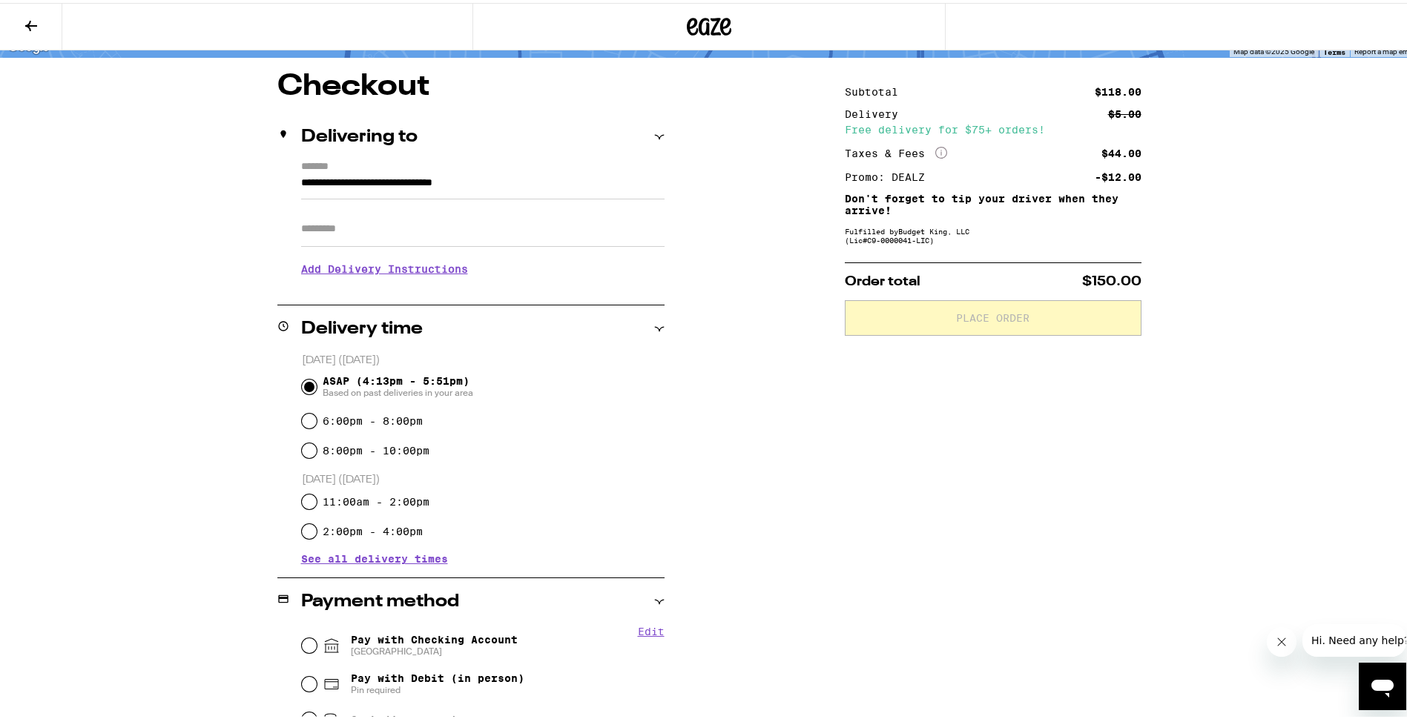
scroll to position [148, 0]
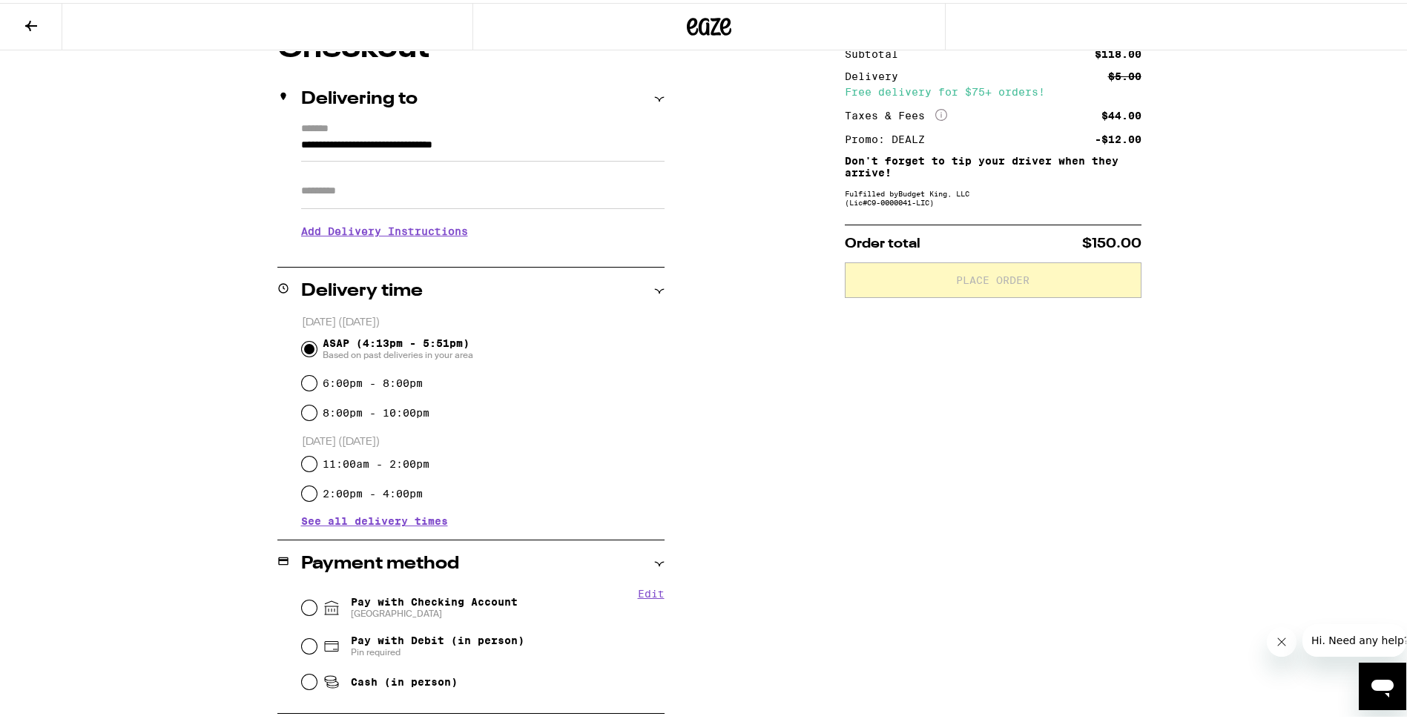
click at [375, 386] on label "6:00pm - 8:00pm" at bounding box center [373, 381] width 100 height 12
click at [317, 388] on input "6:00pm - 8:00pm" at bounding box center [309, 380] width 15 height 15
radio input "true"
click at [362, 350] on span "Based on past deliveries in your area" at bounding box center [398, 352] width 151 height 12
click at [317, 350] on input "ASAP (4:13pm - 5:51pm) Based on past deliveries in your area" at bounding box center [309, 346] width 15 height 15
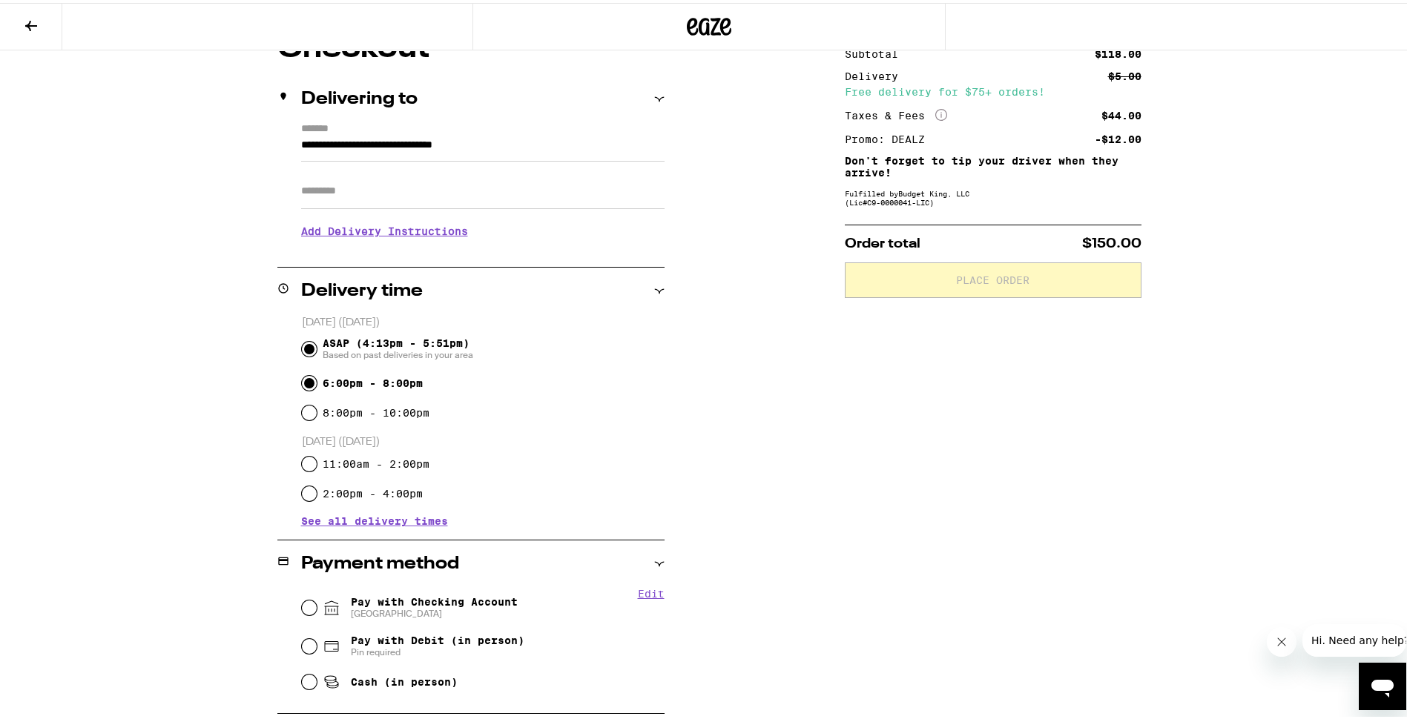
radio input "true"
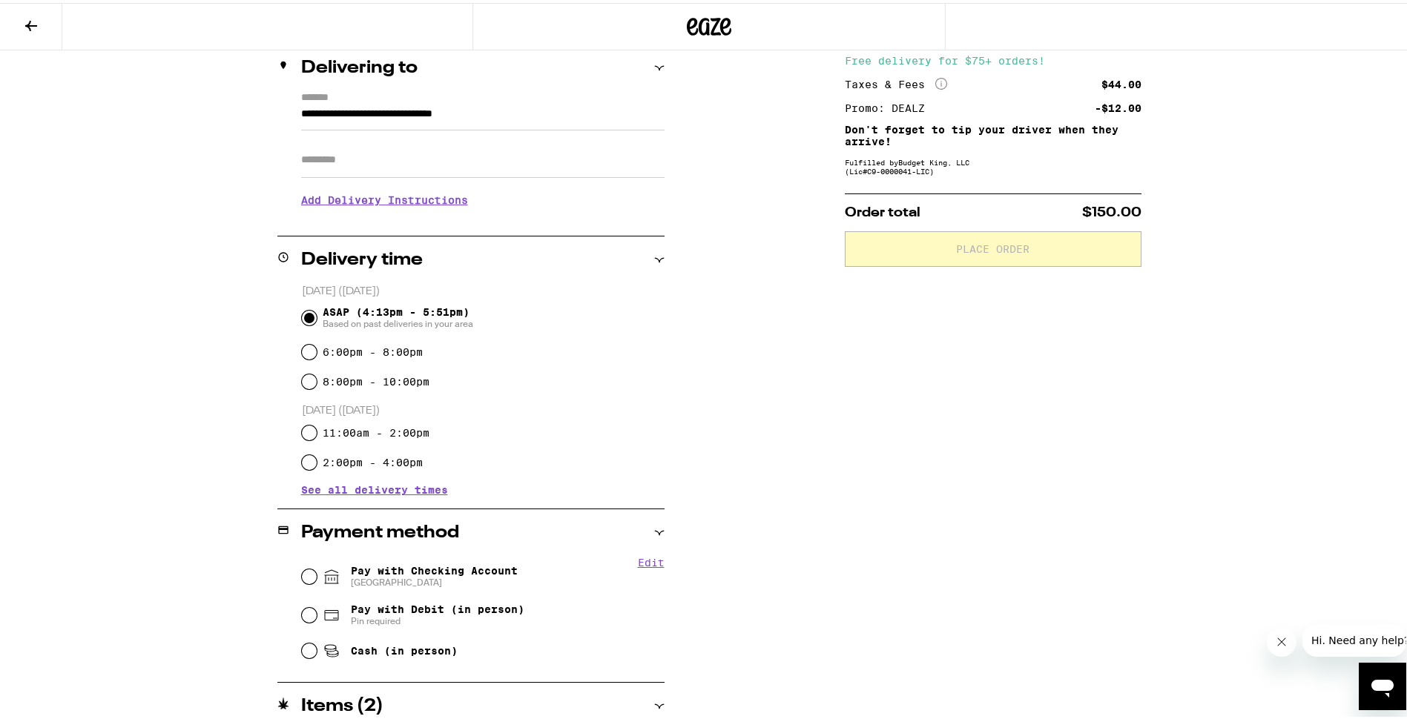
scroll to position [295, 0]
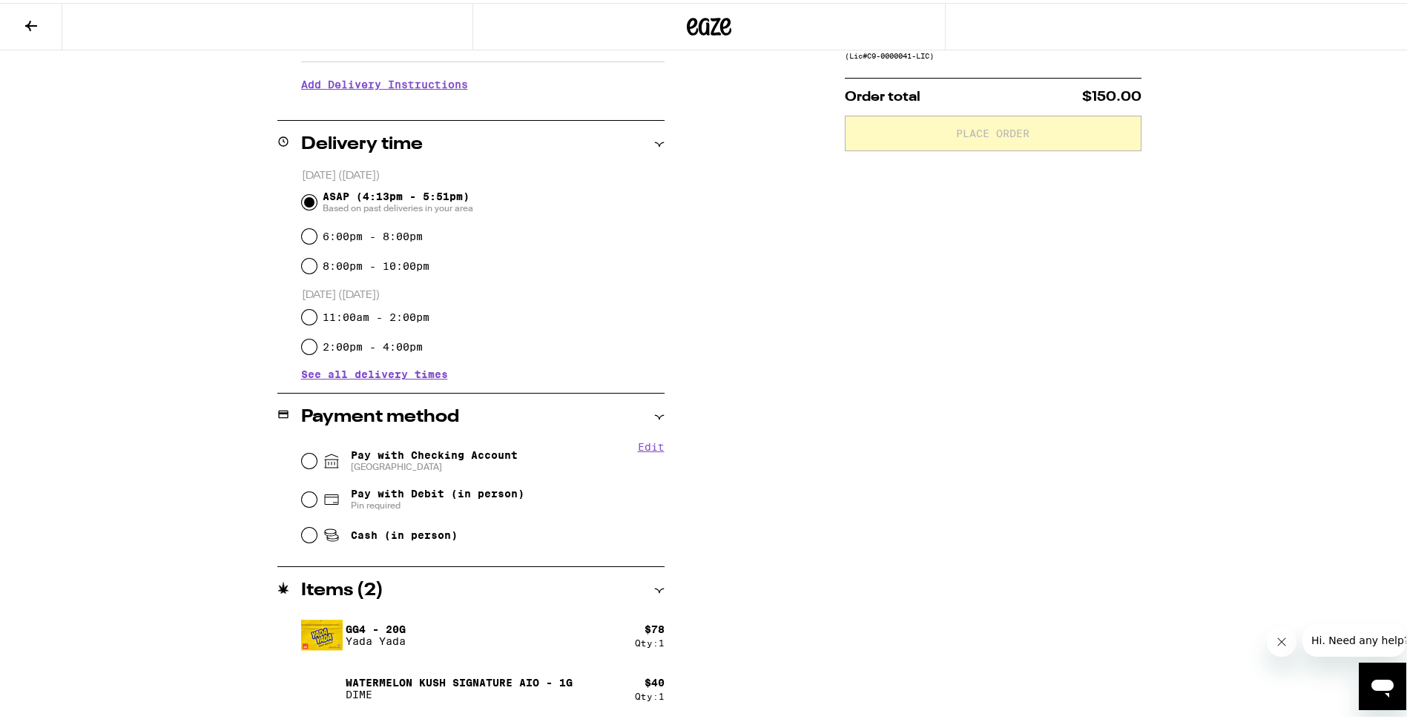
click at [376, 464] on span "[GEOGRAPHIC_DATA]" at bounding box center [434, 464] width 167 height 12
click at [317, 464] on input "Pay with Checking Account CHASE COLLEGE" at bounding box center [309, 458] width 15 height 15
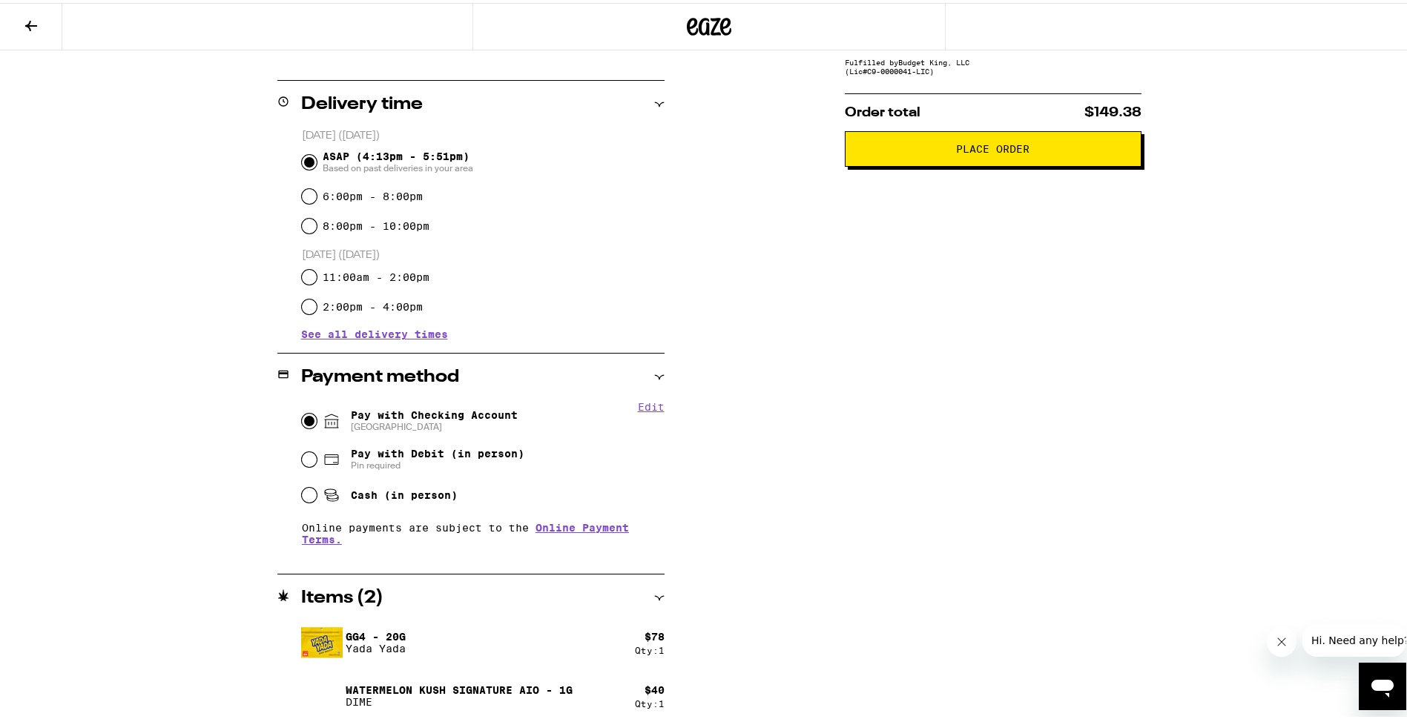
scroll to position [343, 0]
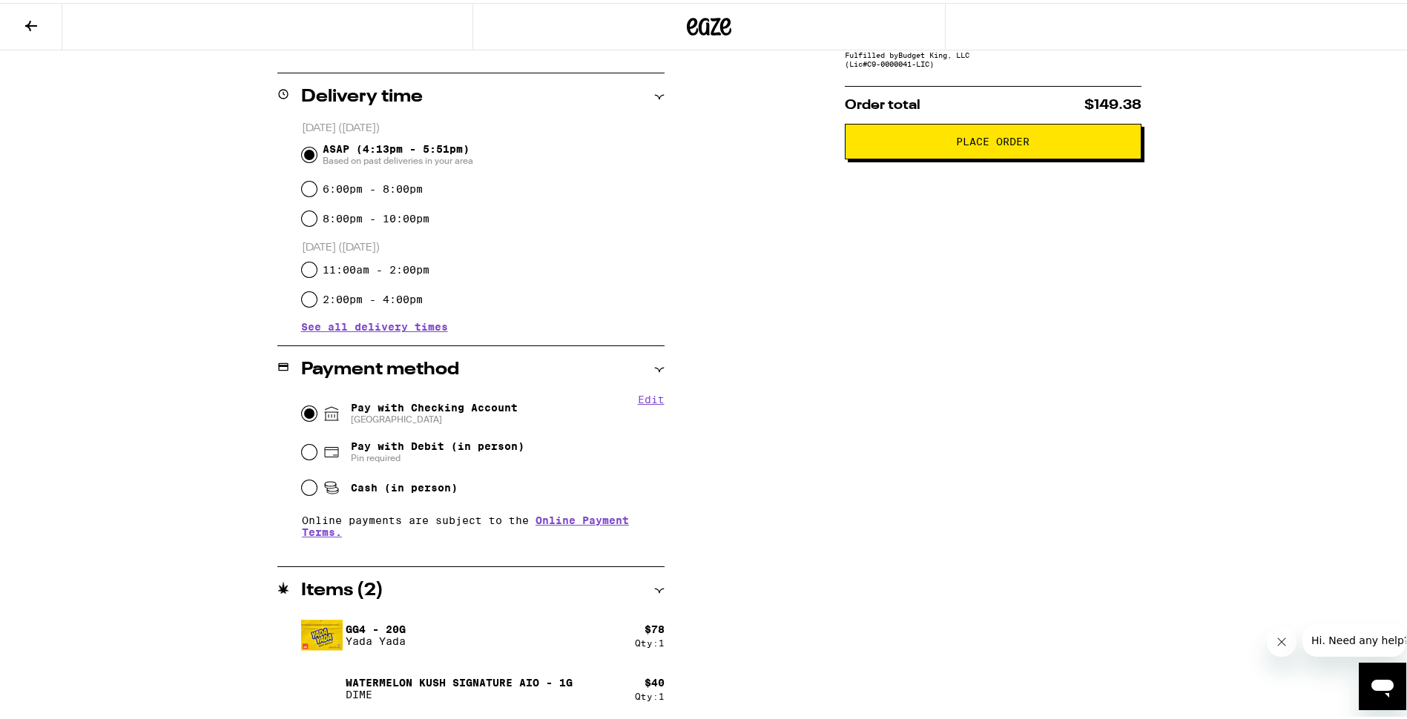
click at [645, 397] on button "Edit" at bounding box center [651, 397] width 27 height 12
click at [654, 399] on button "Done" at bounding box center [651, 397] width 27 height 12
click at [648, 403] on button "Edit" at bounding box center [651, 397] width 27 height 12
click at [476, 418] on button "Remove Account" at bounding box center [490, 417] width 83 height 10
radio input "false"
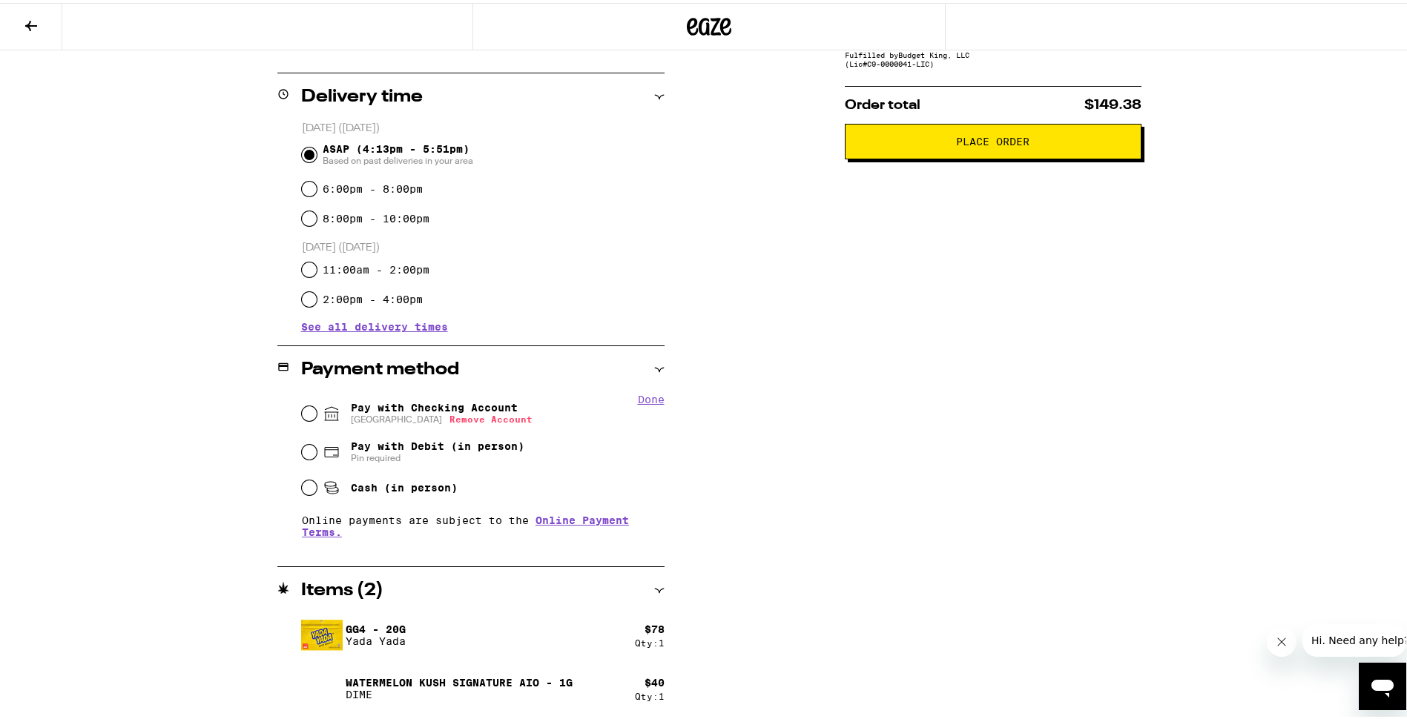
scroll to position [295, 0]
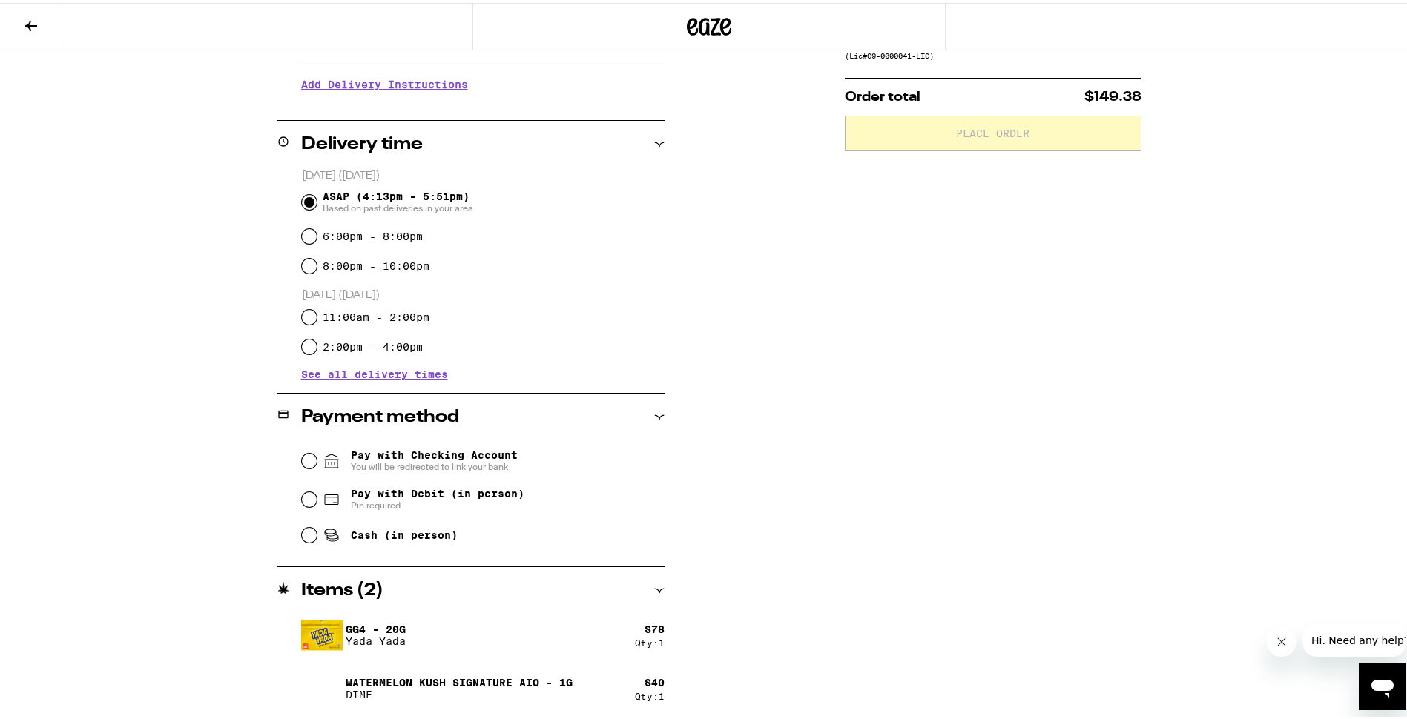
click at [470, 454] on span "Pay with Checking Account You will be redirected to link your bank" at bounding box center [434, 459] width 167 height 24
click at [317, 454] on input "Pay with Checking Account You will be redirected to link your bank" at bounding box center [309, 458] width 15 height 15
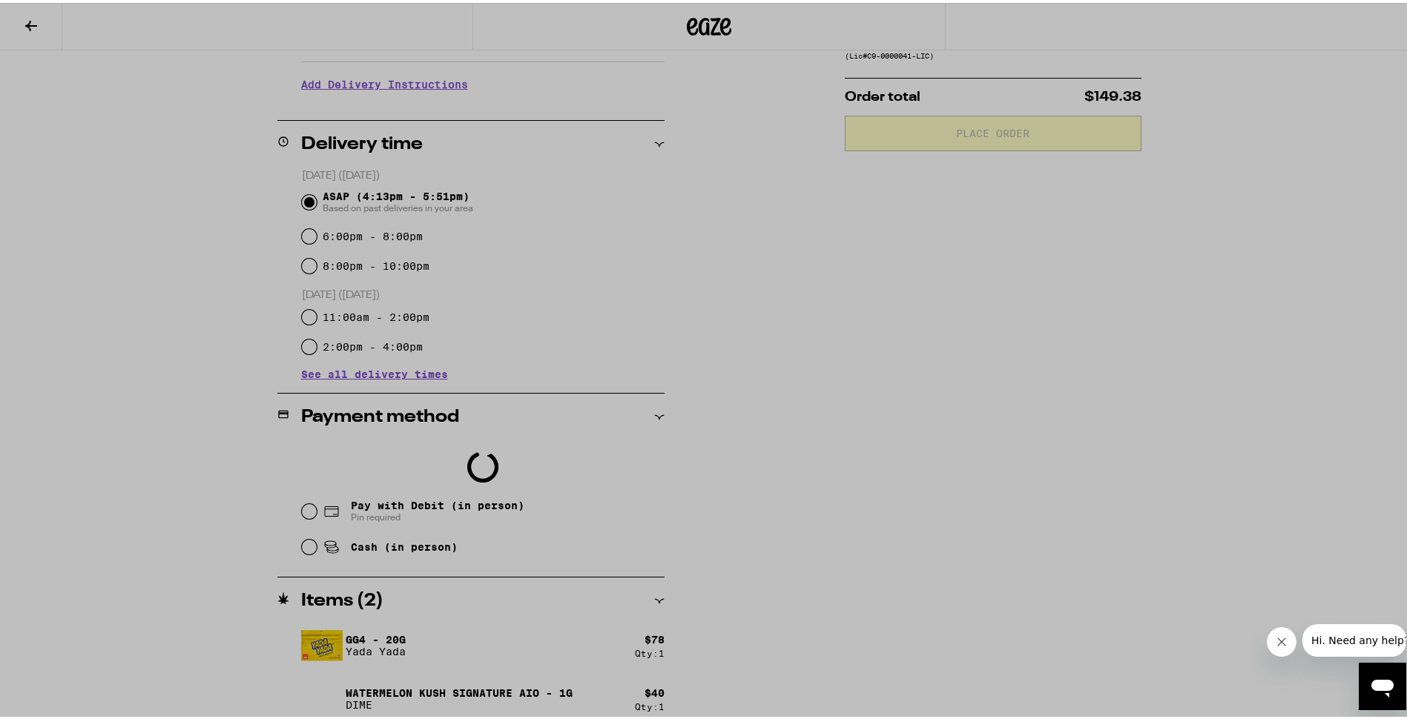
click at [972, 440] on div at bounding box center [709, 359] width 1418 height 719
click at [1282, 647] on icon "Close message from company" at bounding box center [1281, 642] width 12 height 12
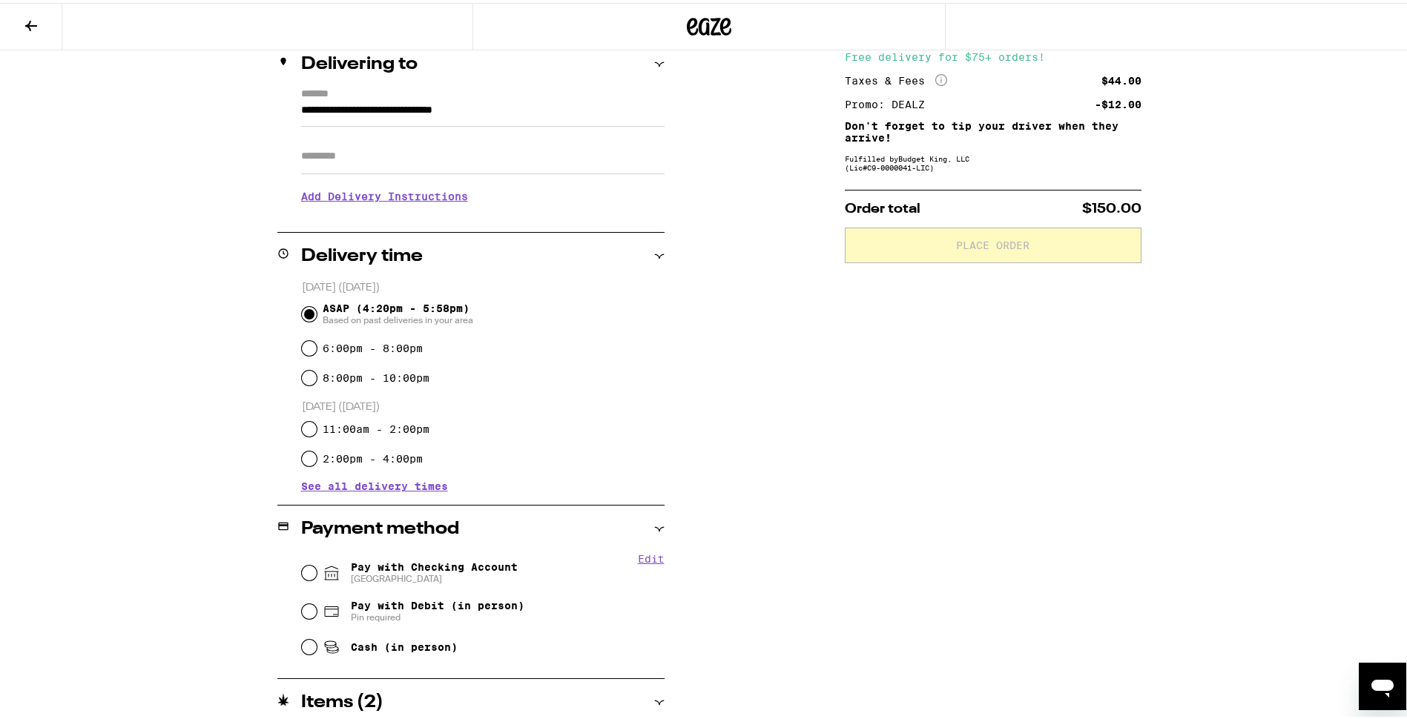
scroll to position [223, 0]
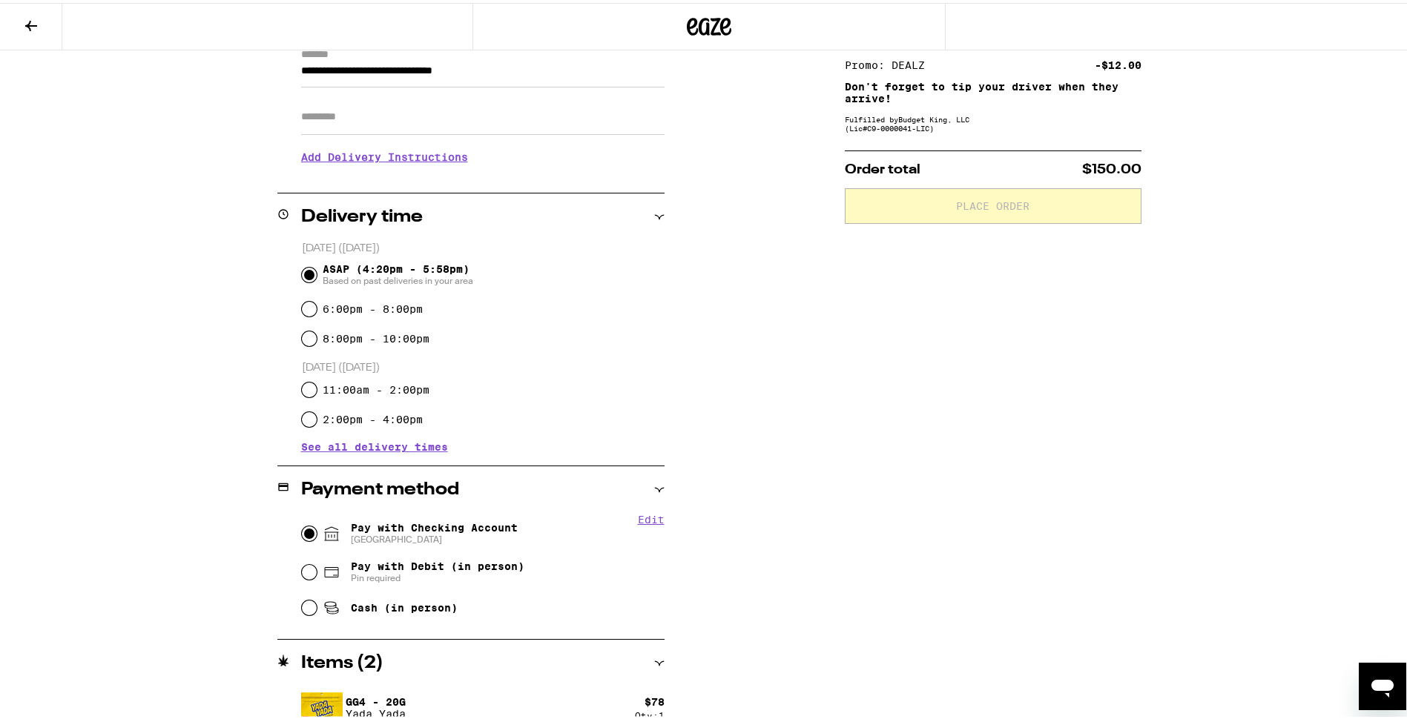
click at [304, 532] on input "Pay with Checking Account CHASE COLLEGE" at bounding box center [309, 531] width 15 height 15
radio input "true"
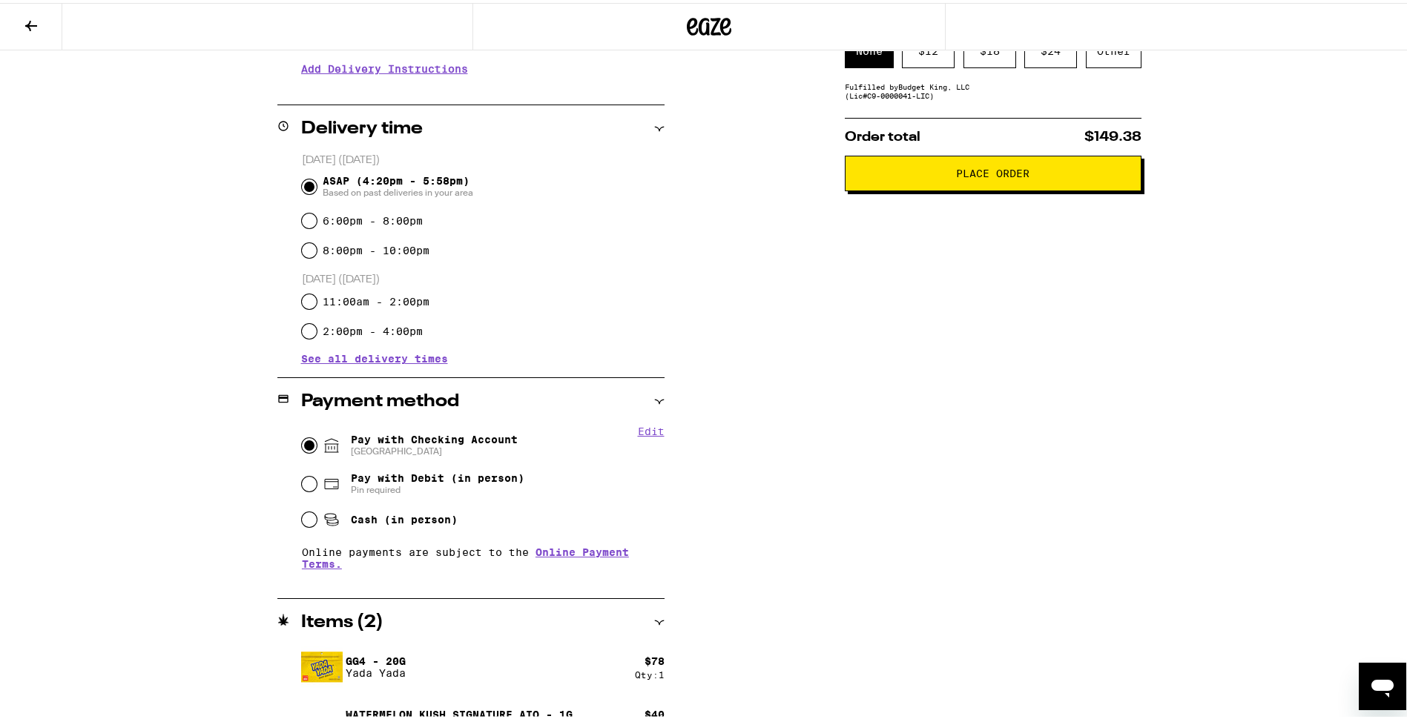
scroll to position [343, 0]
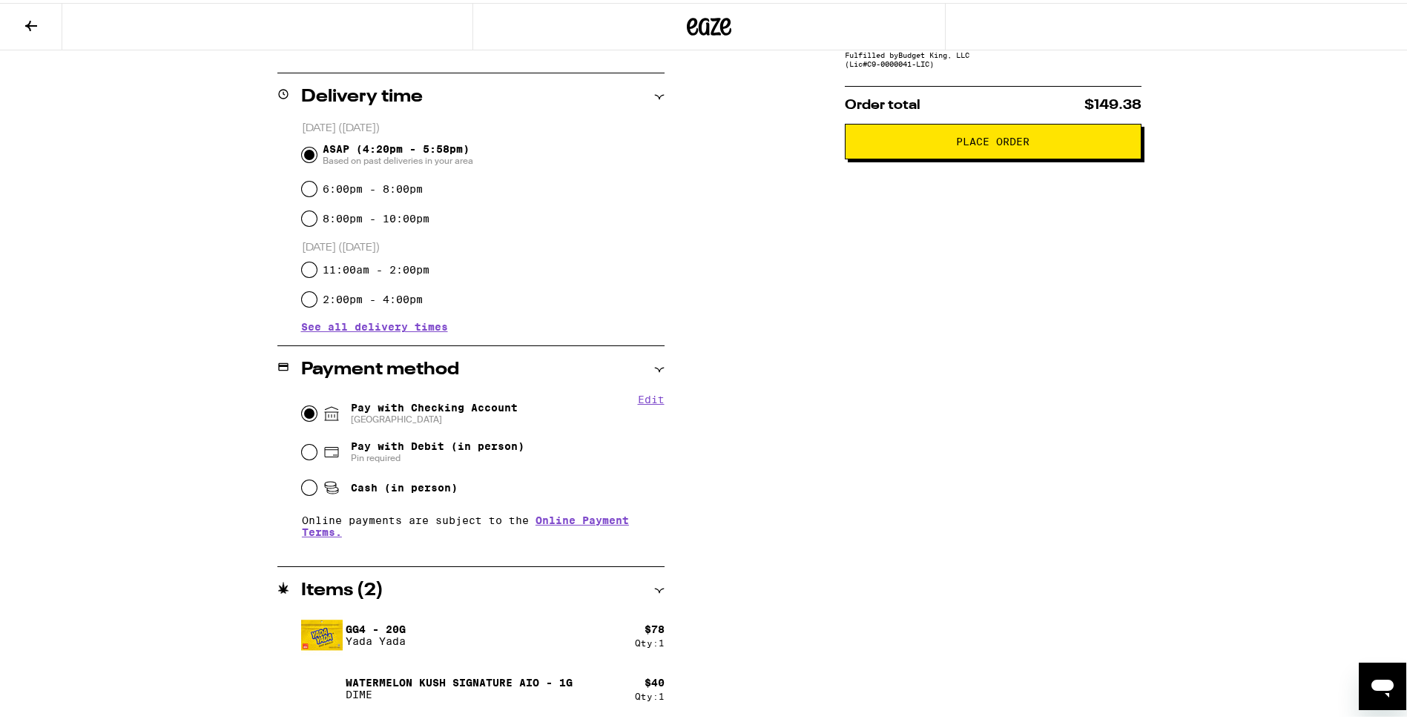
click at [644, 403] on button "Edit" at bounding box center [651, 397] width 27 height 12
click at [648, 406] on div "Pay with Checking Account CHASE COLLEGE Remove Account" at bounding box center [483, 411] width 363 height 39
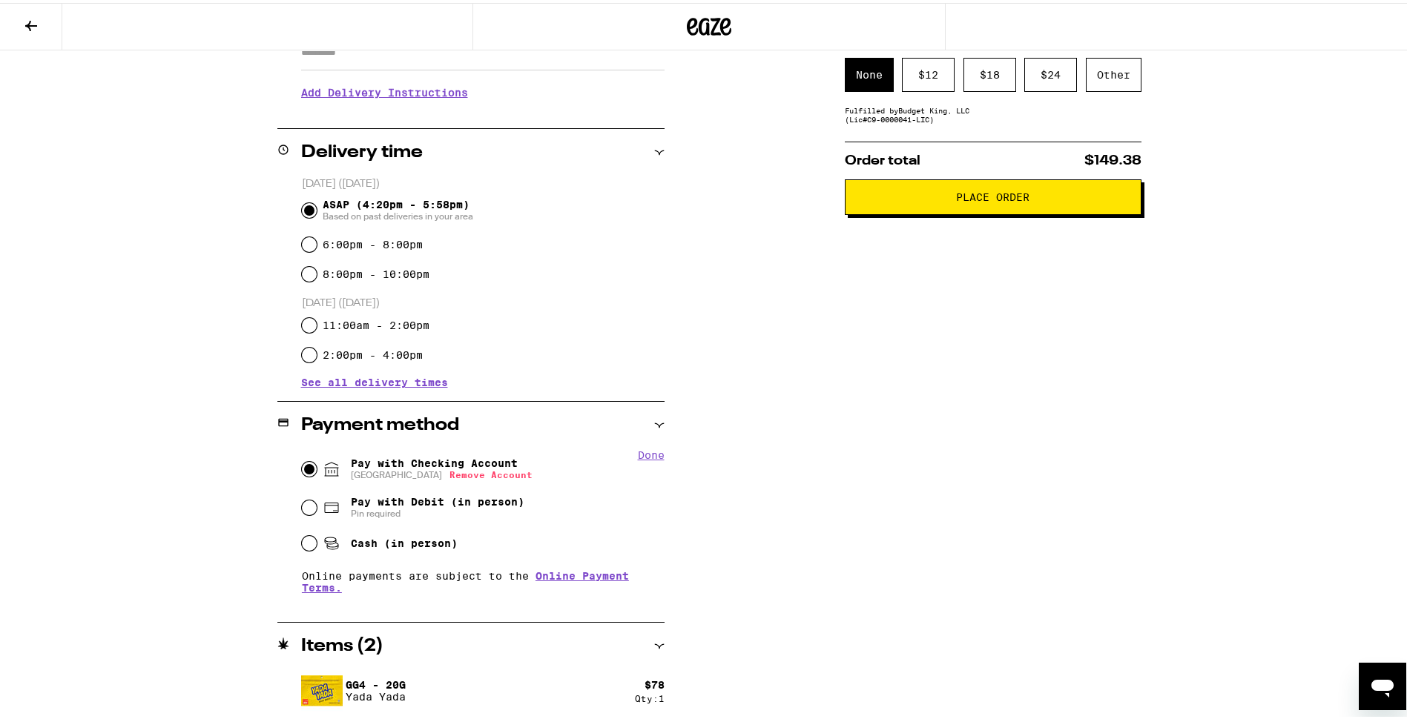
scroll to position [0, 0]
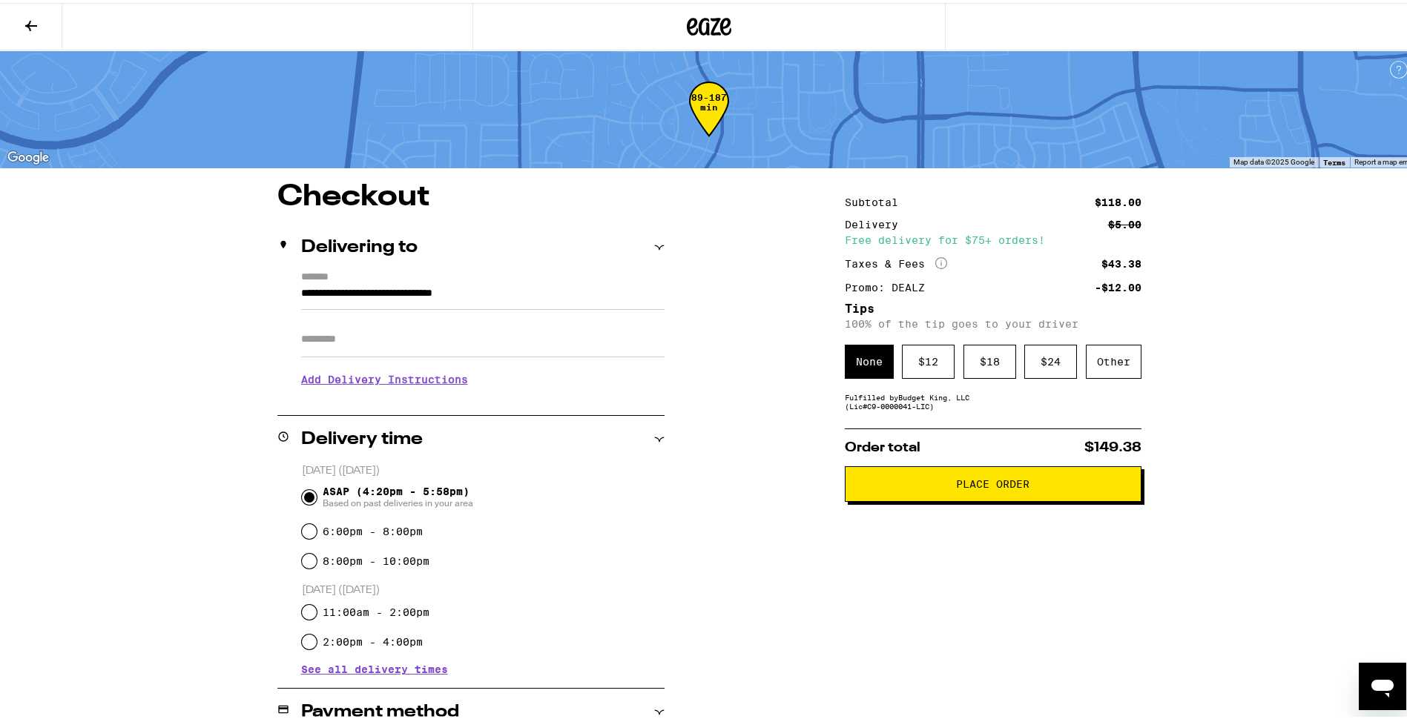
click at [30, 30] on icon at bounding box center [31, 23] width 18 height 18
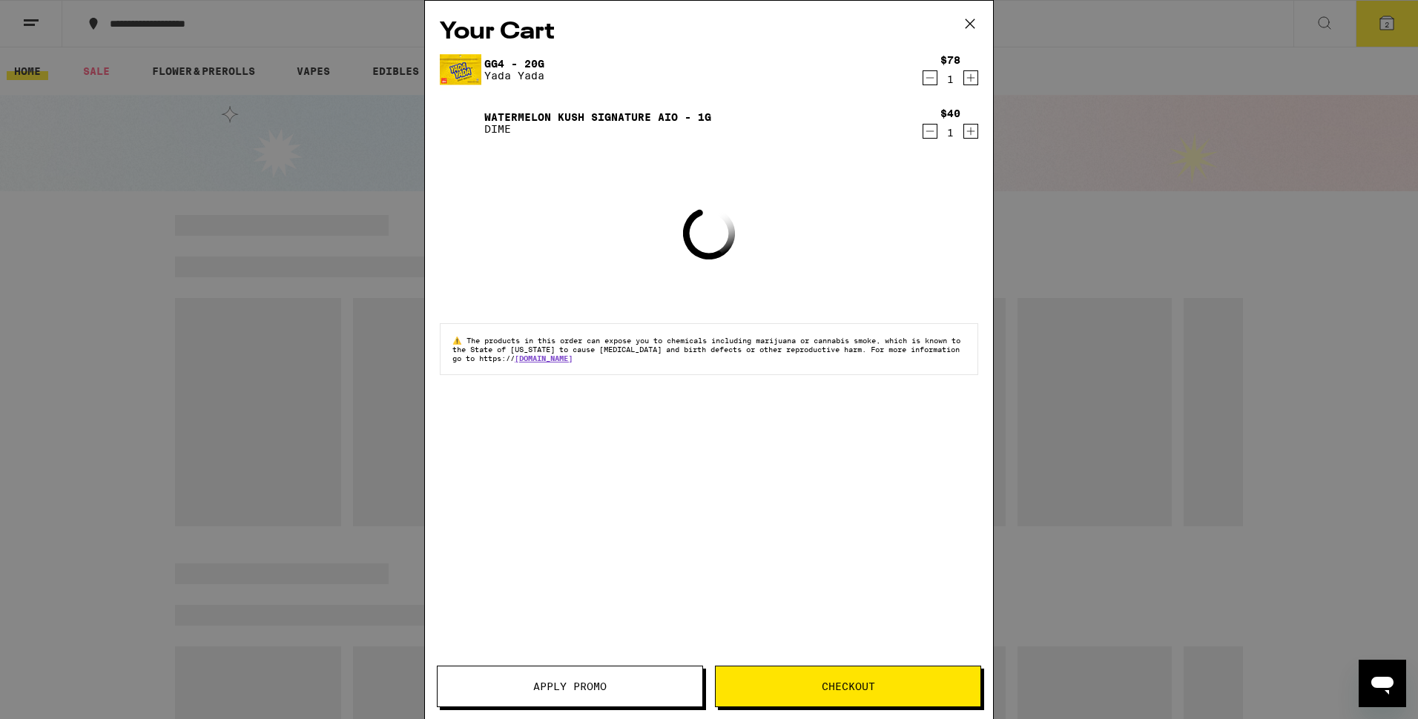
click at [966, 25] on icon at bounding box center [970, 24] width 22 height 22
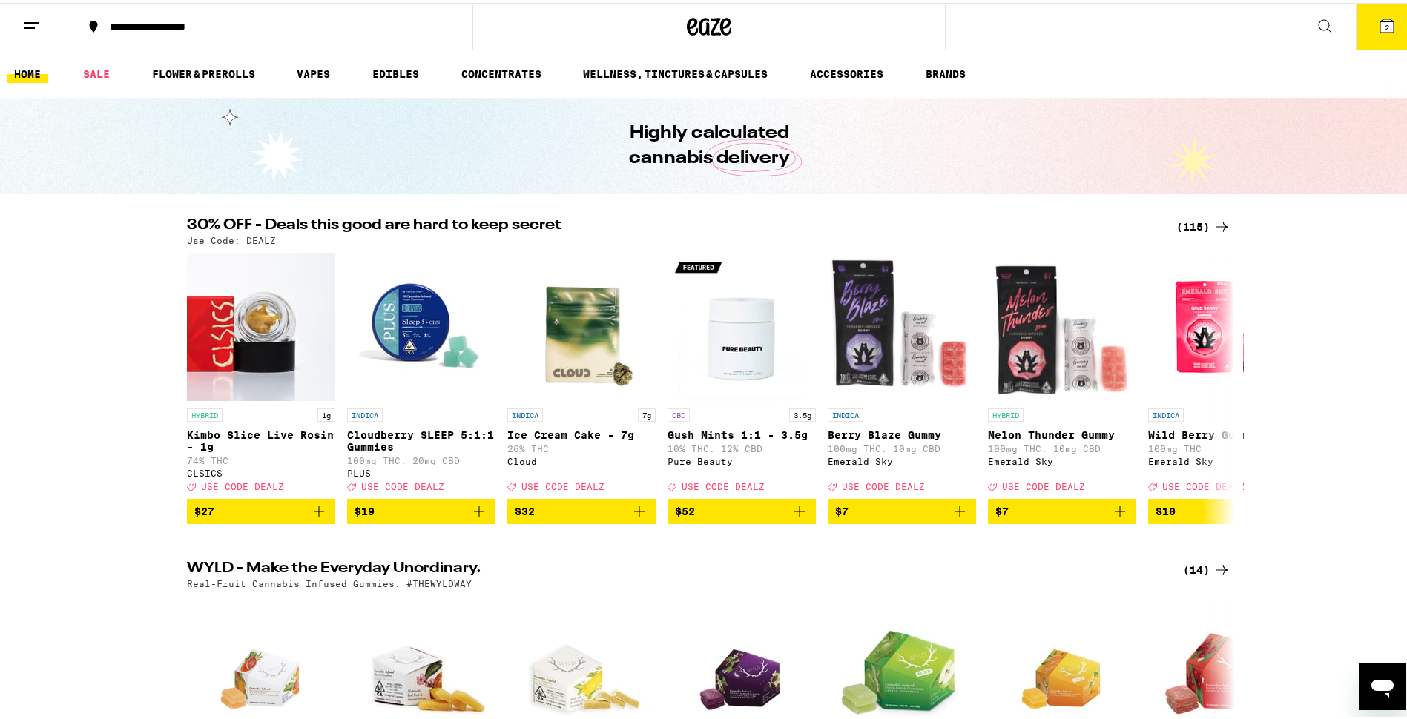
click at [28, 27] on icon at bounding box center [31, 23] width 18 height 18
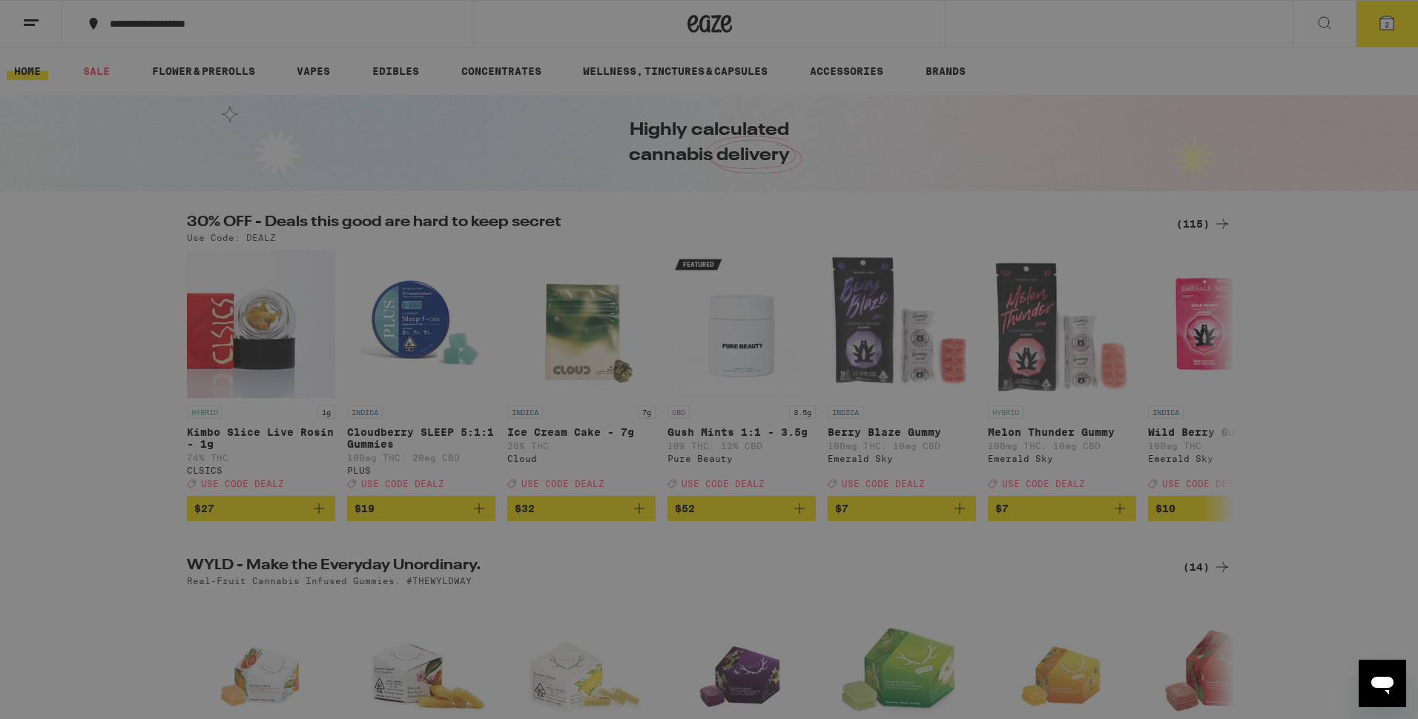
click at [109, 515] on link "Account" at bounding box center [206, 519] width 260 height 18
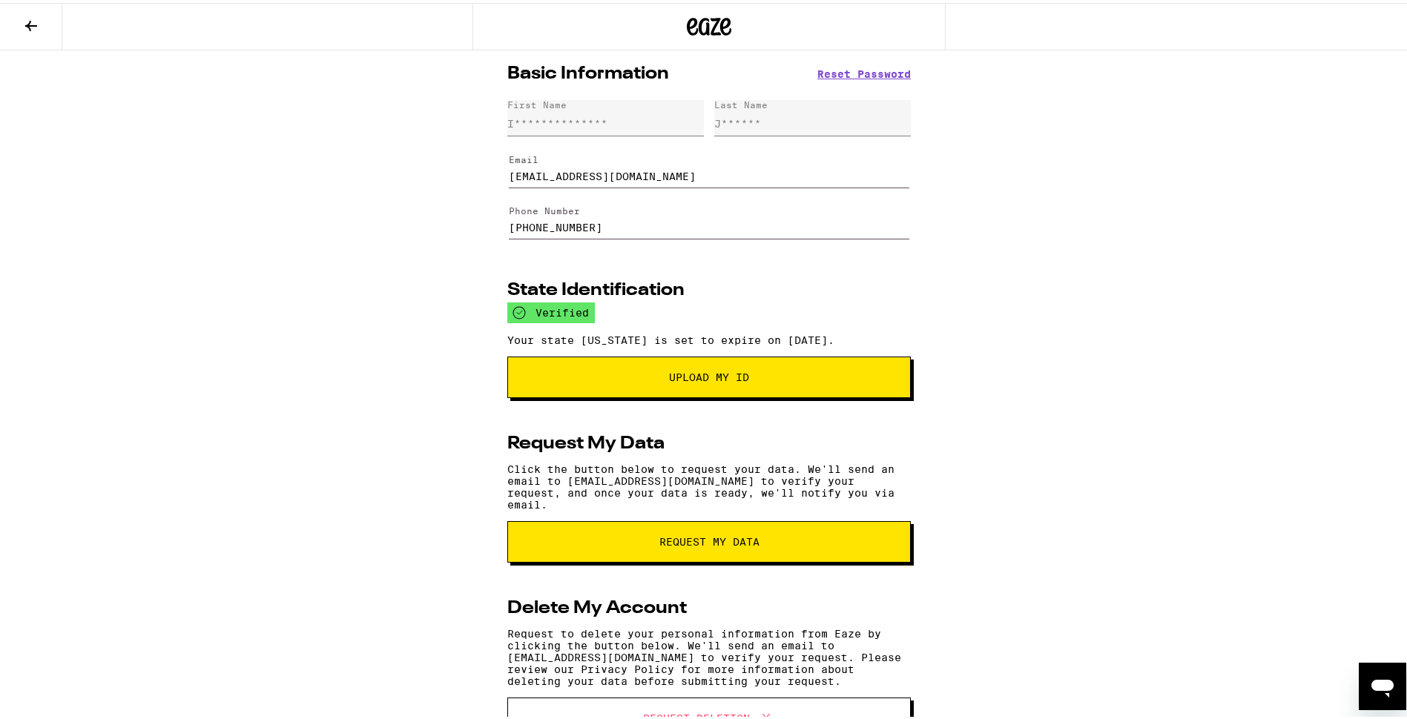
click at [24, 32] on button at bounding box center [31, 24] width 62 height 47
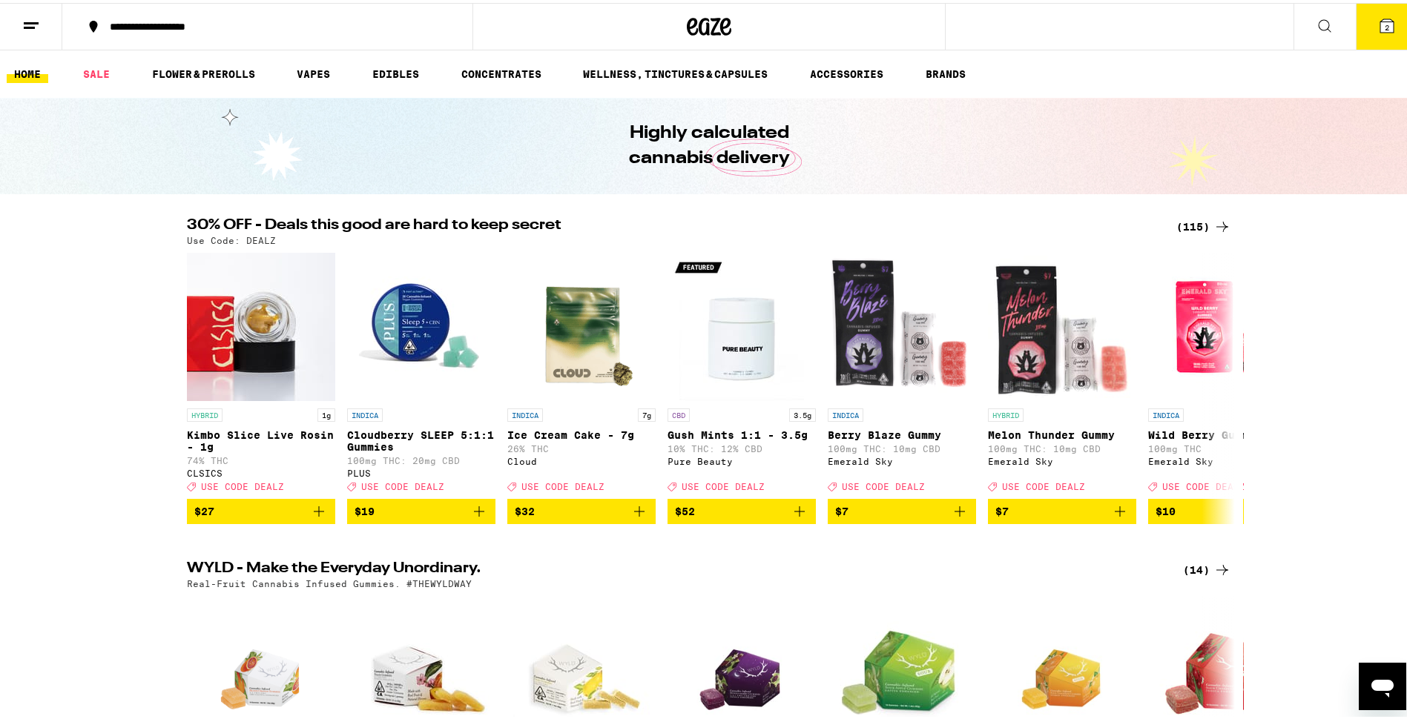
drag, startPoint x: 1388, startPoint y: 26, endPoint x: 1388, endPoint y: 56, distance: 29.7
click at [1388, 44] on button "2" at bounding box center [1387, 24] width 62 height 46
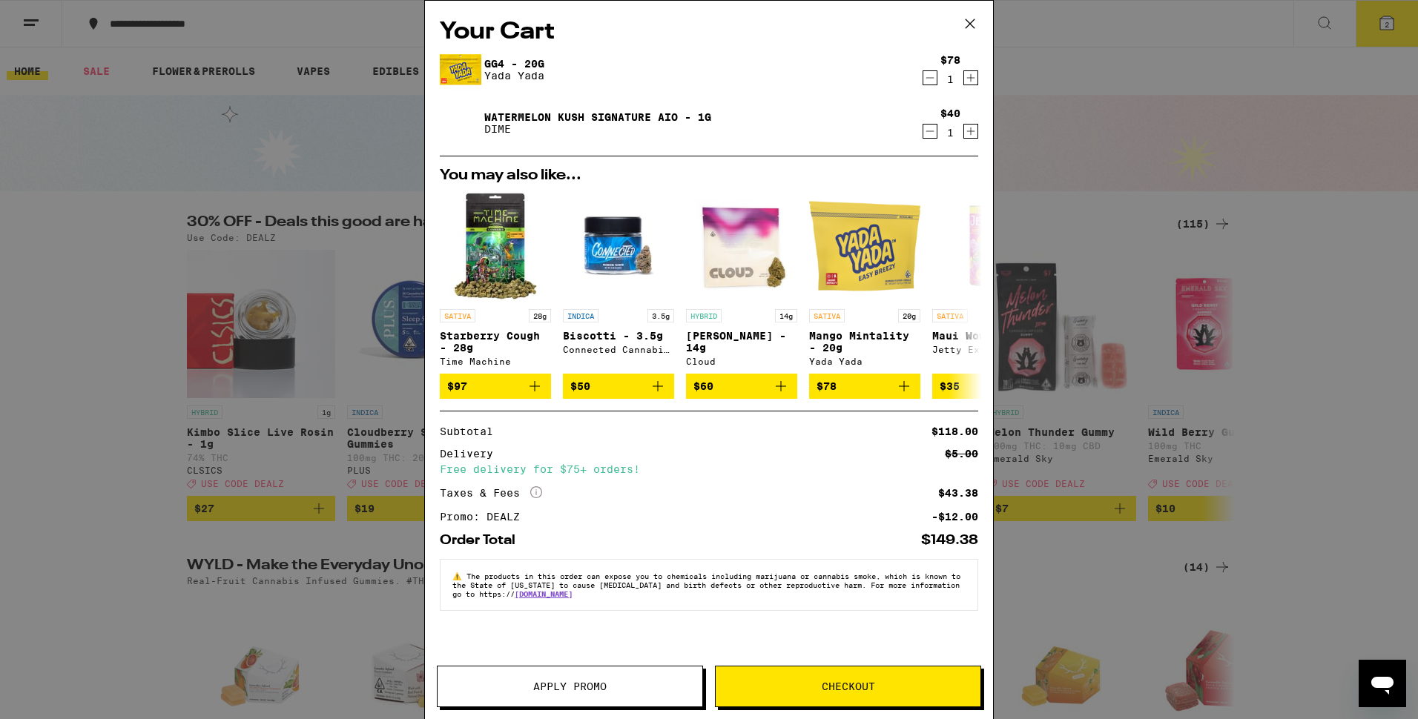
click at [814, 696] on button "Checkout" at bounding box center [848, 687] width 266 height 42
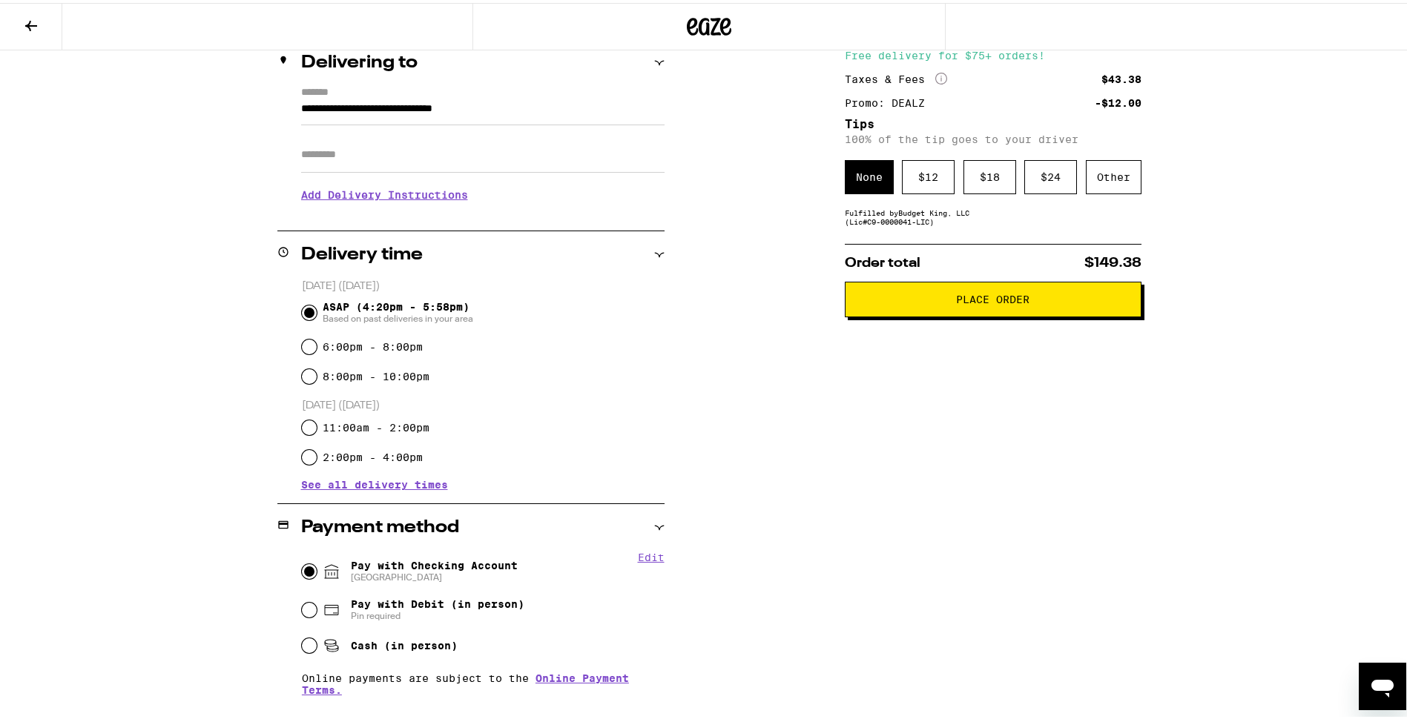
scroll to position [223, 0]
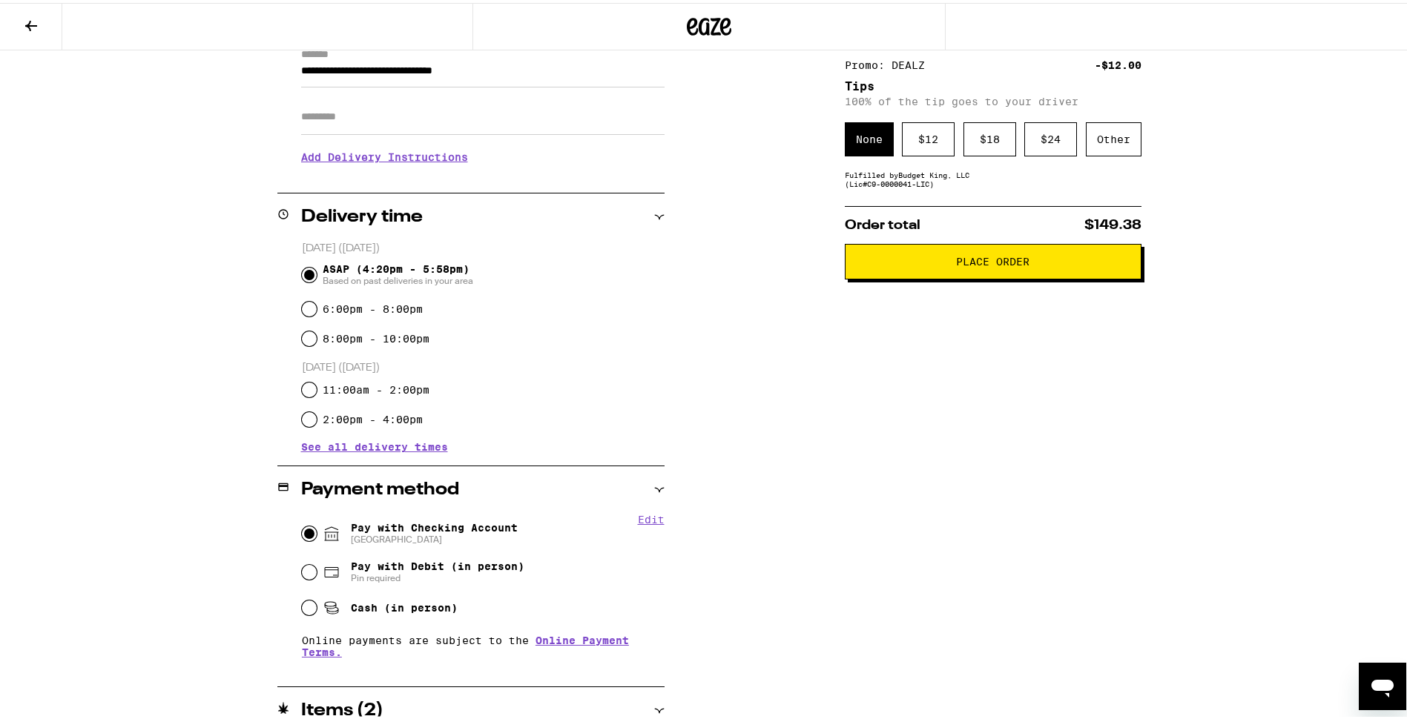
click at [645, 521] on button "Edit" at bounding box center [651, 517] width 27 height 12
click at [449, 541] on button "Remove Account" at bounding box center [490, 537] width 83 height 10
radio input "false"
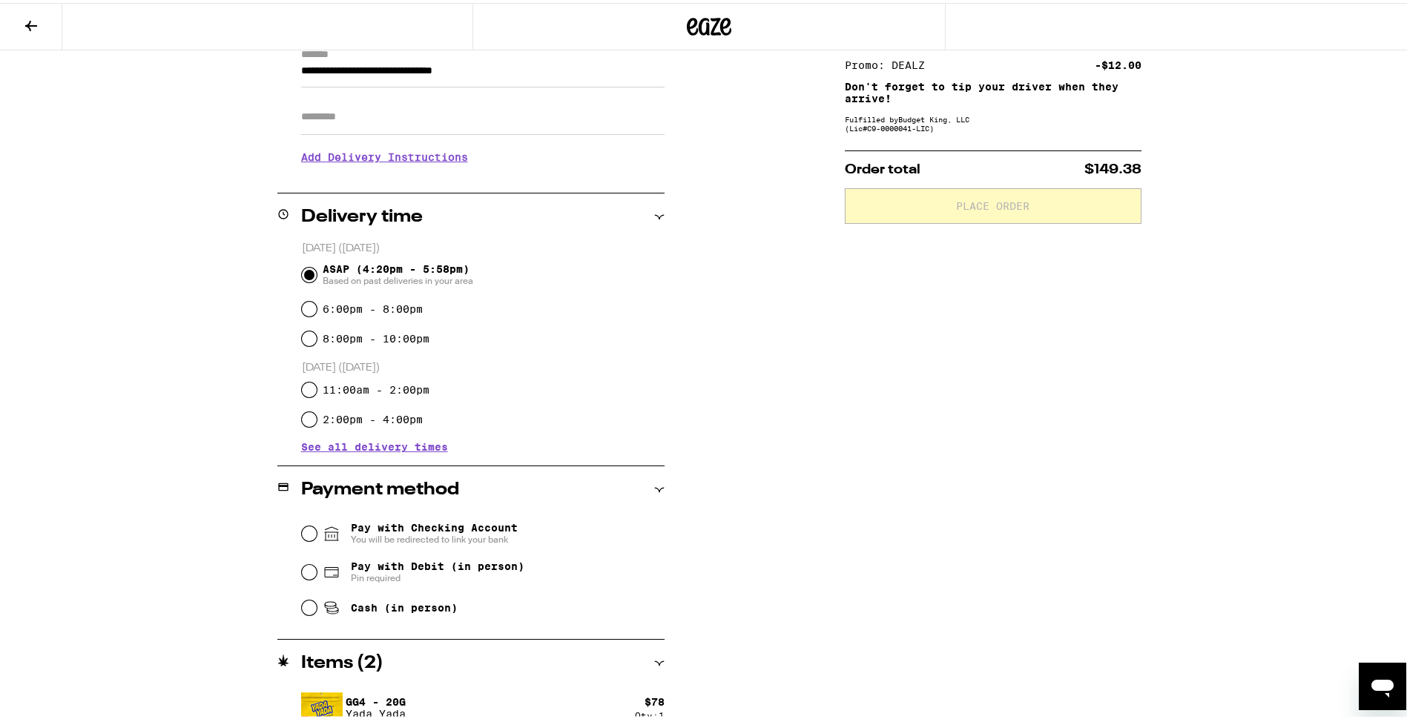
click at [474, 532] on span "Pay with Checking Account You will be redirected to link your bank" at bounding box center [434, 531] width 167 height 24
click at [317, 532] on input "Pay with Checking Account You will be redirected to link your bank" at bounding box center [309, 531] width 15 height 15
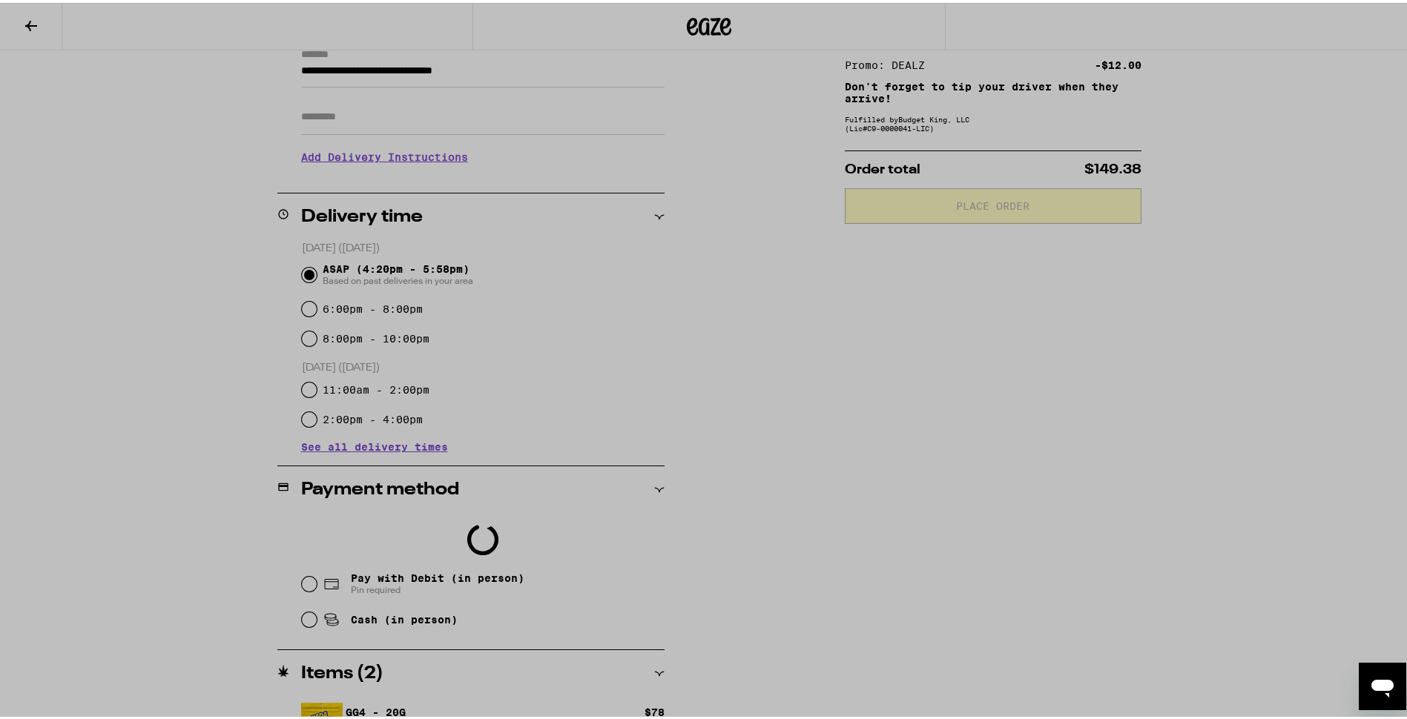
drag, startPoint x: 893, startPoint y: 450, endPoint x: 896, endPoint y: 441, distance: 10.1
click at [895, 446] on div at bounding box center [709, 359] width 1418 height 719
click at [896, 441] on div at bounding box center [709, 359] width 1418 height 719
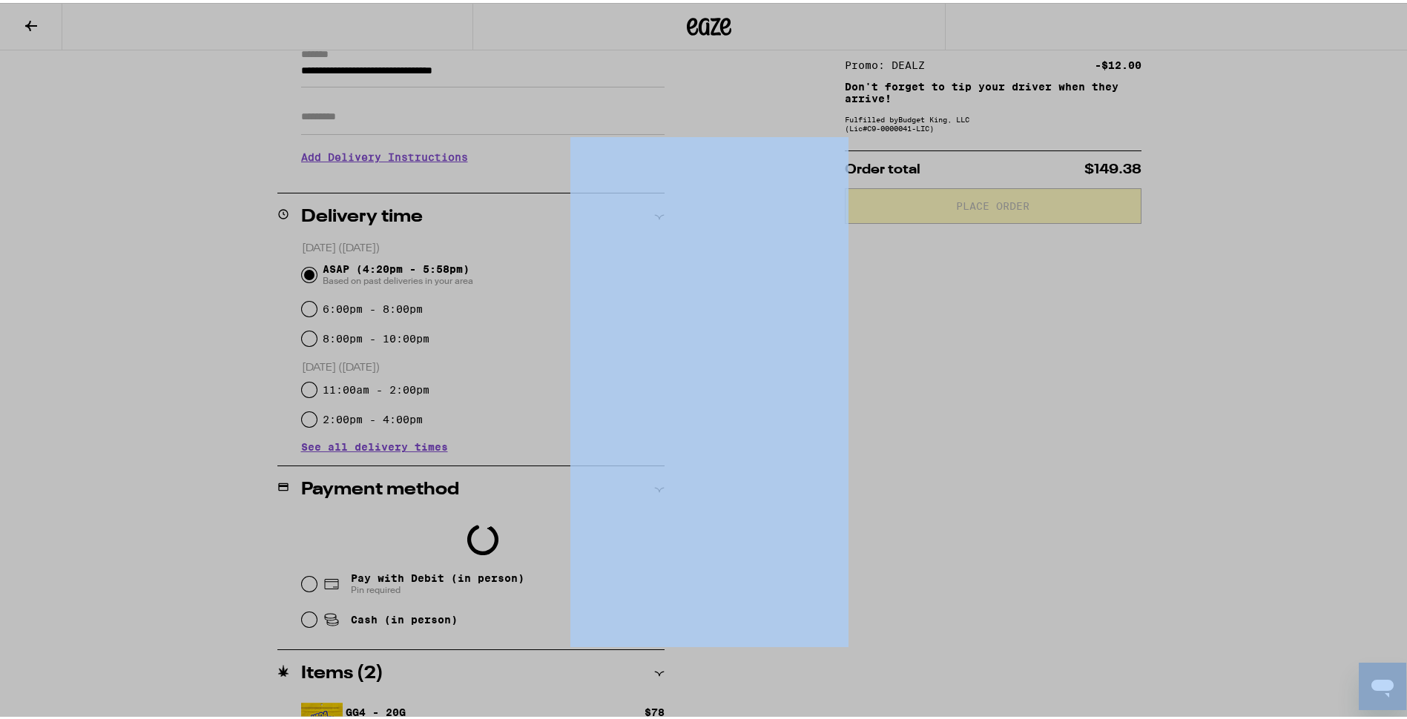
click at [897, 441] on div at bounding box center [709, 359] width 1418 height 719
click at [898, 440] on div at bounding box center [709, 359] width 1418 height 719
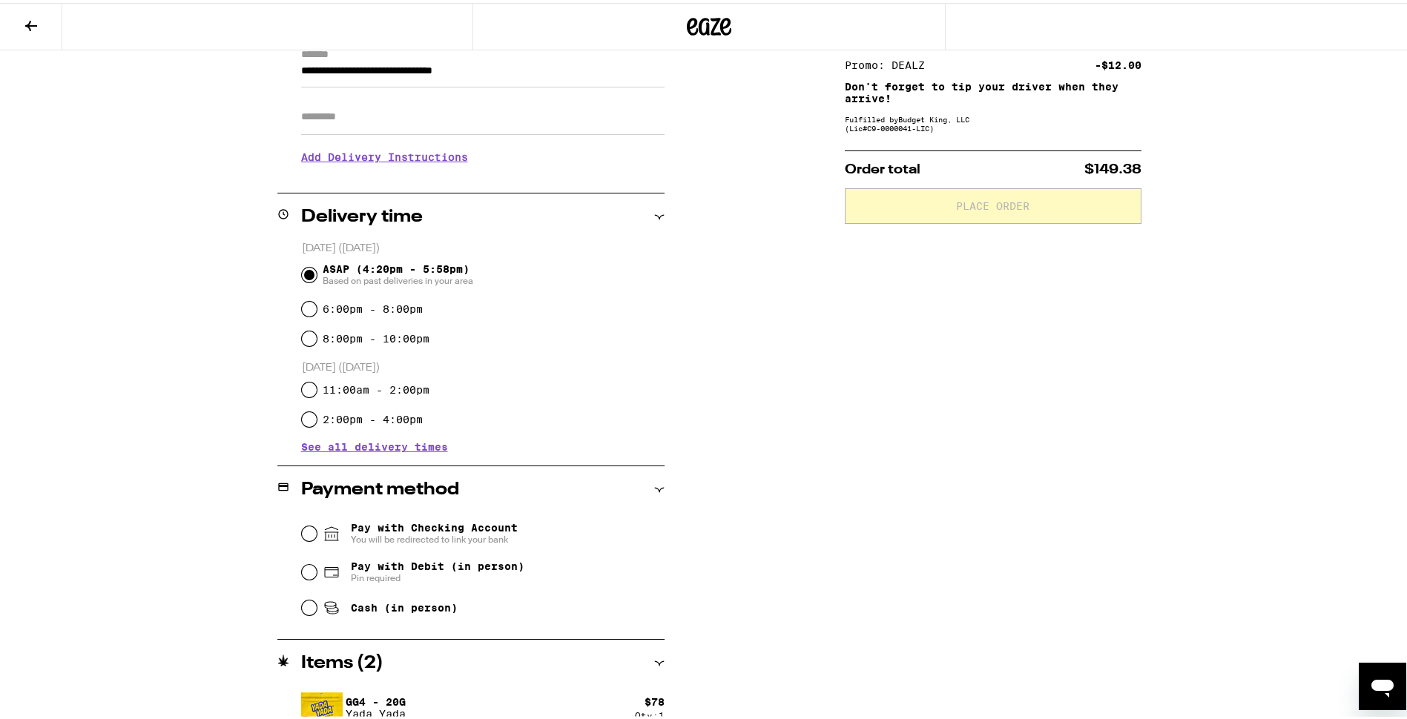
click at [315, 527] on div "Pay with Checking Account You will be redirected to link your bank" at bounding box center [483, 531] width 363 height 39
click at [312, 524] on div "Pay with Checking Account You will be redirected to link your bank" at bounding box center [483, 531] width 363 height 39
drag, startPoint x: 312, startPoint y: 525, endPoint x: 303, endPoint y: 533, distance: 12.1
click at [303, 533] on input "Pay with Checking Account You will be redirected to link your bank" at bounding box center [309, 531] width 15 height 15
click at [306, 530] on input "Pay with Checking Account You will be redirected to link your bank" at bounding box center [309, 531] width 15 height 15
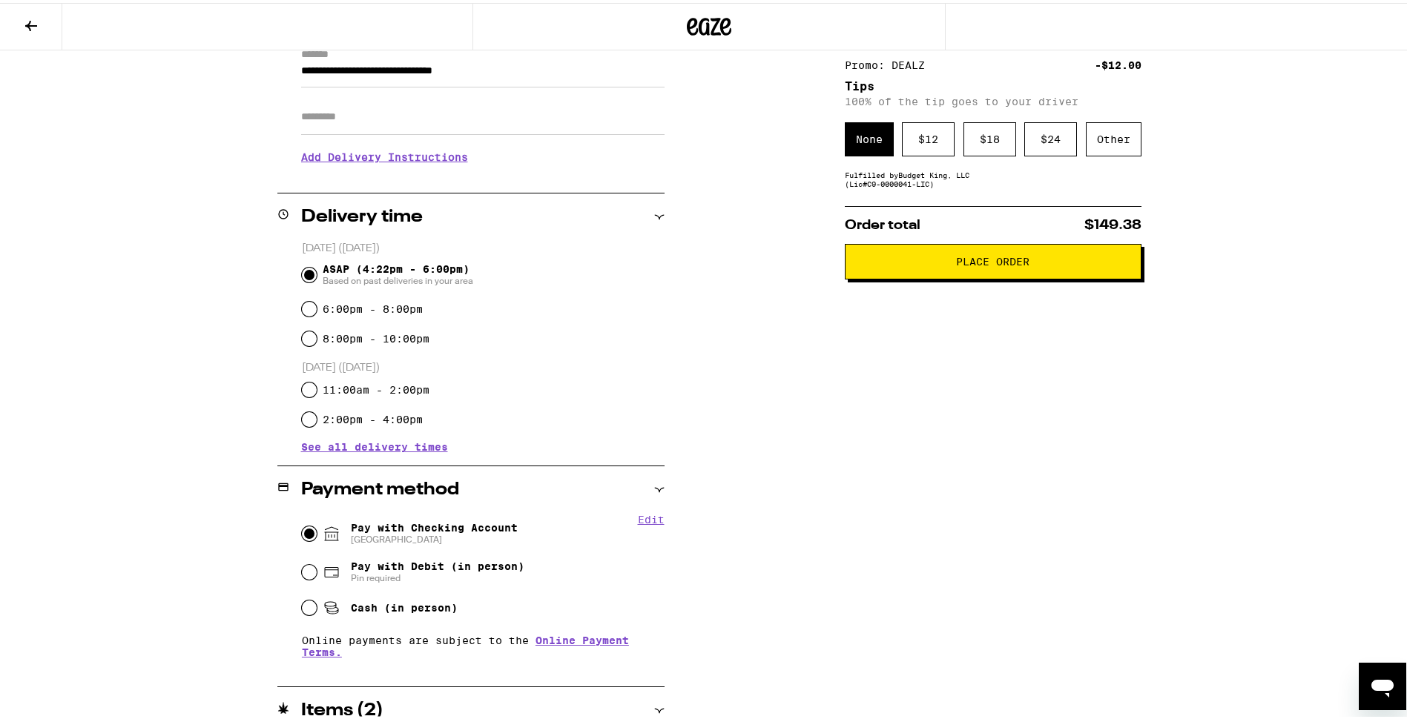
click at [1022, 264] on span "Place Order" at bounding box center [992, 259] width 73 height 10
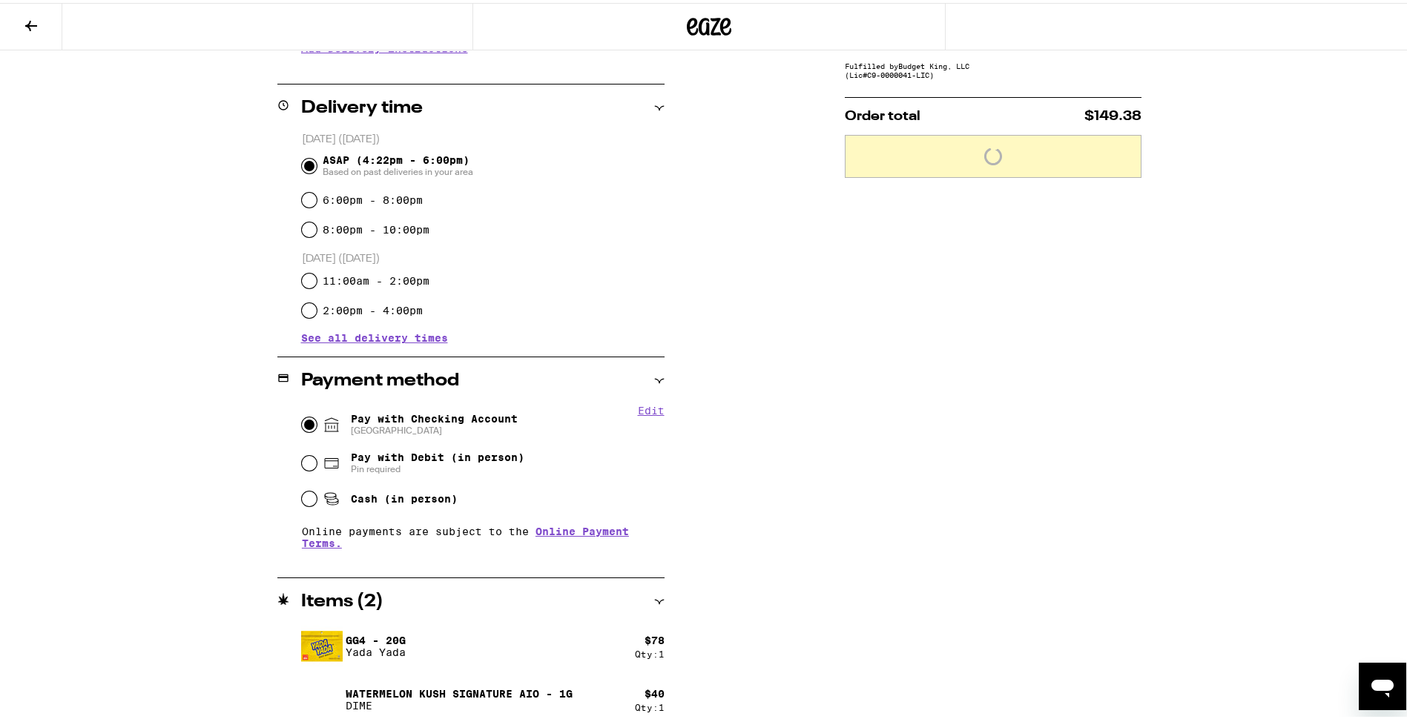
scroll to position [343, 0]
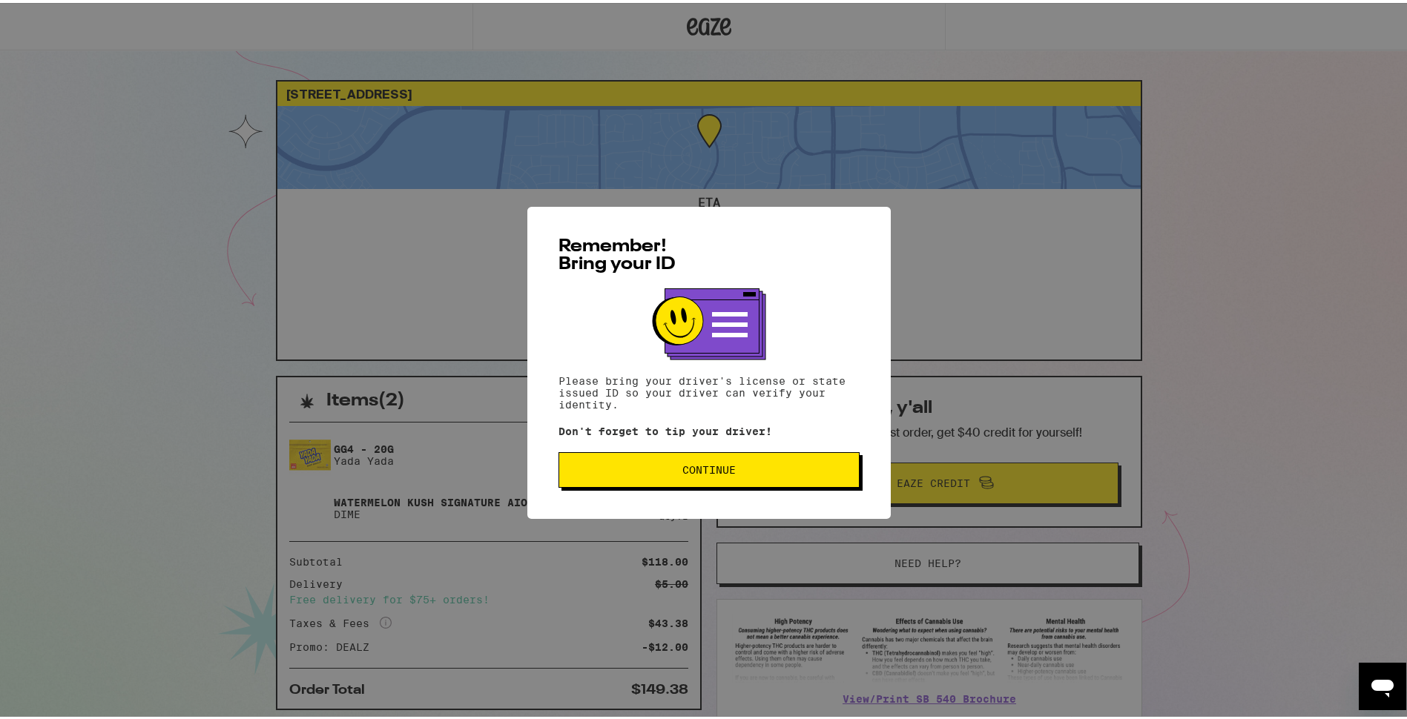
click at [777, 459] on button "Continue" at bounding box center [709, 467] width 301 height 36
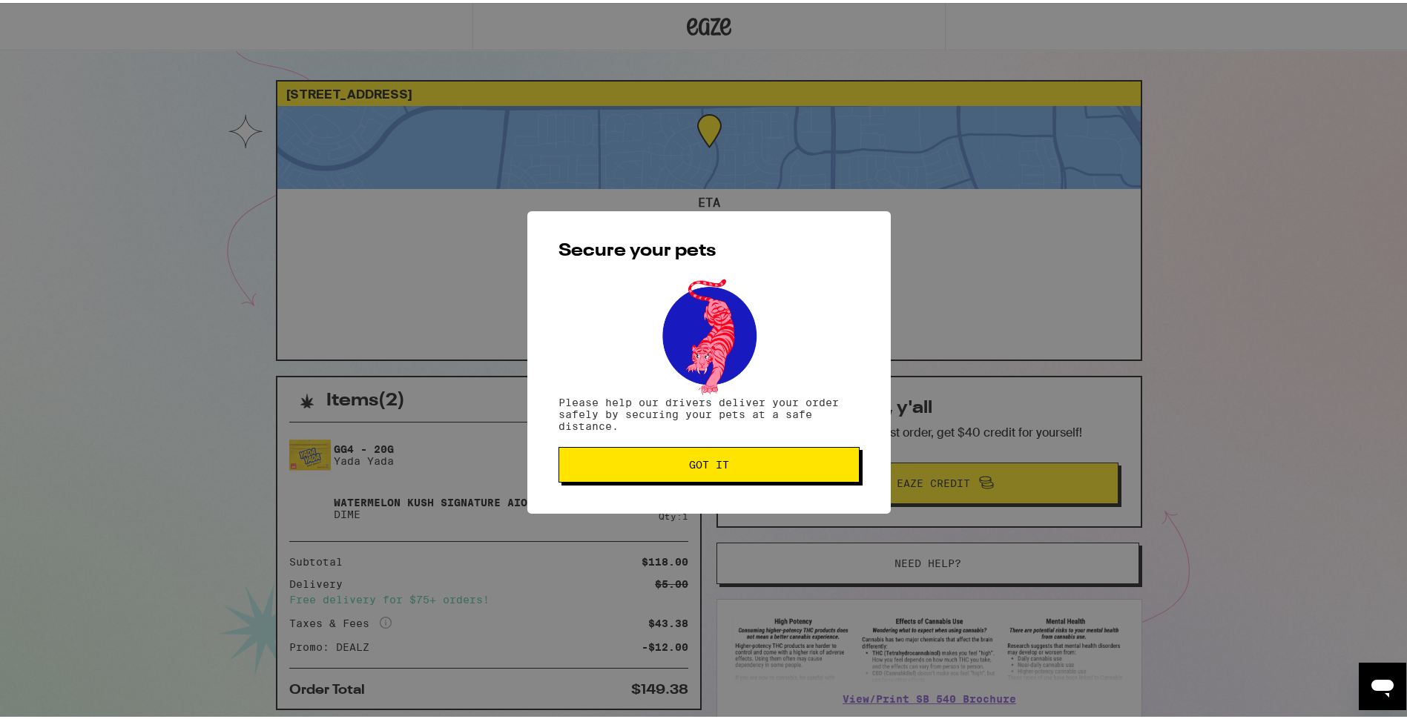
click at [777, 459] on span "Got it" at bounding box center [709, 462] width 276 height 10
